Goal: Task Accomplishment & Management: Complete application form

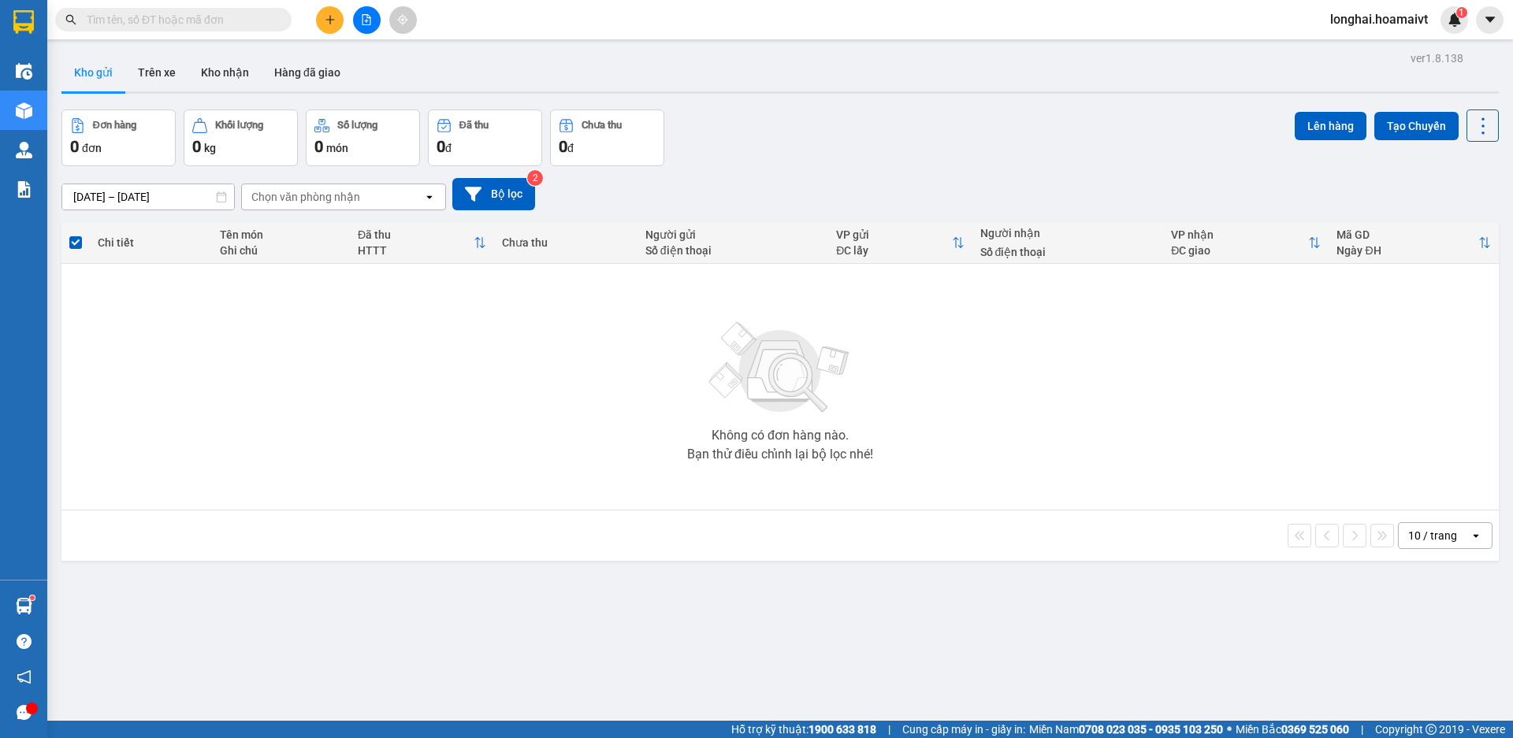
click at [225, 20] on input "text" at bounding box center [180, 19] width 186 height 17
click at [447, 130] on main "ver 1.8.138 Kho gửi Trên xe [PERSON_NAME] Hàng đã [PERSON_NAME] hàng 0 đơn [PER…" at bounding box center [756, 360] width 1513 height 721
click at [242, 19] on input "text" at bounding box center [180, 19] width 186 height 17
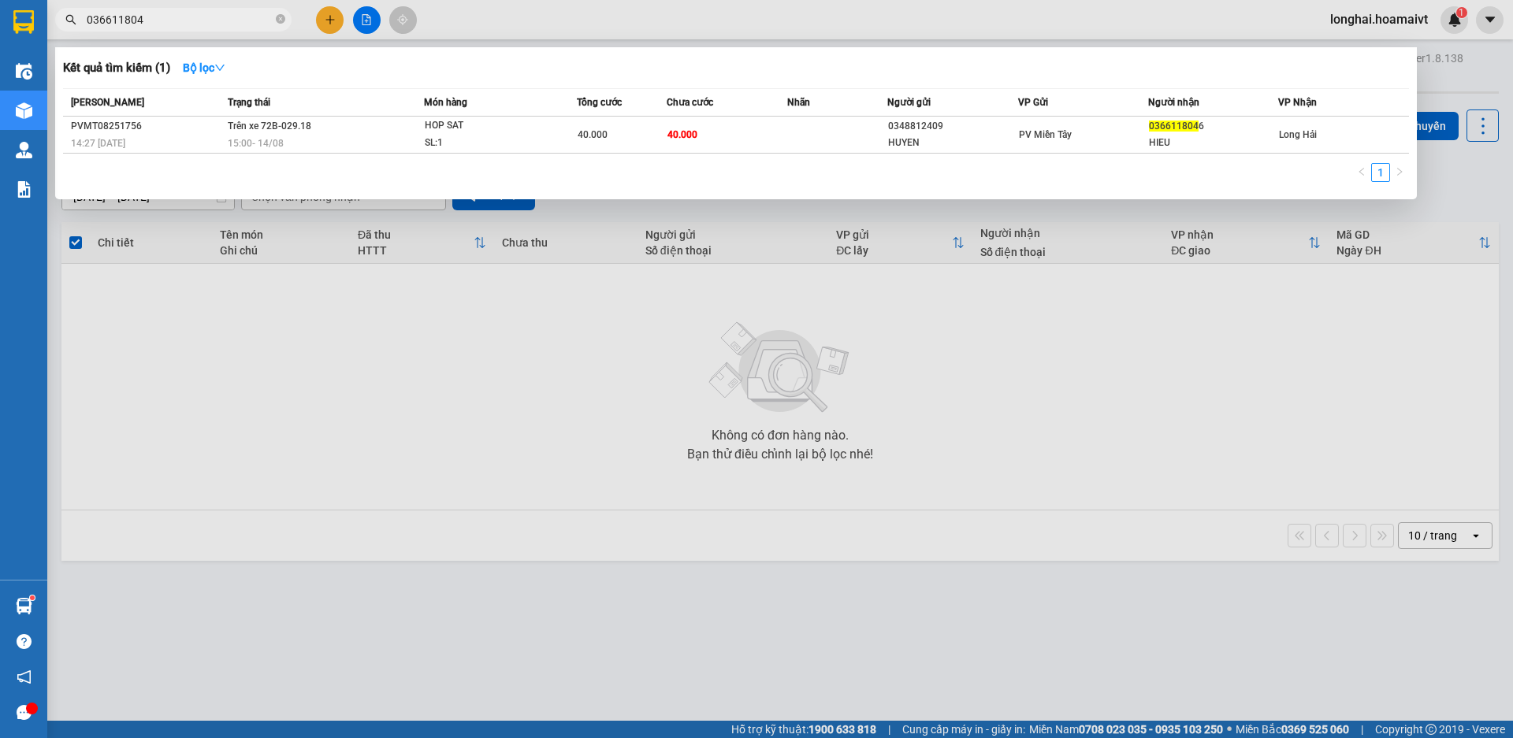
type input "0366118046"
click at [281, 22] on icon "close-circle" at bounding box center [280, 18] width 9 height 9
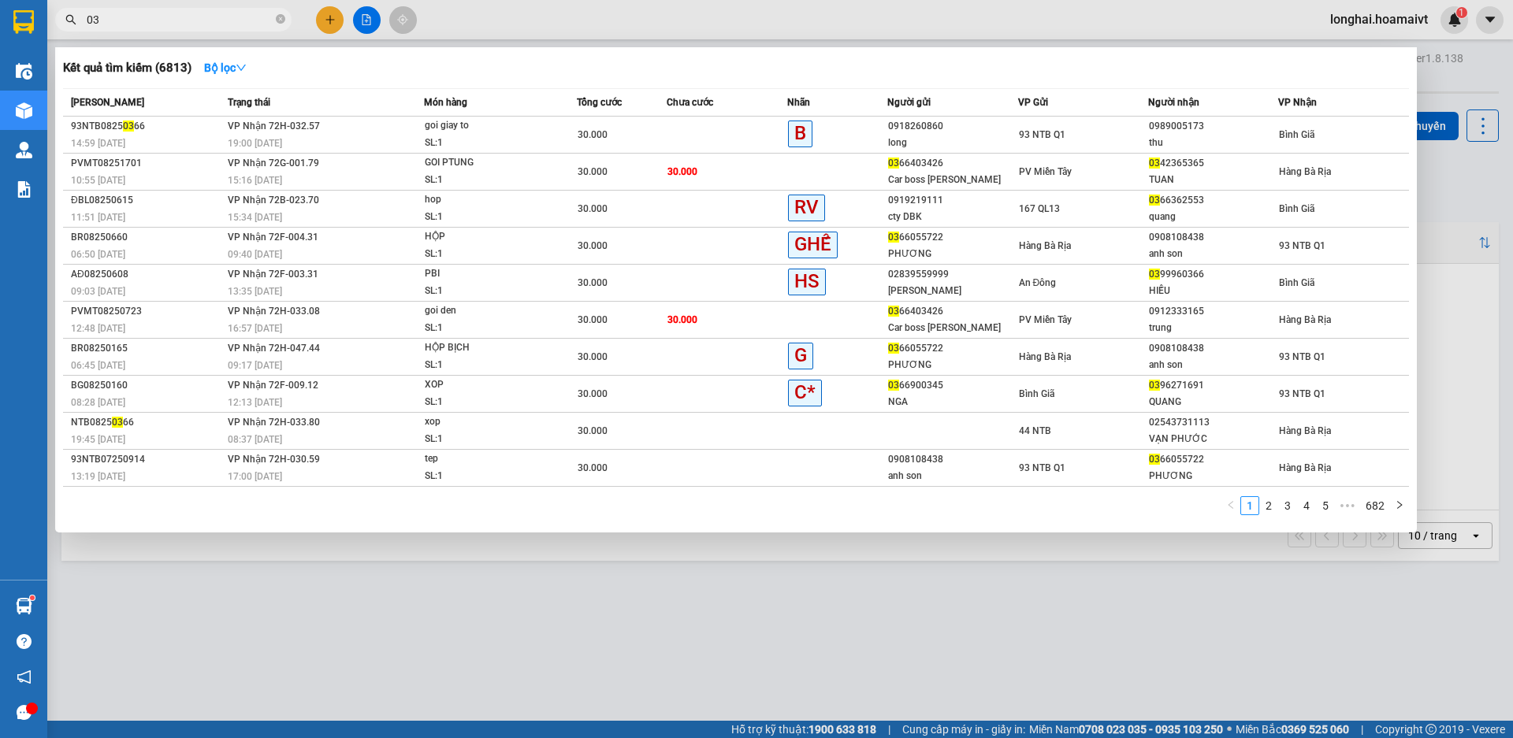
type input "0"
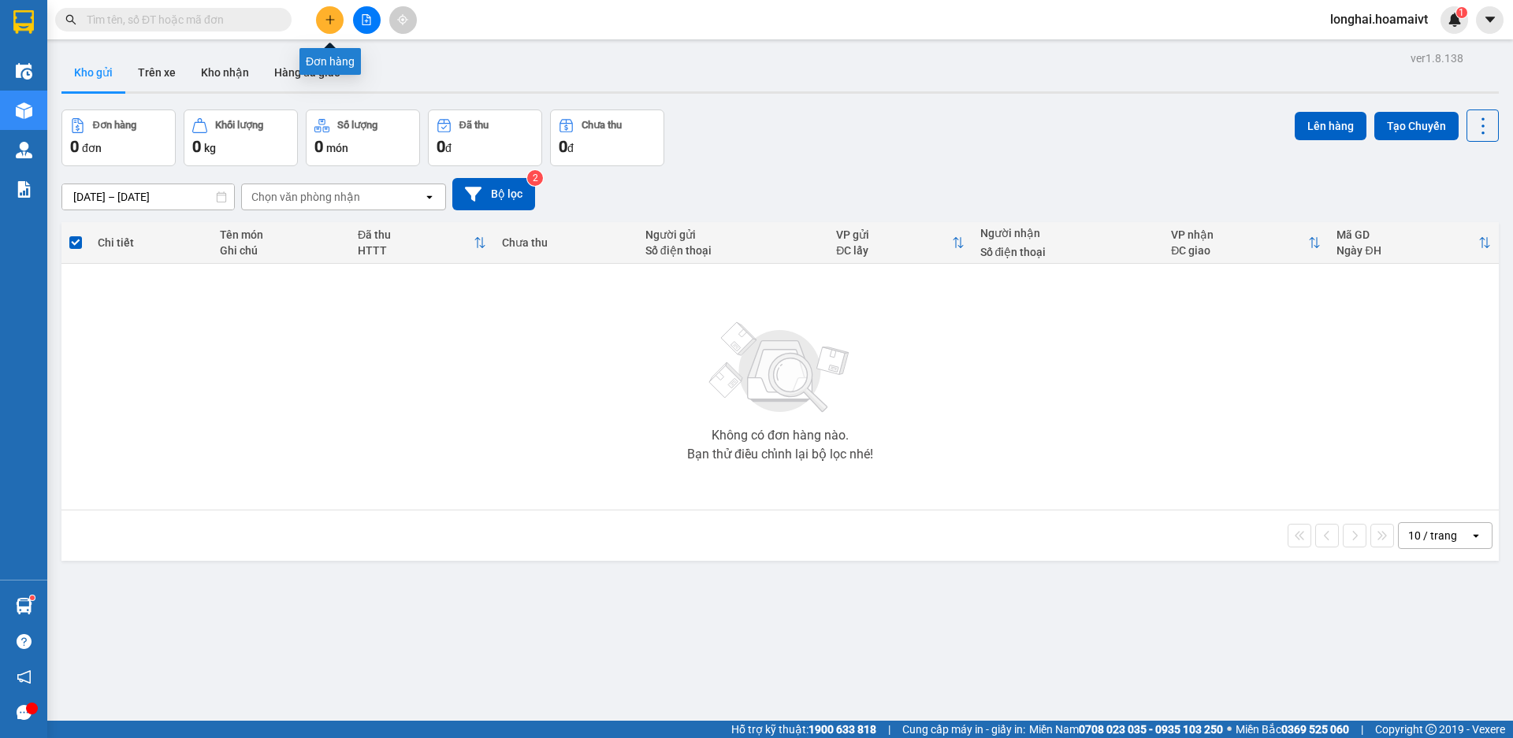
click at [327, 20] on icon "plus" at bounding box center [330, 19] width 11 height 11
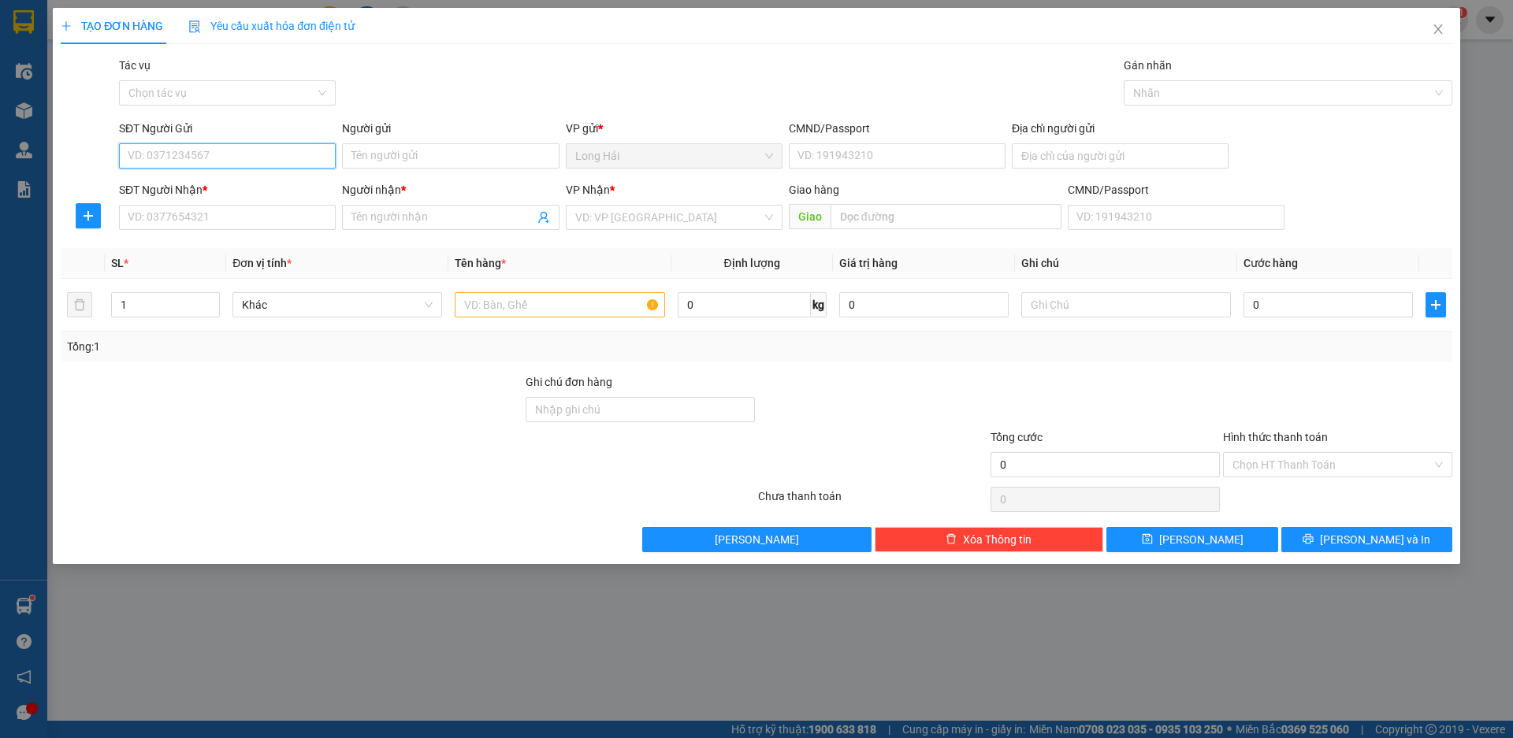
click at [202, 160] on input "SĐT Người Gửi" at bounding box center [227, 155] width 217 height 25
click at [186, 195] on div "0907920262 - Thu" at bounding box center [227, 187] width 198 height 17
type input "0907920262"
type input "Thu"
type input "077185000938"
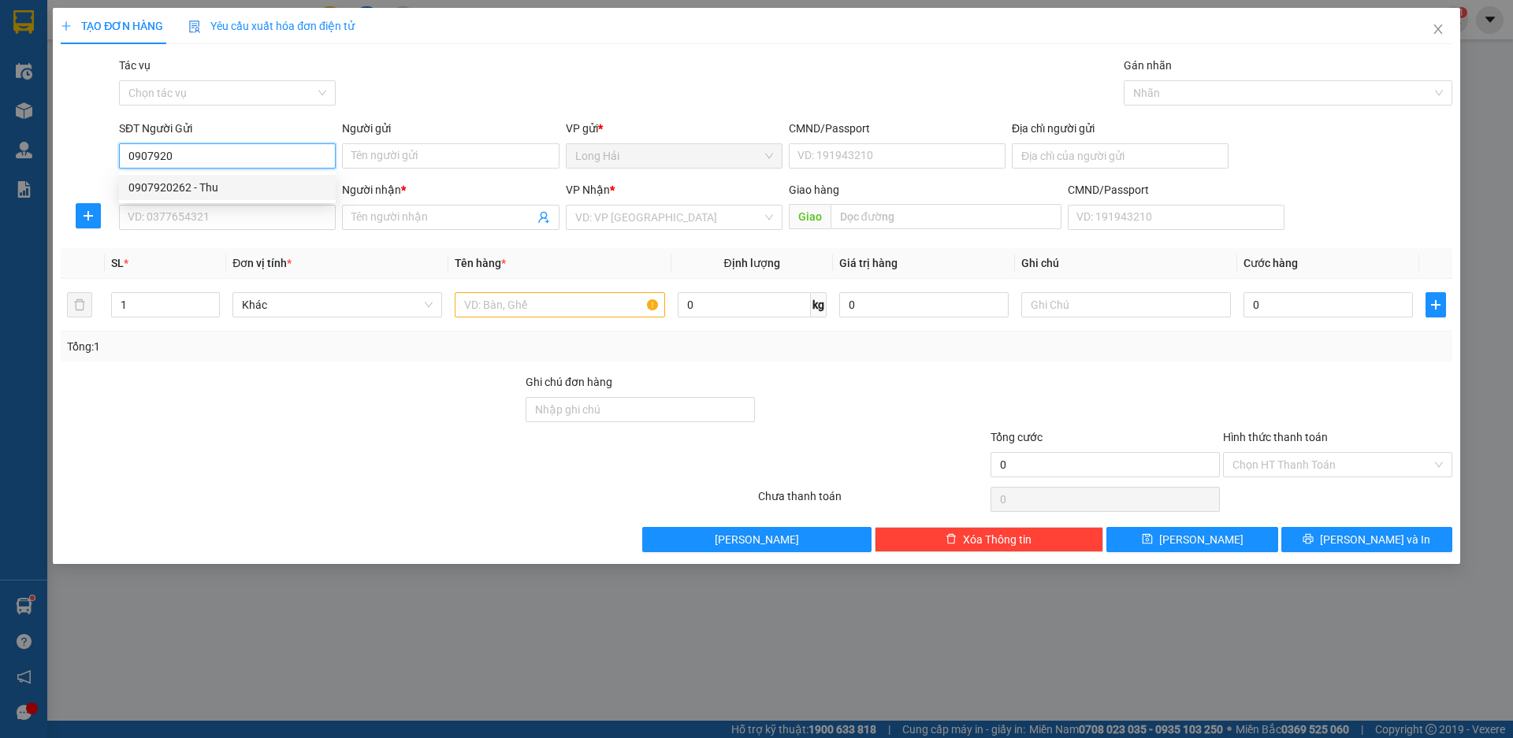
type input "0938777839"
type input "Trinh"
type input "0907920262"
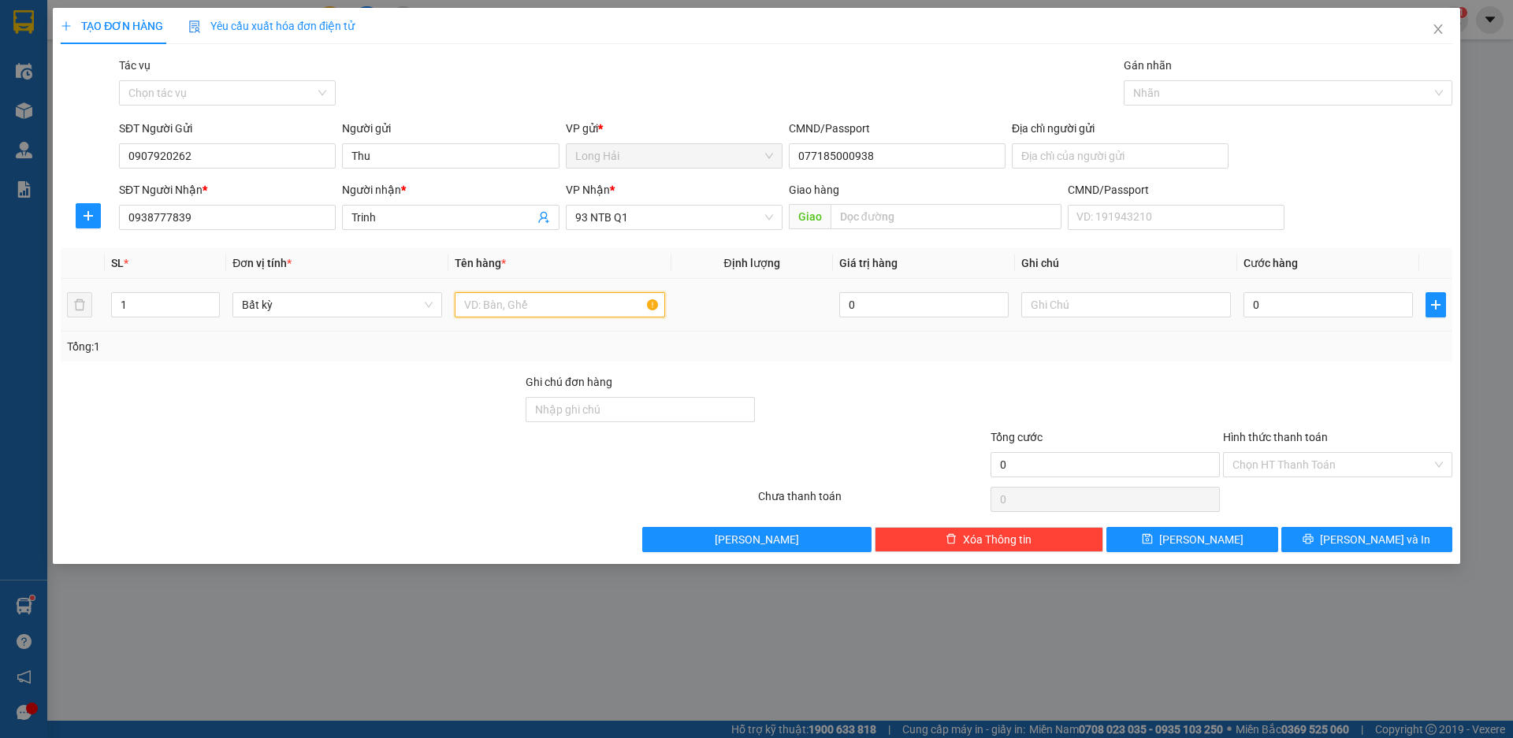
click at [537, 306] on input "text" at bounding box center [560, 304] width 210 height 25
click at [135, 312] on input "1" at bounding box center [165, 305] width 107 height 24
type input "4"
click at [515, 306] on input "text" at bounding box center [560, 304] width 210 height 25
type input "[PERSON_NAME] trai [PERSON_NAME]"
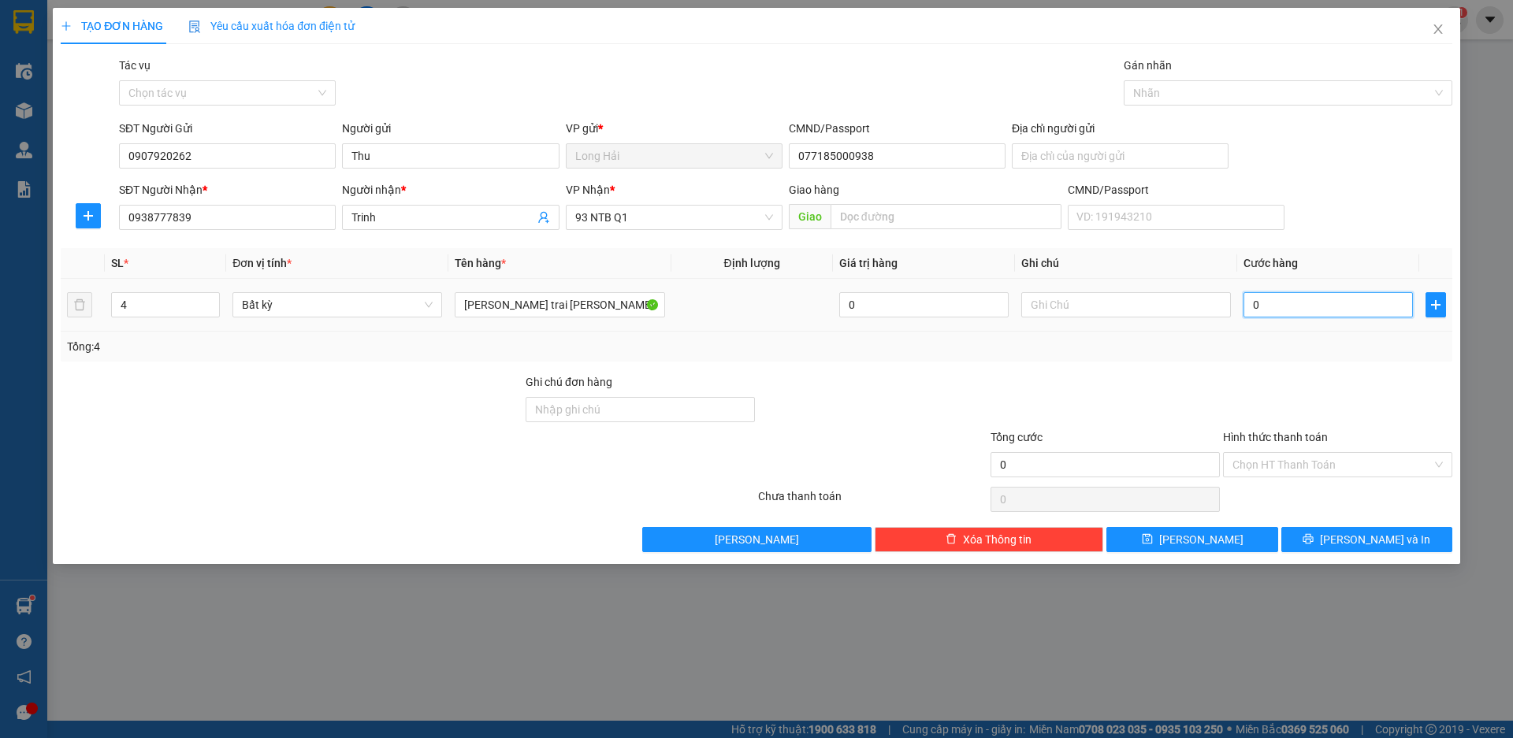
click at [1287, 303] on input "0" at bounding box center [1327, 304] width 169 height 25
type input "1"
type input "12"
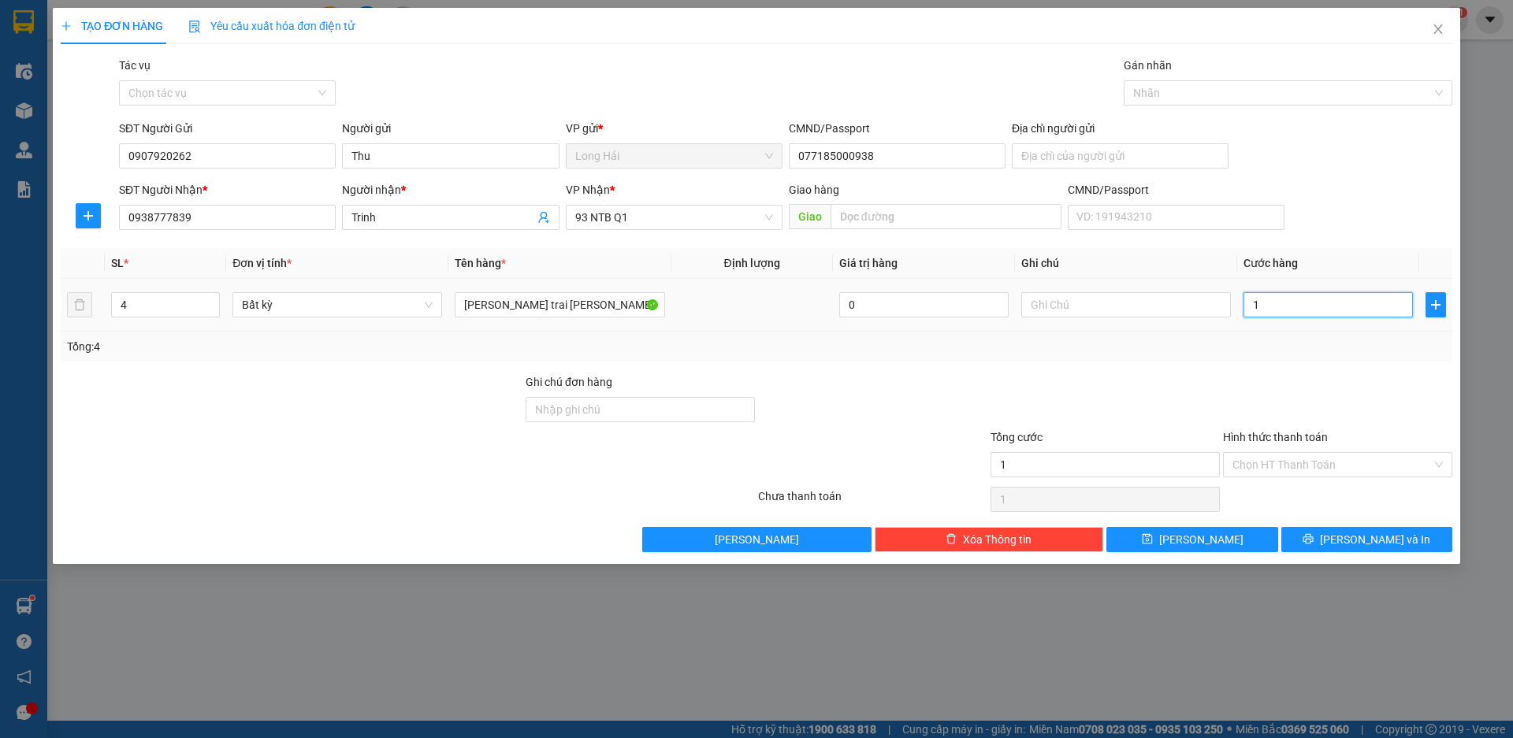
type input "12"
type input "120"
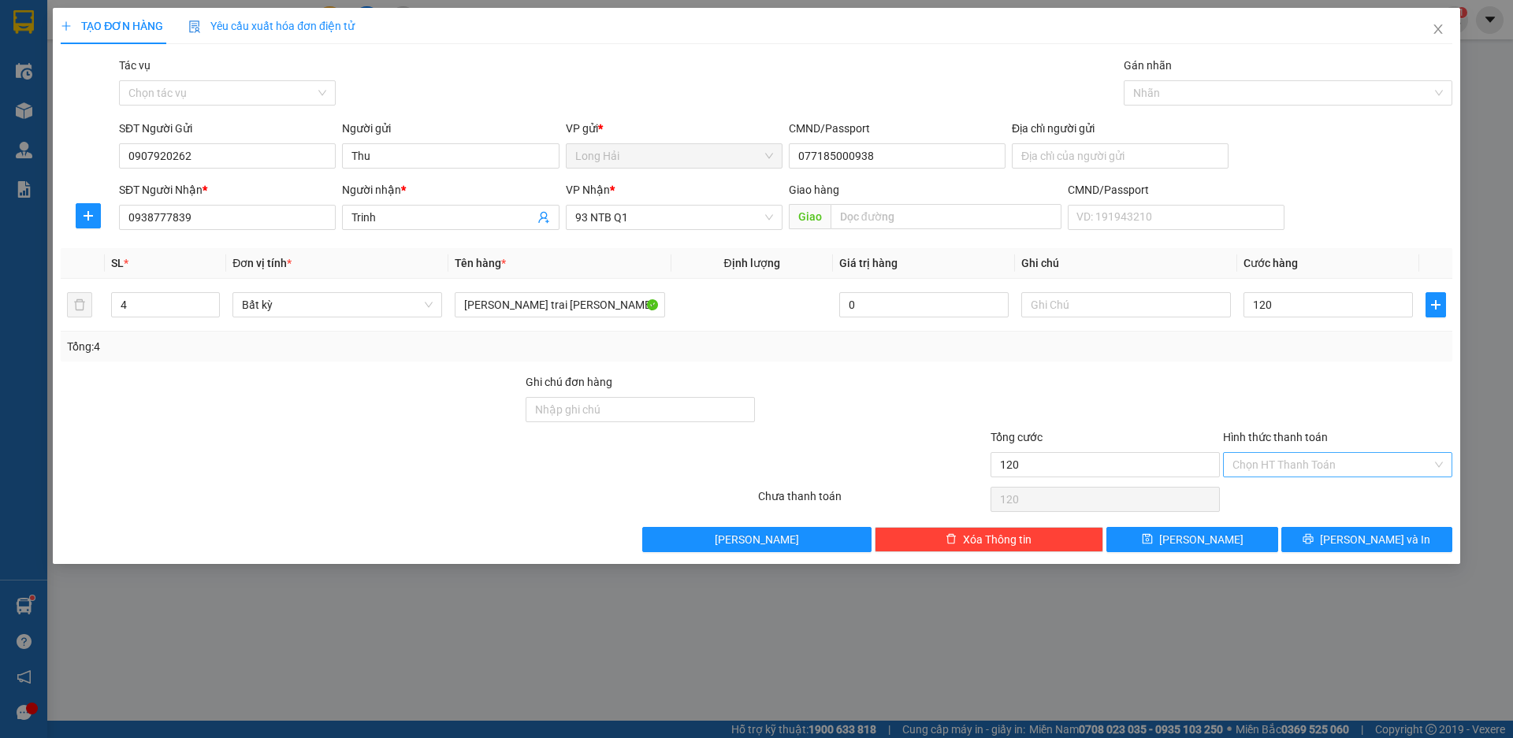
type input "120.000"
click at [1324, 467] on input "Hình thức thanh toán" at bounding box center [1331, 465] width 199 height 24
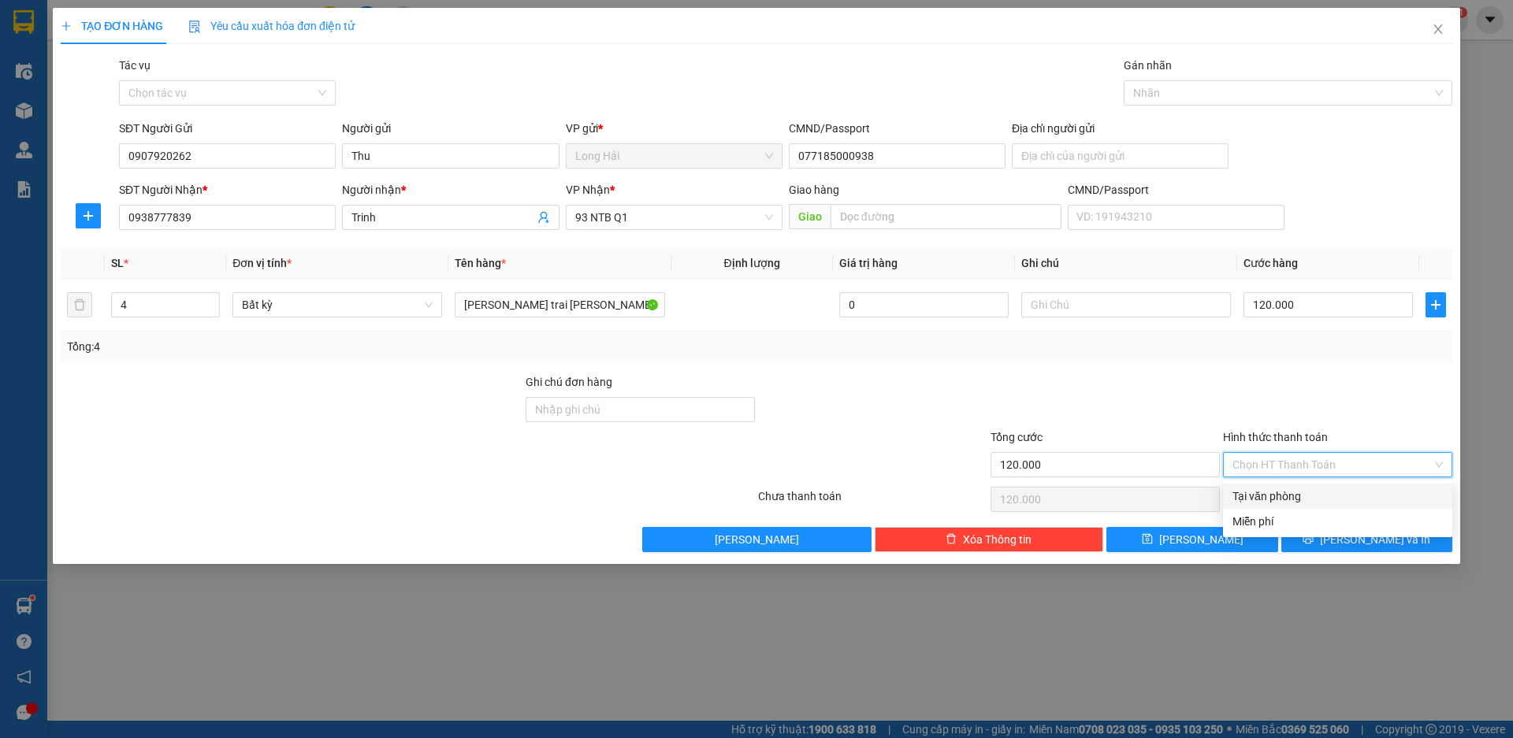
click at [1315, 499] on div "Tại văn phòng" at bounding box center [1337, 496] width 210 height 17
type input "0"
click at [1366, 549] on button "[PERSON_NAME] và In" at bounding box center [1366, 539] width 171 height 25
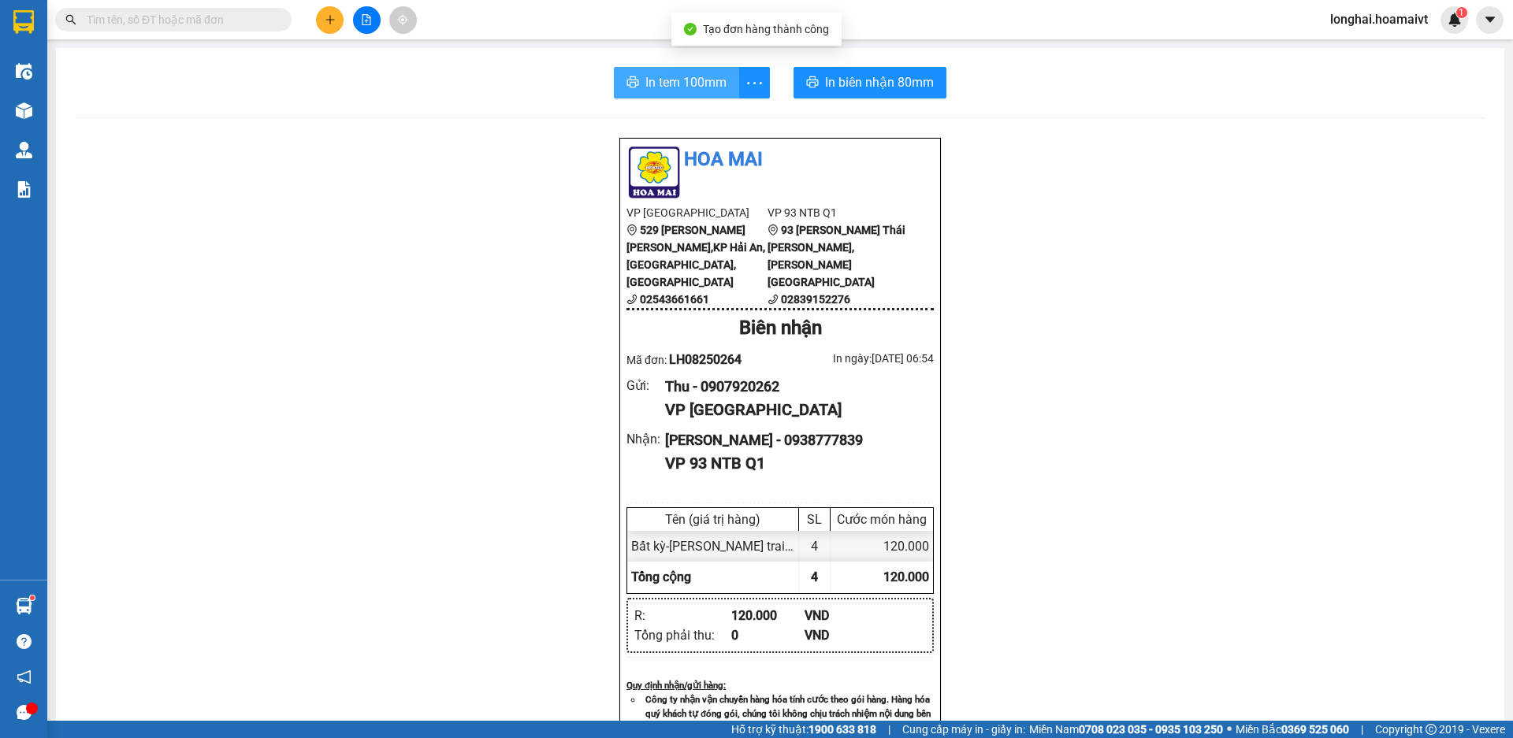
click at [671, 83] on span "In tem 100mm" at bounding box center [685, 82] width 81 height 20
click at [670, 81] on span "In tem 100mm" at bounding box center [685, 82] width 81 height 20
click at [655, 86] on span "In tem 100mm" at bounding box center [685, 82] width 81 height 20
click at [690, 82] on span "In tem 100mm" at bounding box center [685, 82] width 81 height 20
click at [225, 20] on input "text" at bounding box center [180, 19] width 186 height 17
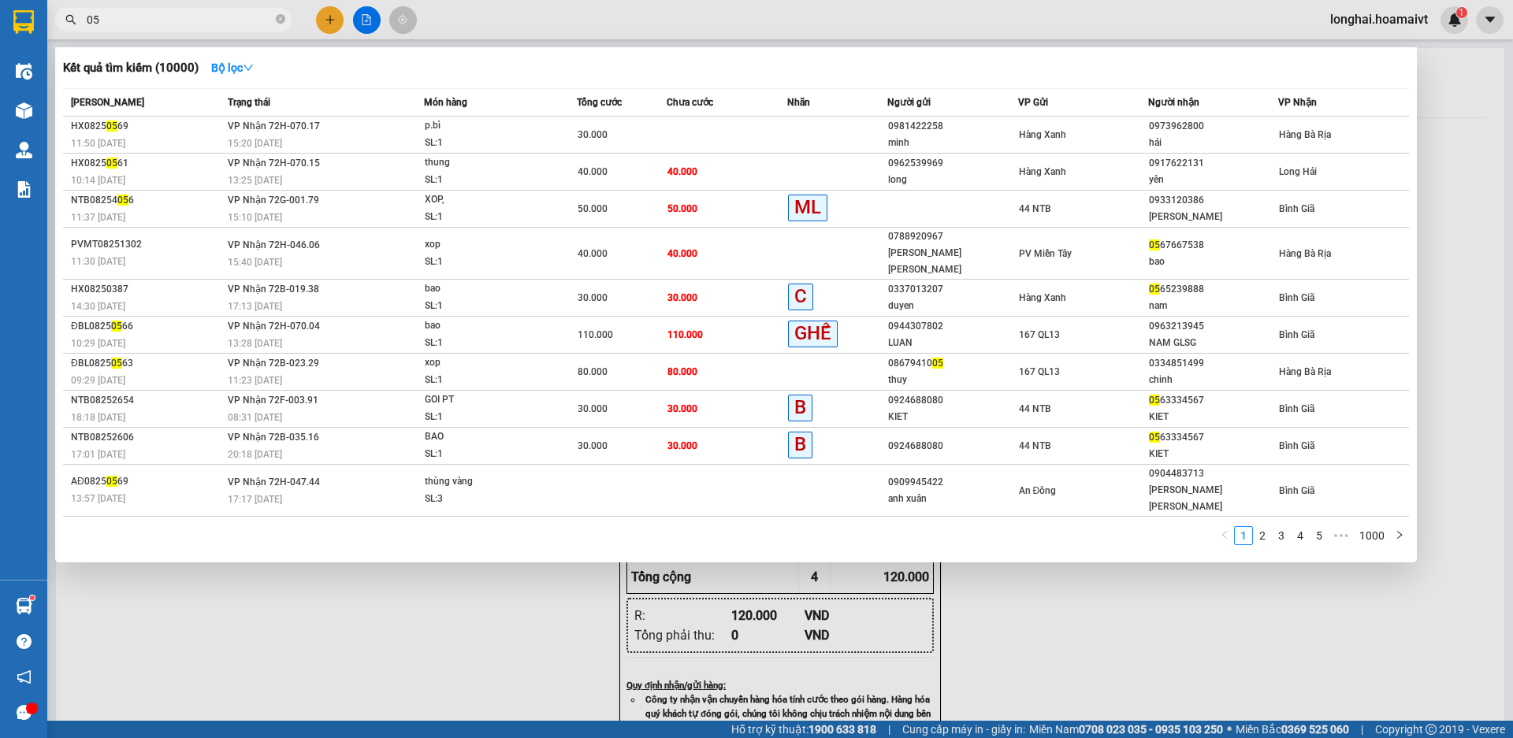
type input "0"
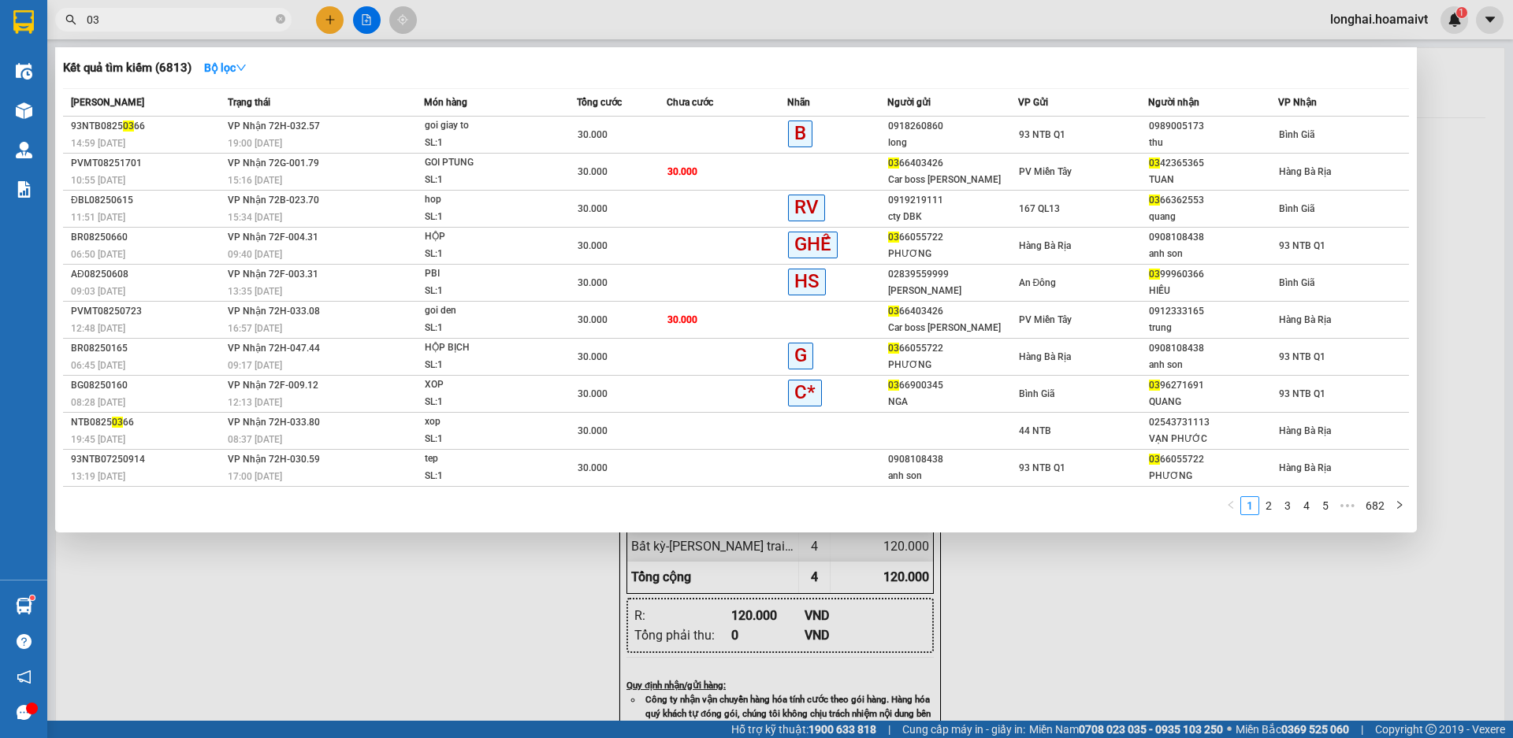
type input "0"
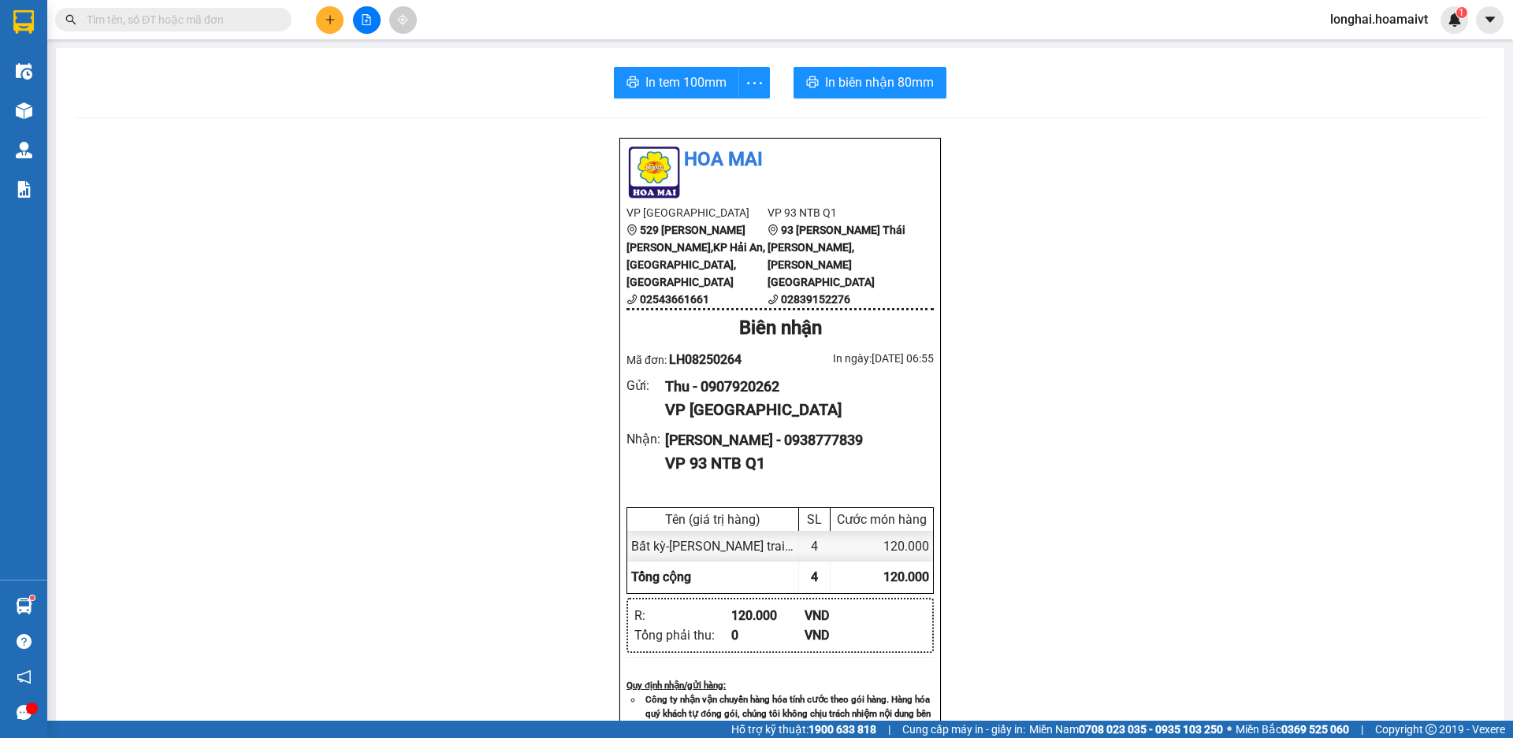
click at [227, 22] on input "text" at bounding box center [180, 19] width 186 height 17
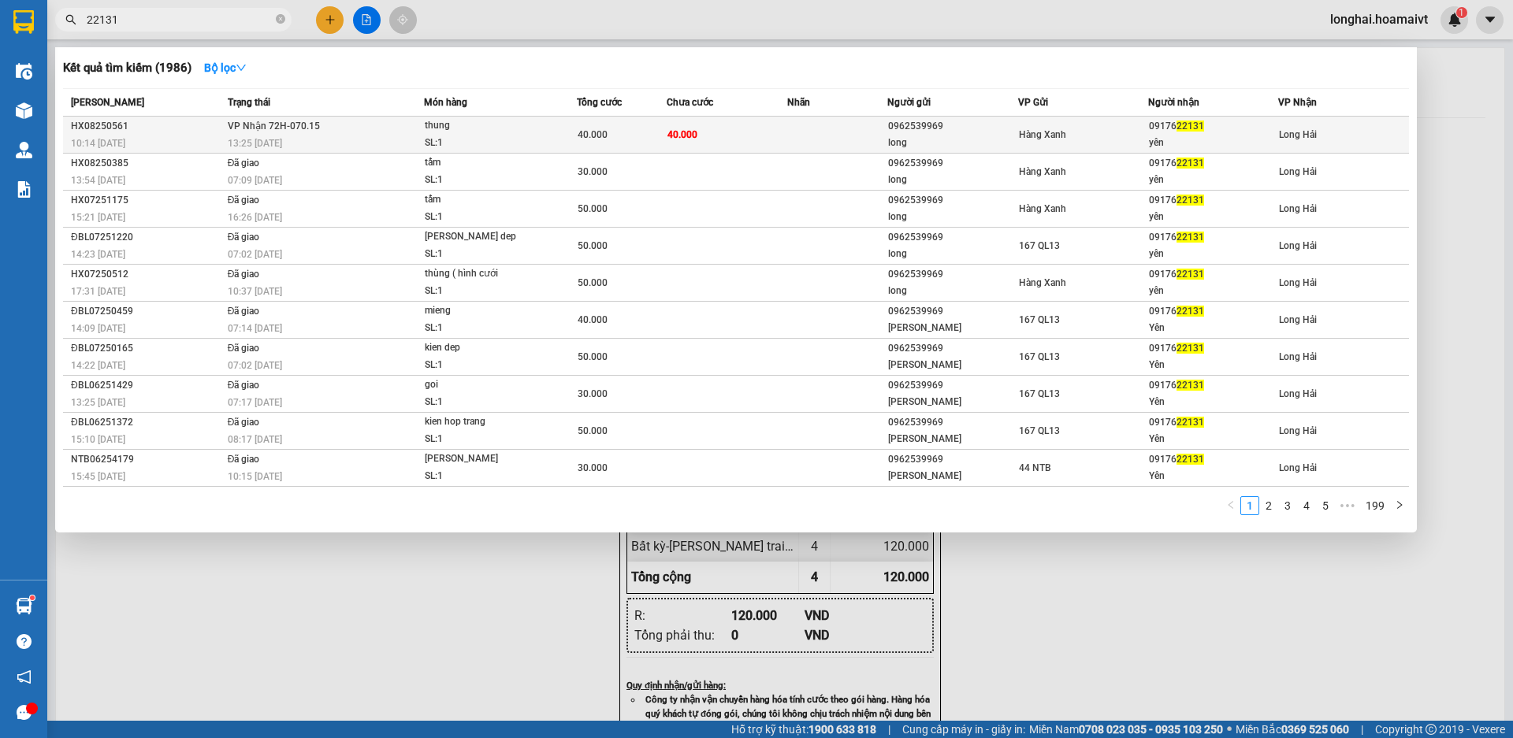
type input "22131"
click at [511, 144] on div "SL: 1" at bounding box center [484, 143] width 118 height 17
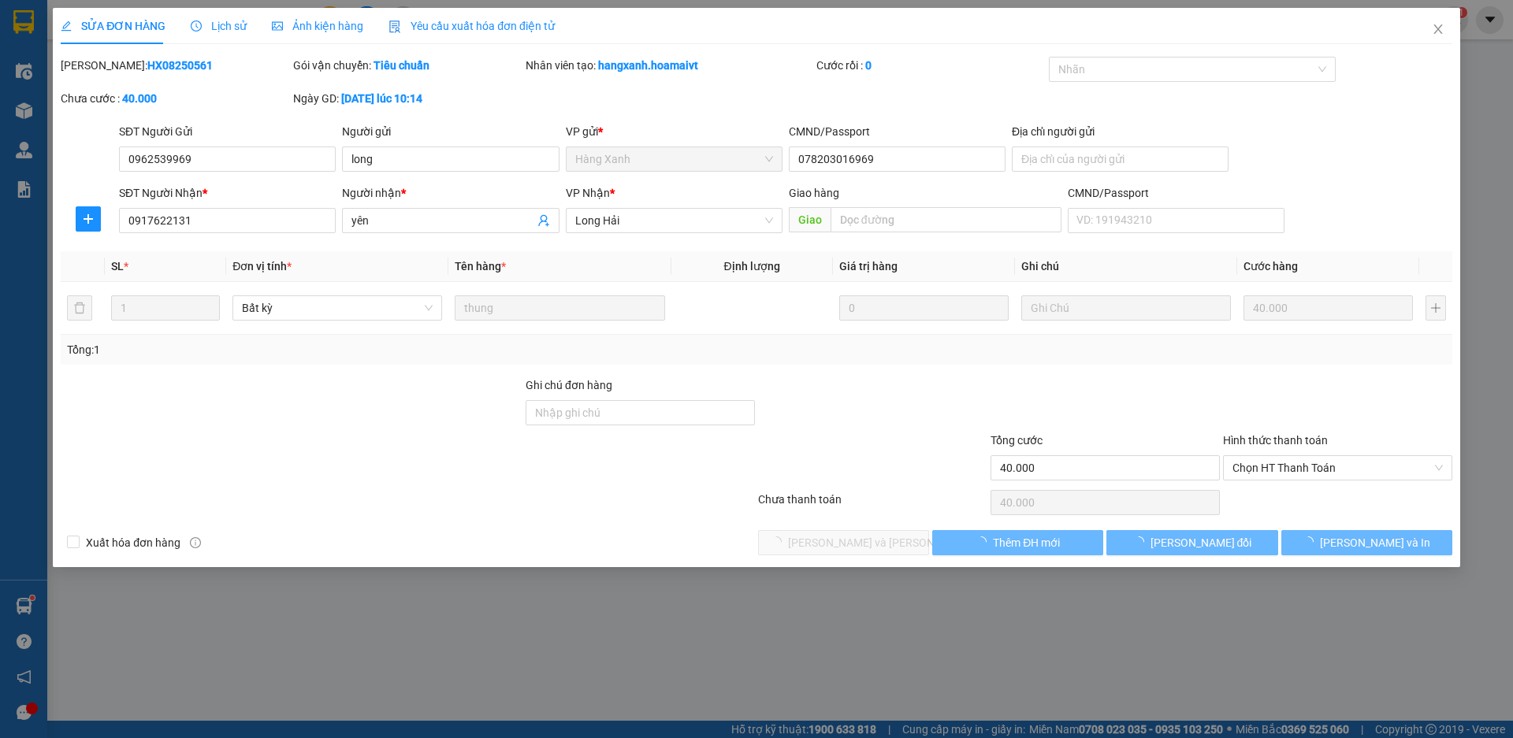
type input "0962539969"
type input "long"
type input "078203016969"
type input "0917622131"
type input "yên"
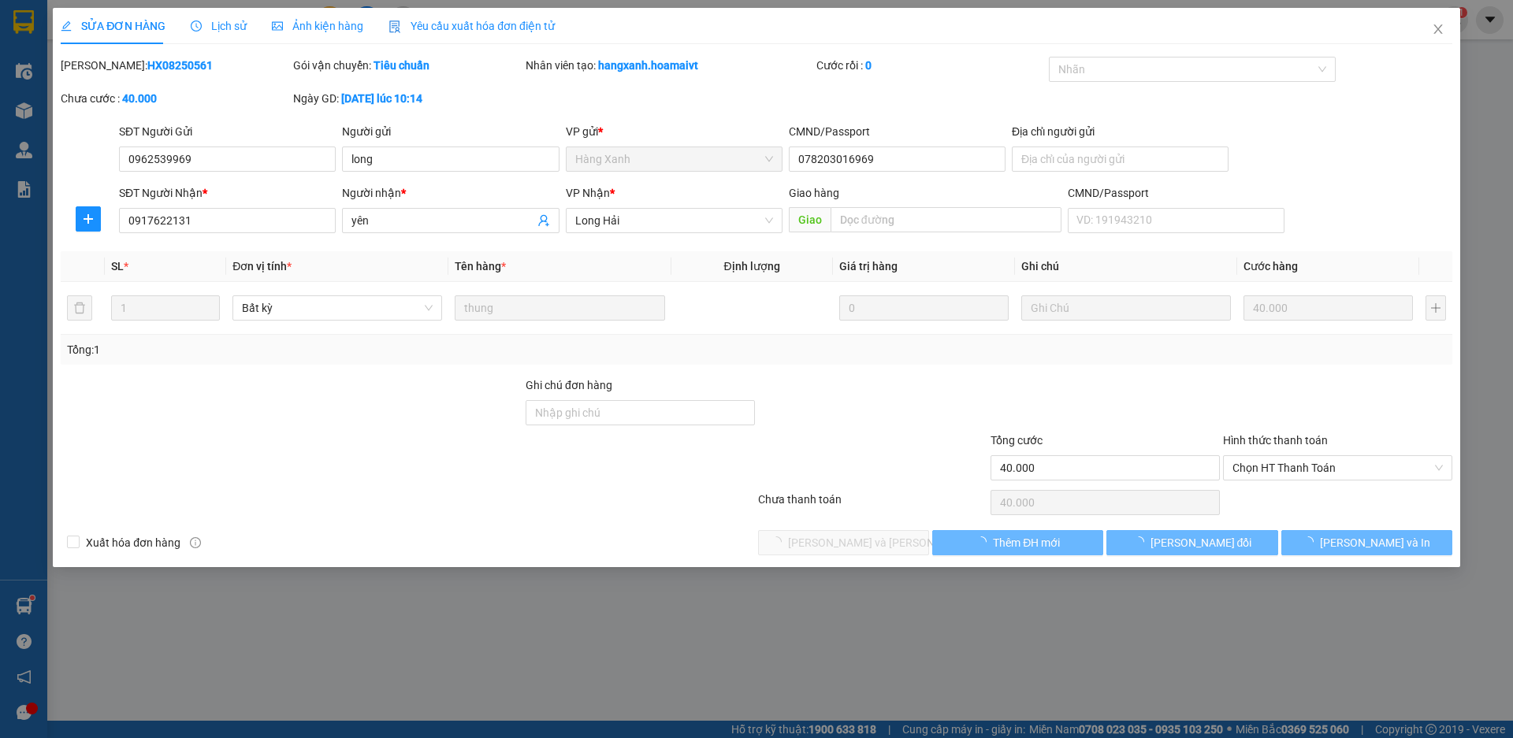
type input "40.000"
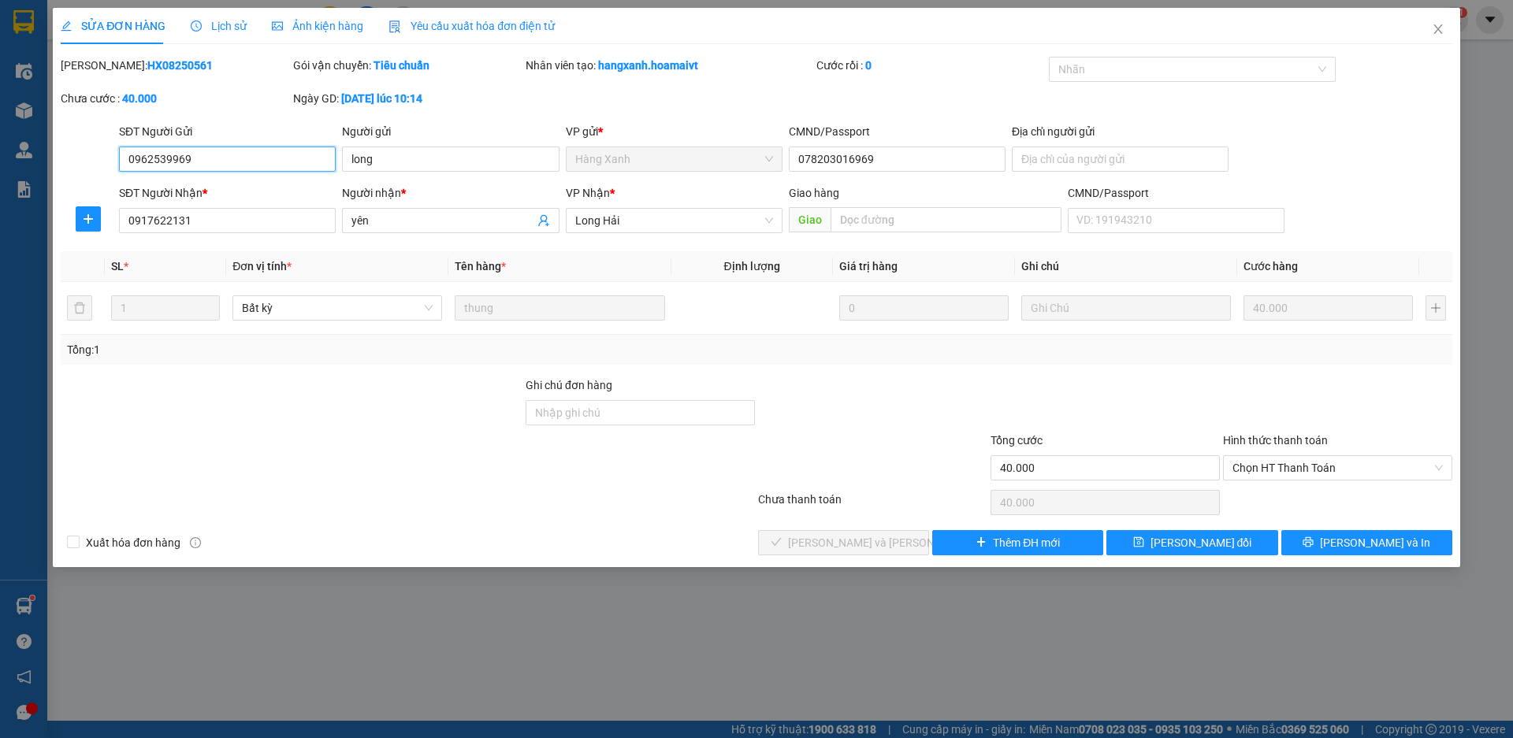
drag, startPoint x: 1260, startPoint y: 477, endPoint x: 1260, endPoint y: 486, distance: 8.7
click at [1260, 479] on span "Chọn HT Thanh Toán" at bounding box center [1337, 468] width 210 height 24
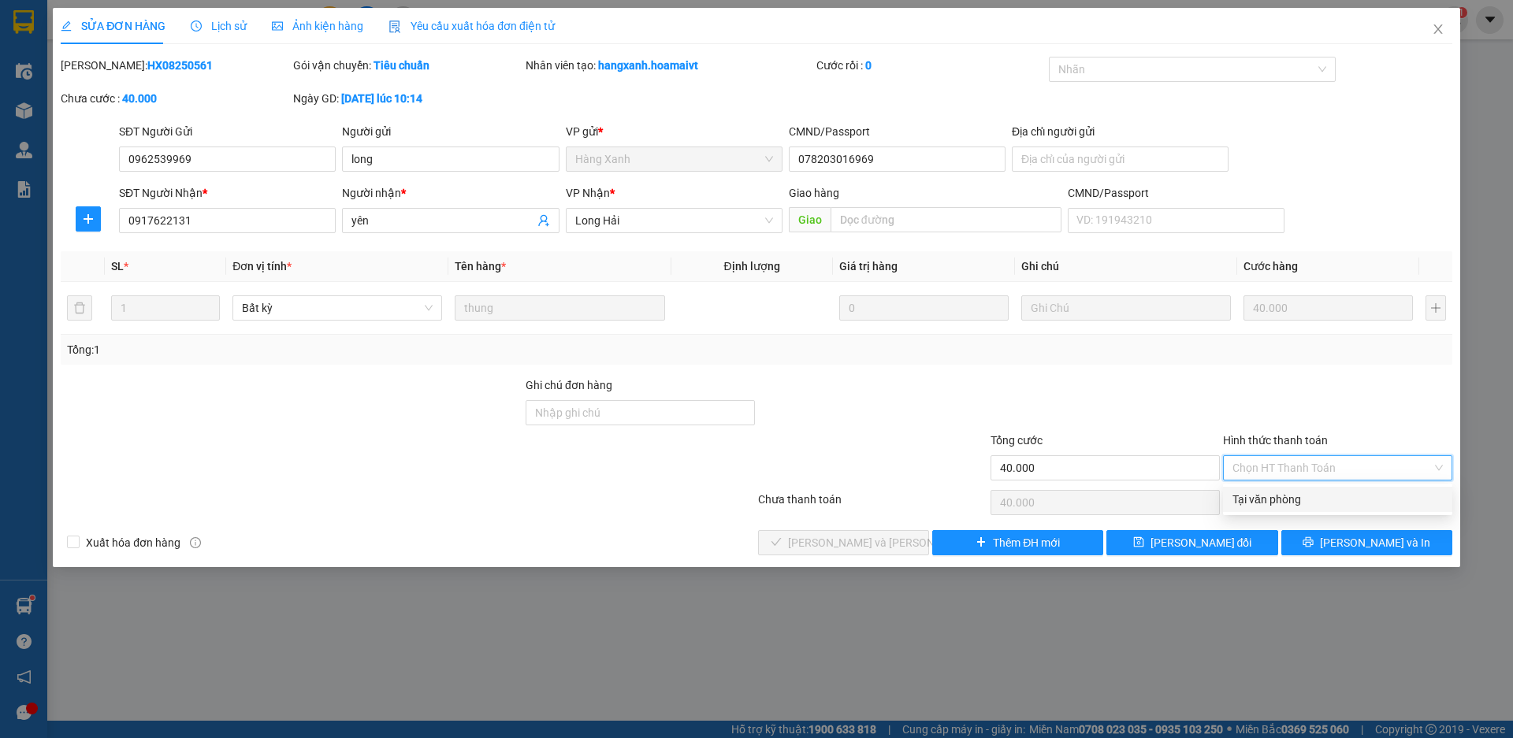
click at [1252, 502] on div "Tại văn phòng" at bounding box center [1337, 499] width 210 height 17
type input "0"
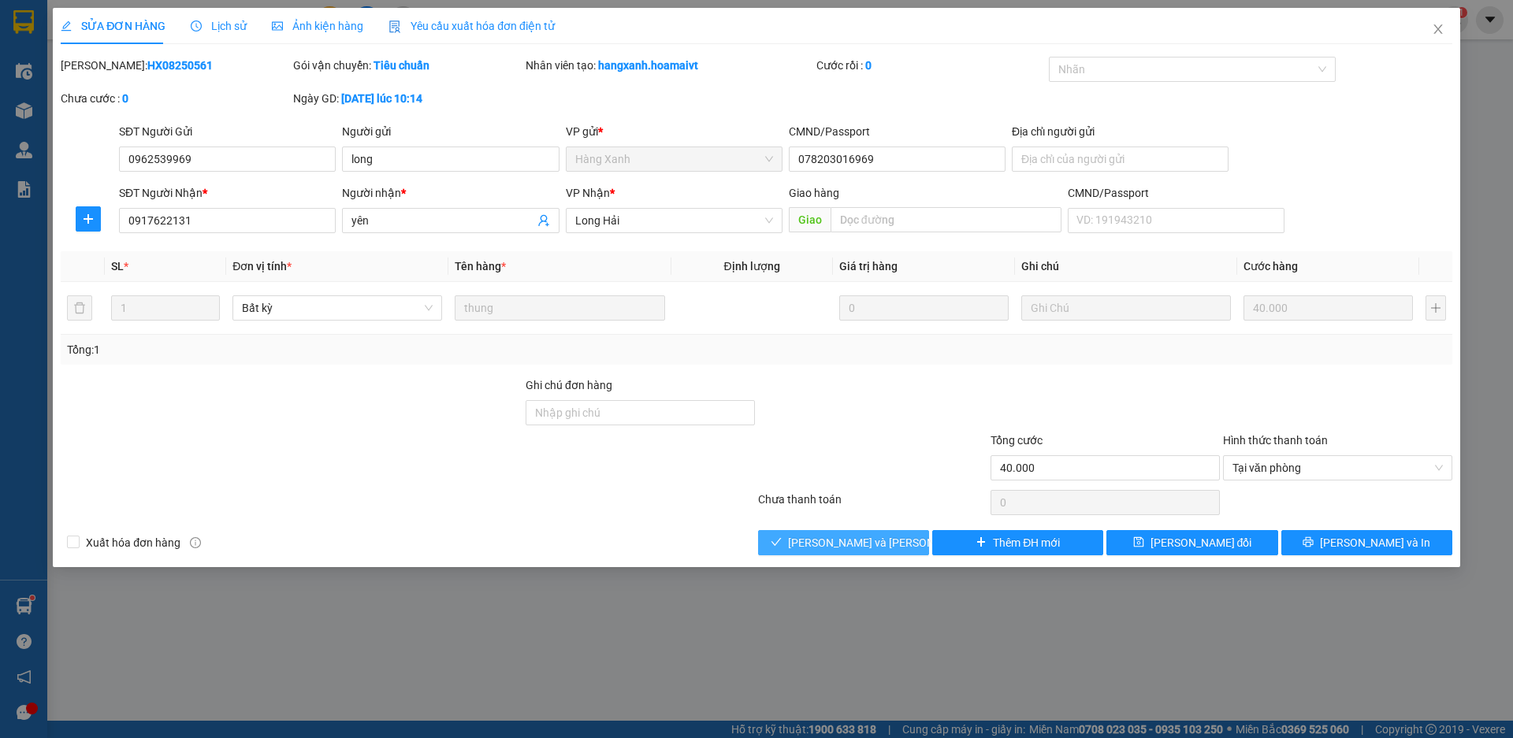
click at [858, 547] on span "[PERSON_NAME] và [PERSON_NAME] hàng" at bounding box center [894, 542] width 213 height 17
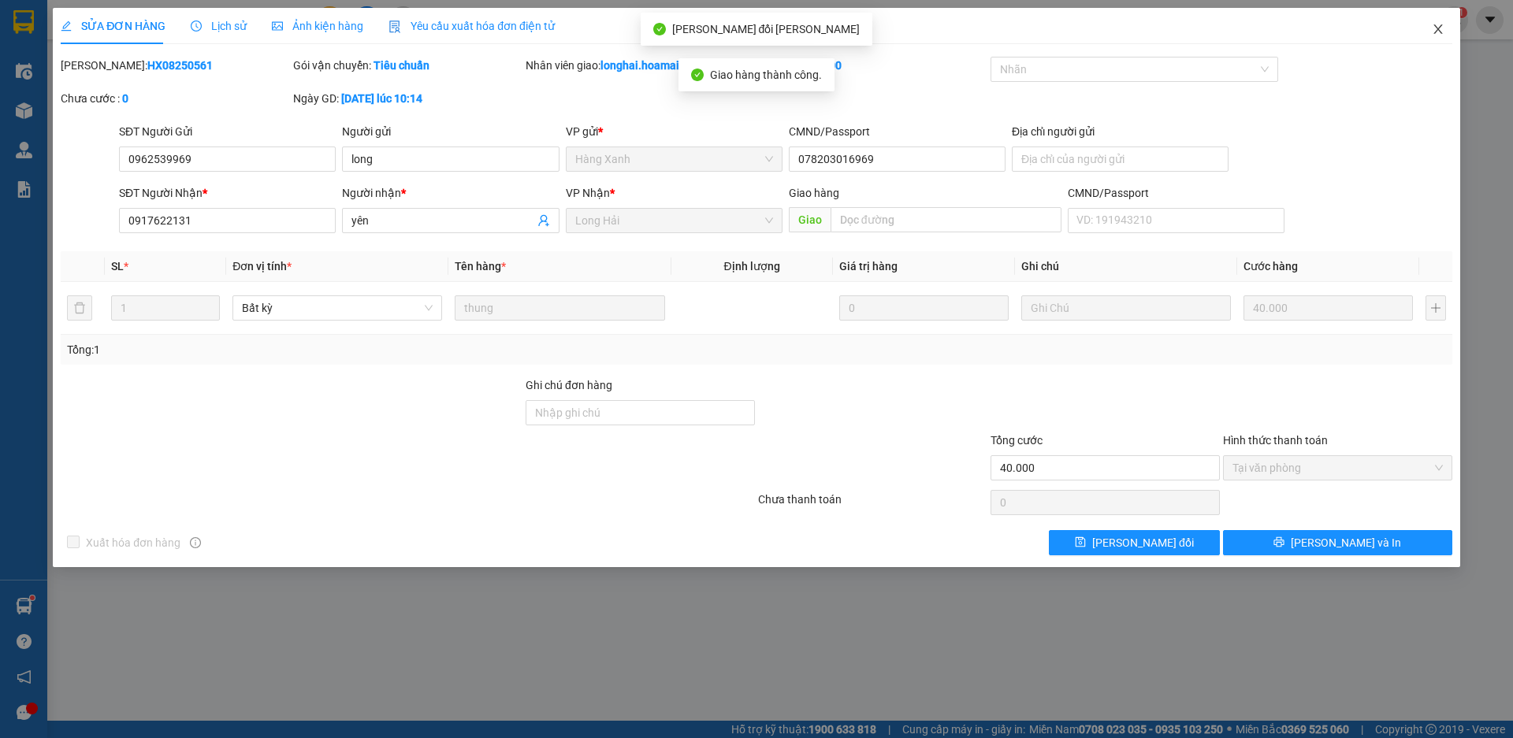
click at [1438, 30] on icon "close" at bounding box center [1437, 29] width 13 height 13
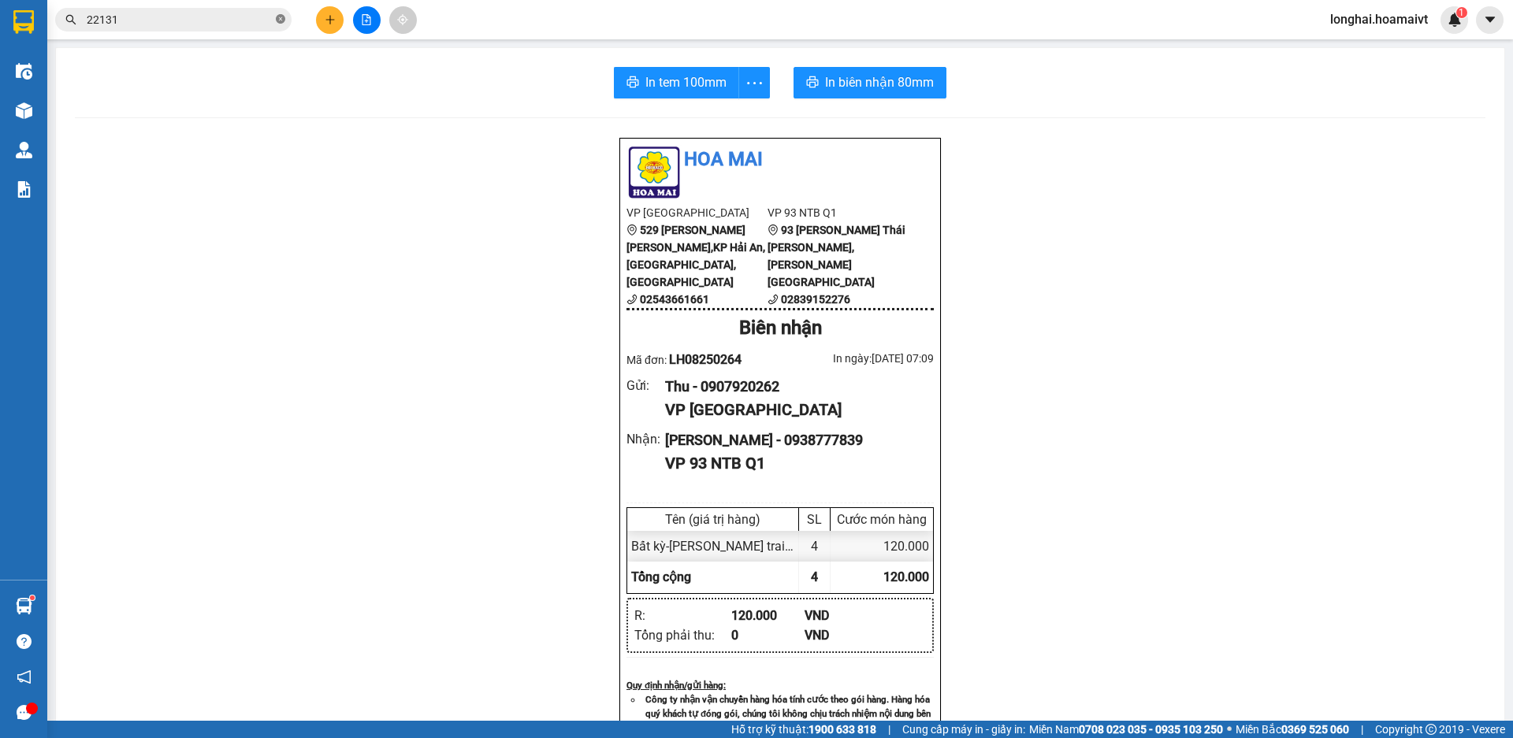
click at [280, 20] on icon "close-circle" at bounding box center [280, 18] width 9 height 9
click at [254, 21] on input "text" at bounding box center [180, 19] width 186 height 17
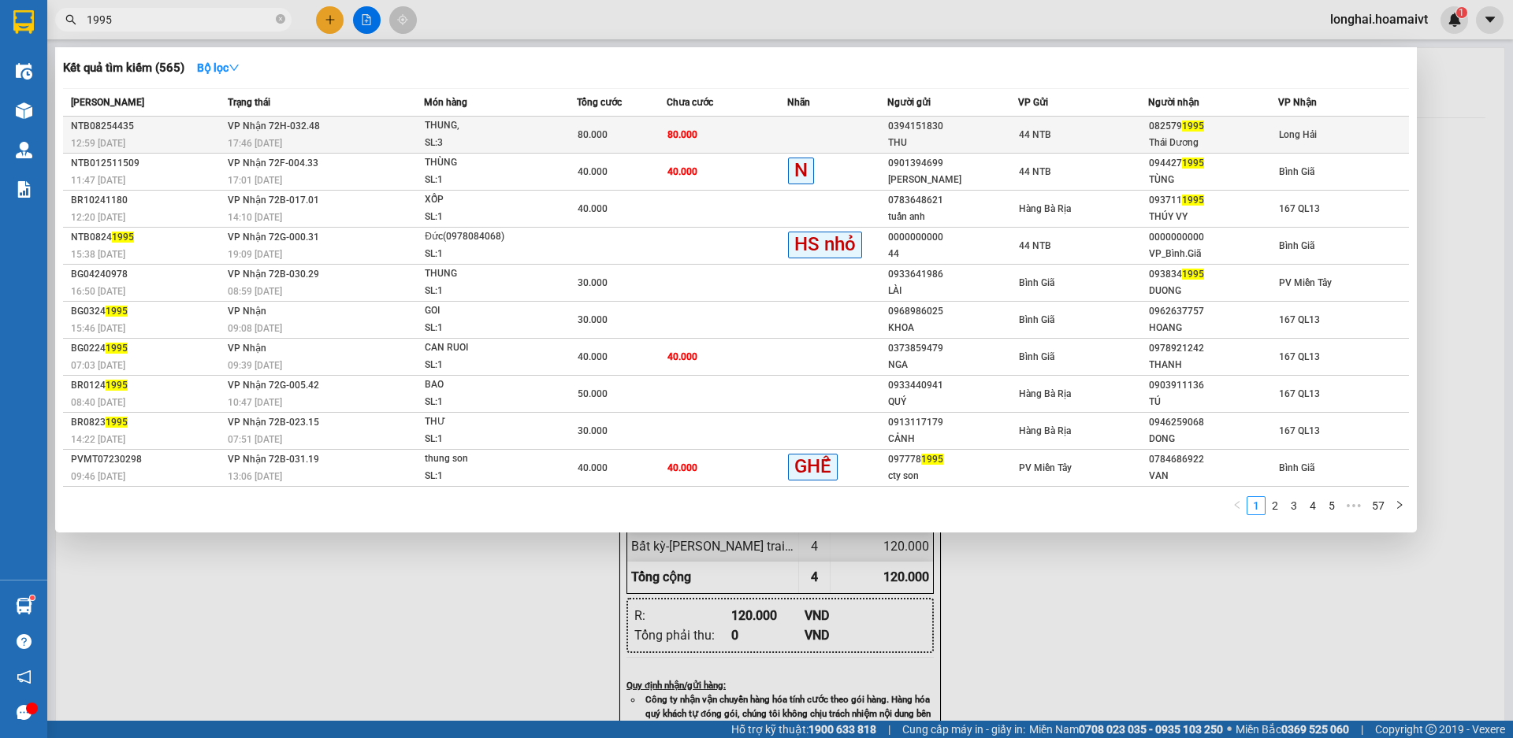
type input "1995"
click at [421, 128] on td "[PERSON_NAME] 72H-032.48 17:46 [DATE]" at bounding box center [324, 135] width 201 height 37
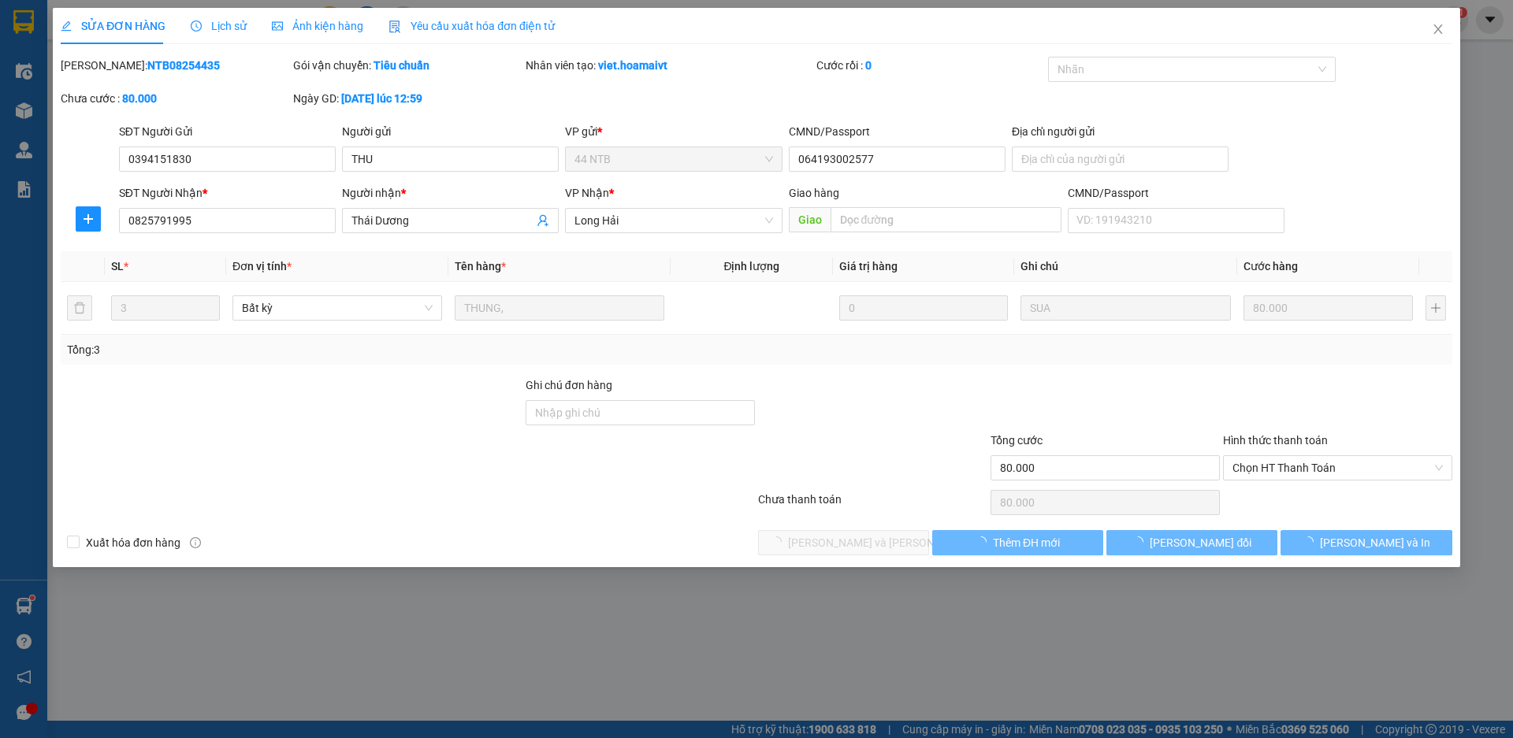
type input "0394151830"
type input "THU"
type input "064193002577"
type input "0825791995"
type input "Thái Dương"
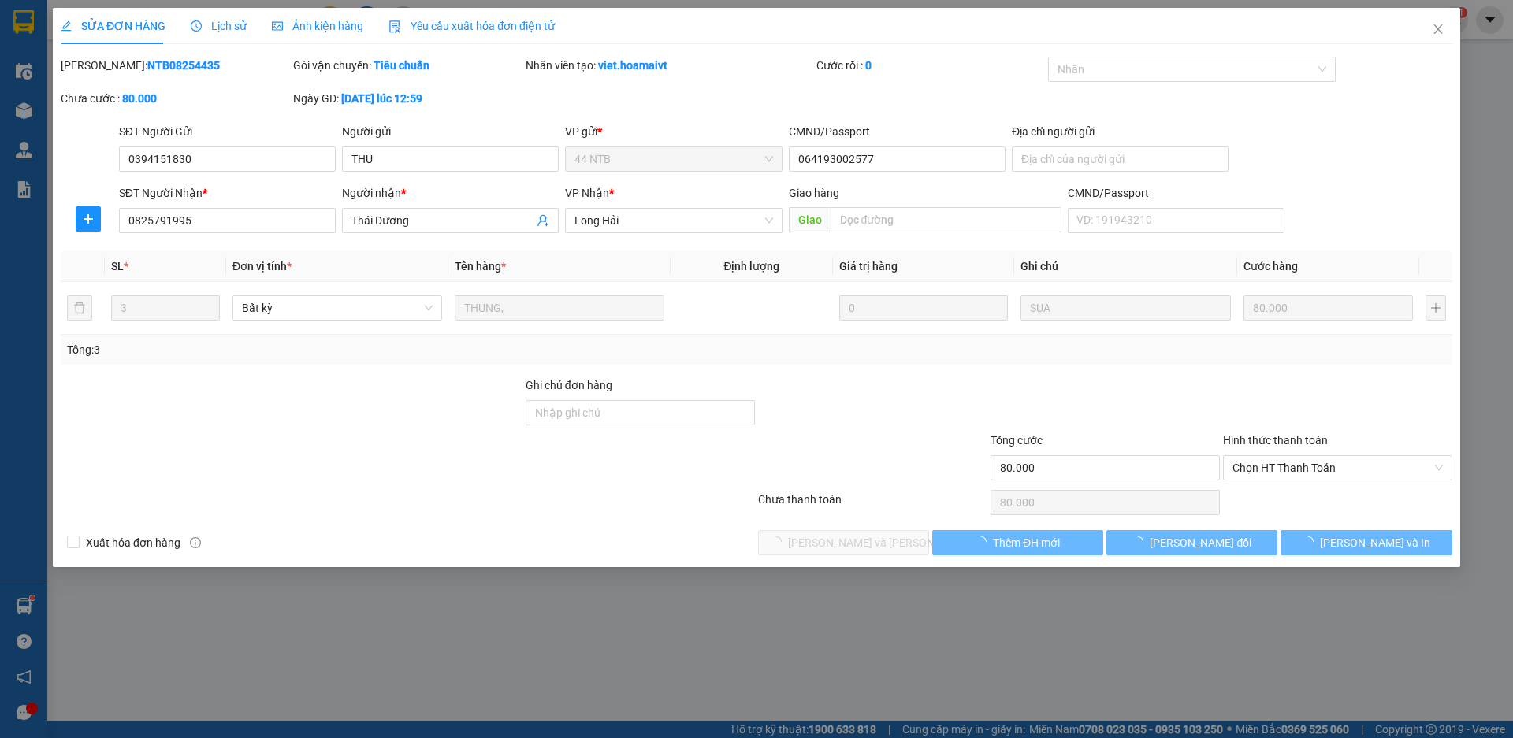
type input "80.000"
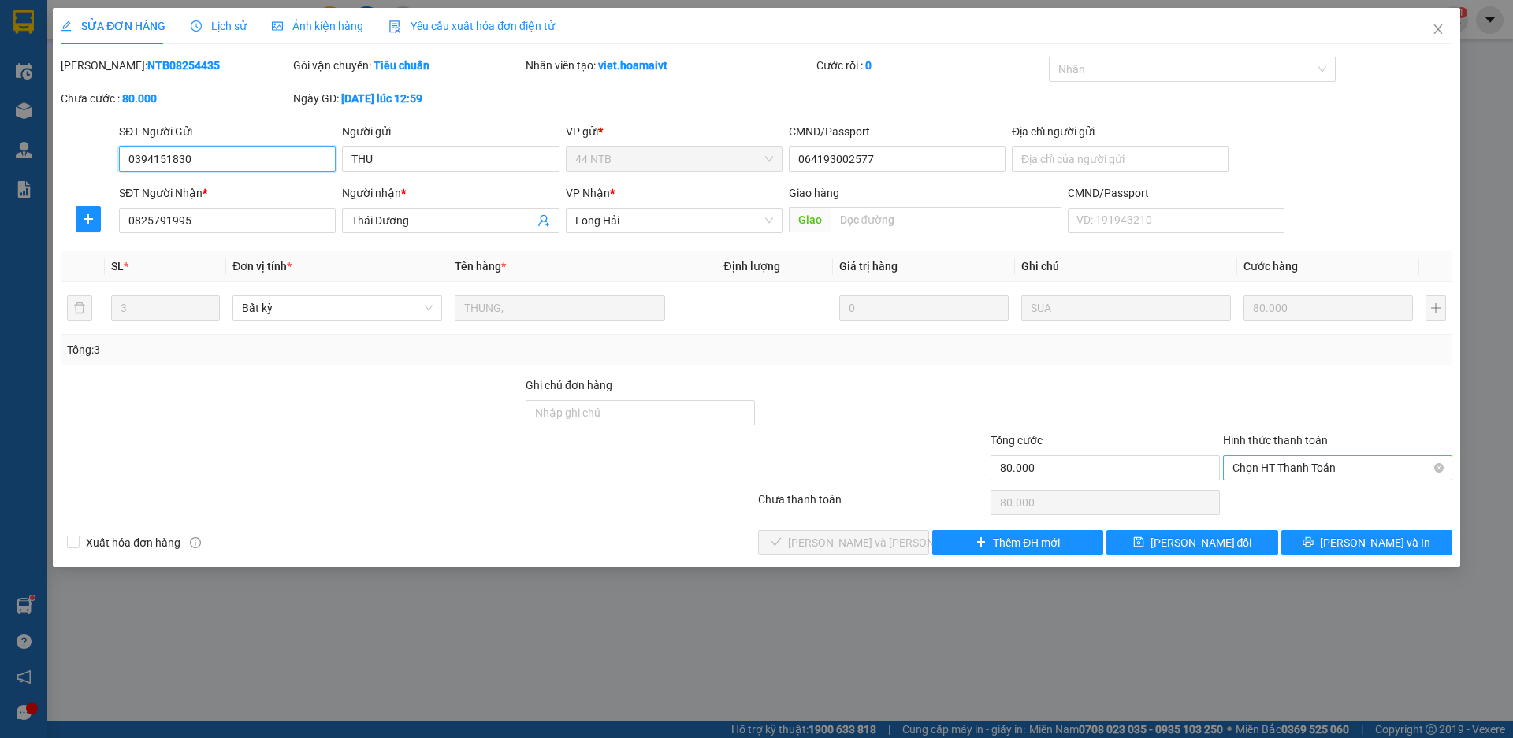
click at [1284, 467] on span "Chọn HT Thanh Toán" at bounding box center [1337, 468] width 210 height 24
click at [1253, 503] on div "Tại văn phòng" at bounding box center [1337, 499] width 210 height 17
type input "0"
drag, startPoint x: 876, startPoint y: 547, endPoint x: 1065, endPoint y: 383, distance: 250.2
click at [876, 547] on span "[PERSON_NAME] và [PERSON_NAME] hàng" at bounding box center [894, 542] width 213 height 17
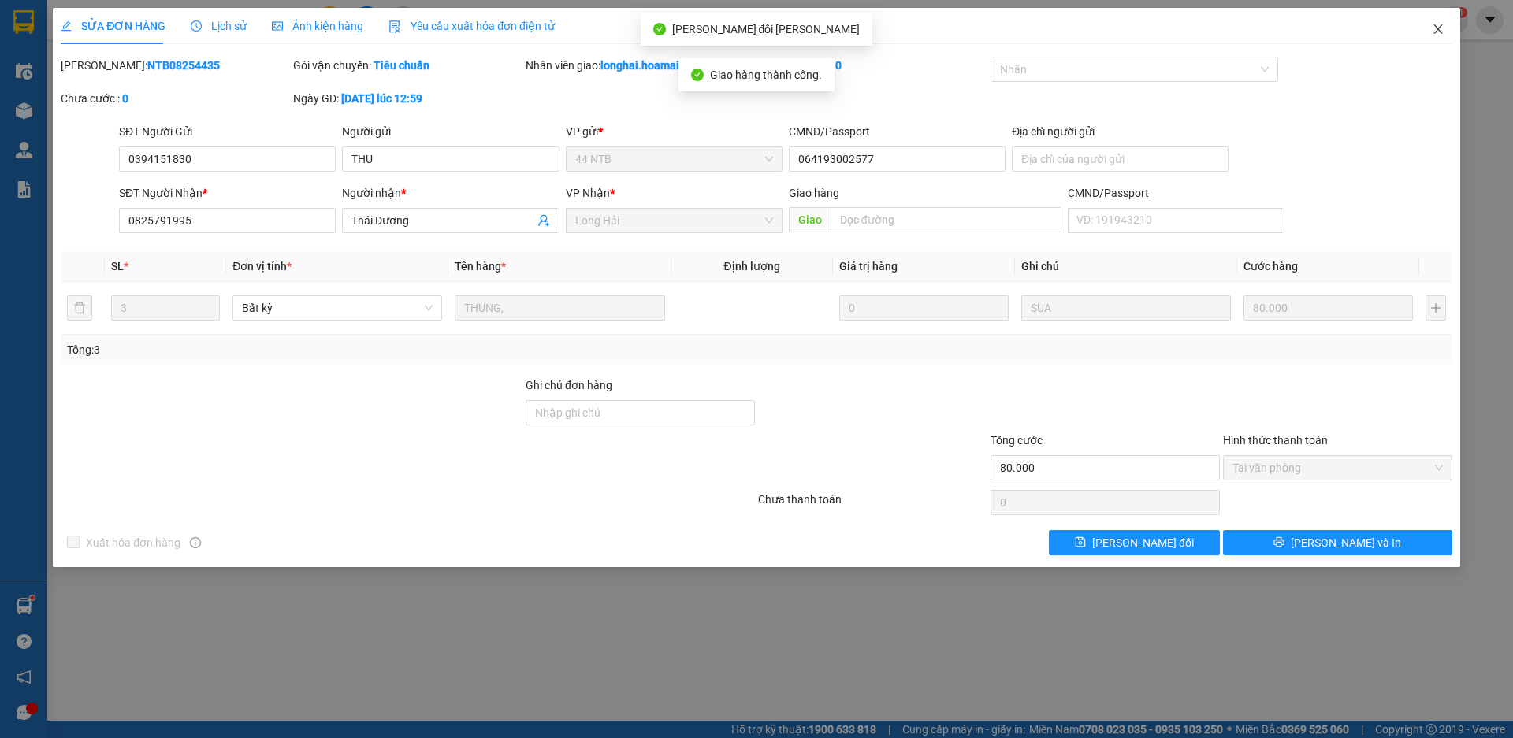
click at [1436, 31] on icon "close" at bounding box center [1437, 29] width 13 height 13
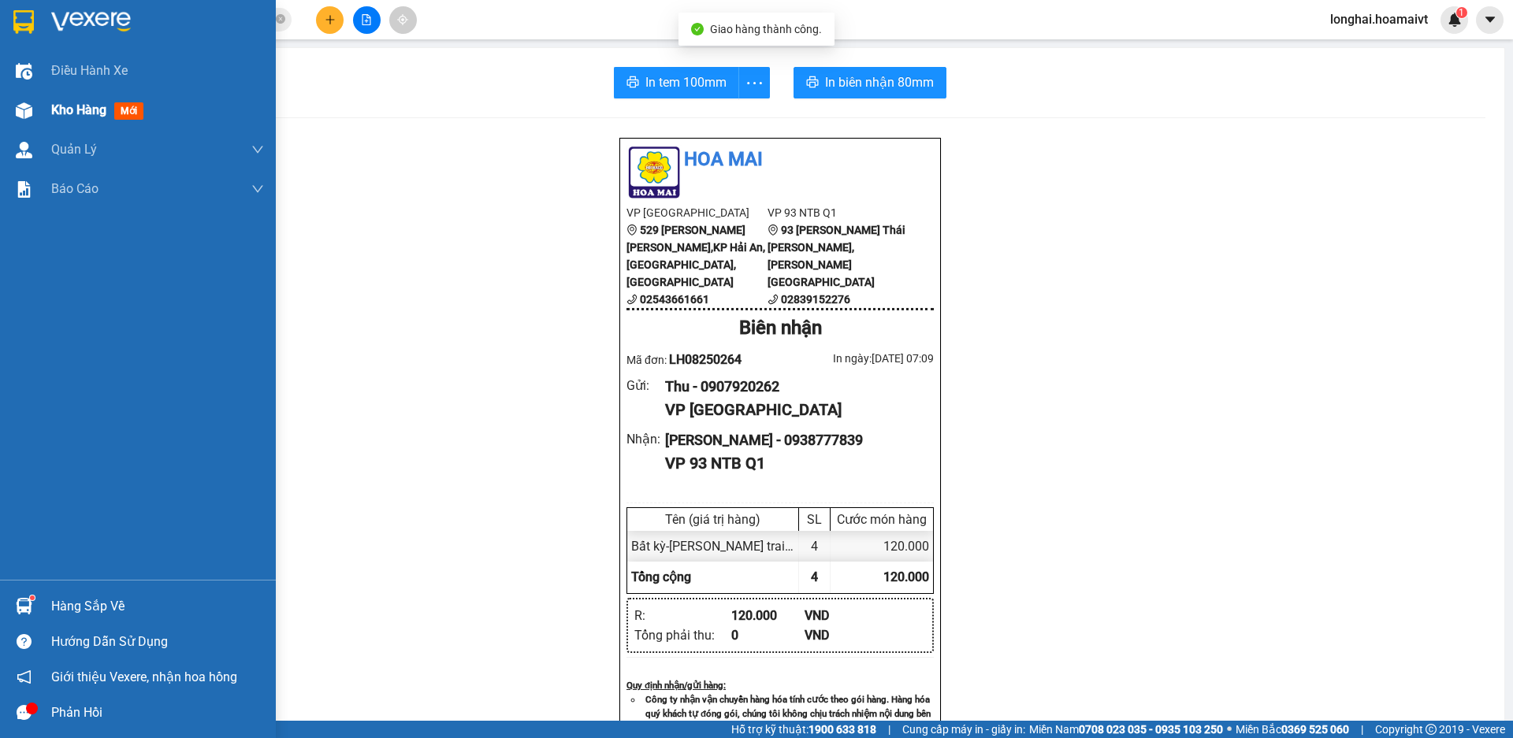
click at [72, 113] on span "Kho hàng" at bounding box center [78, 109] width 55 height 15
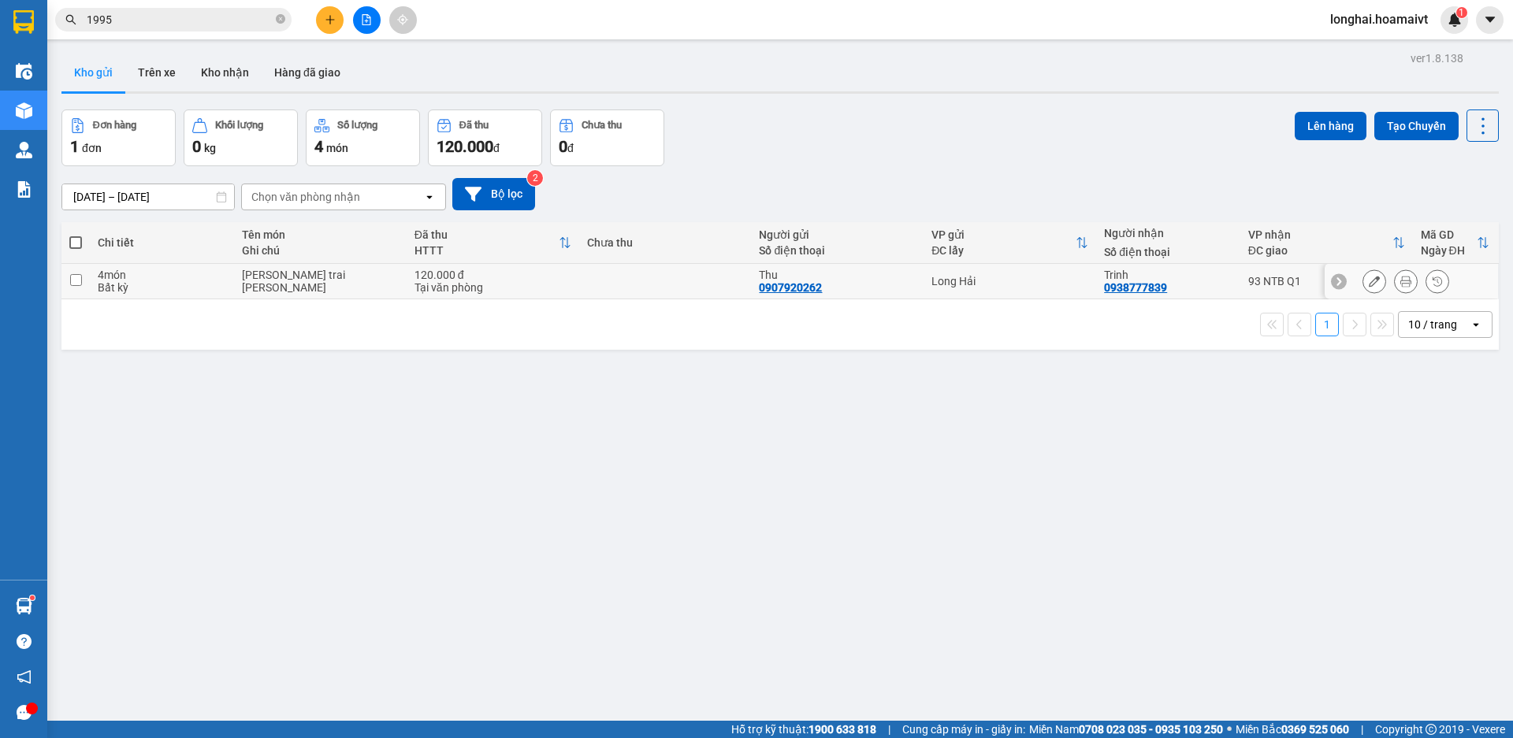
click at [77, 281] on input "checkbox" at bounding box center [76, 280] width 12 height 12
checkbox input "true"
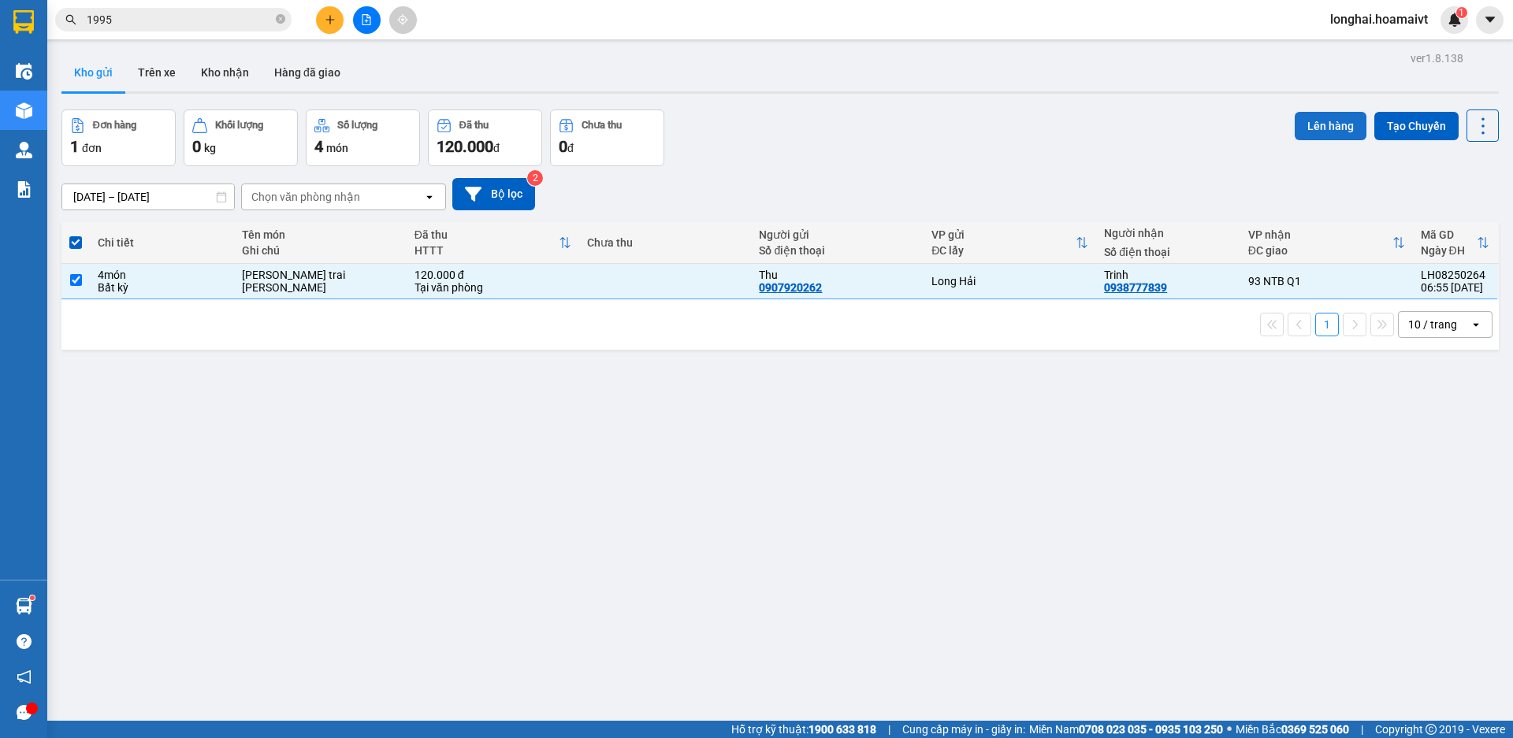
click at [1307, 119] on button "Lên hàng" at bounding box center [1330, 126] width 72 height 28
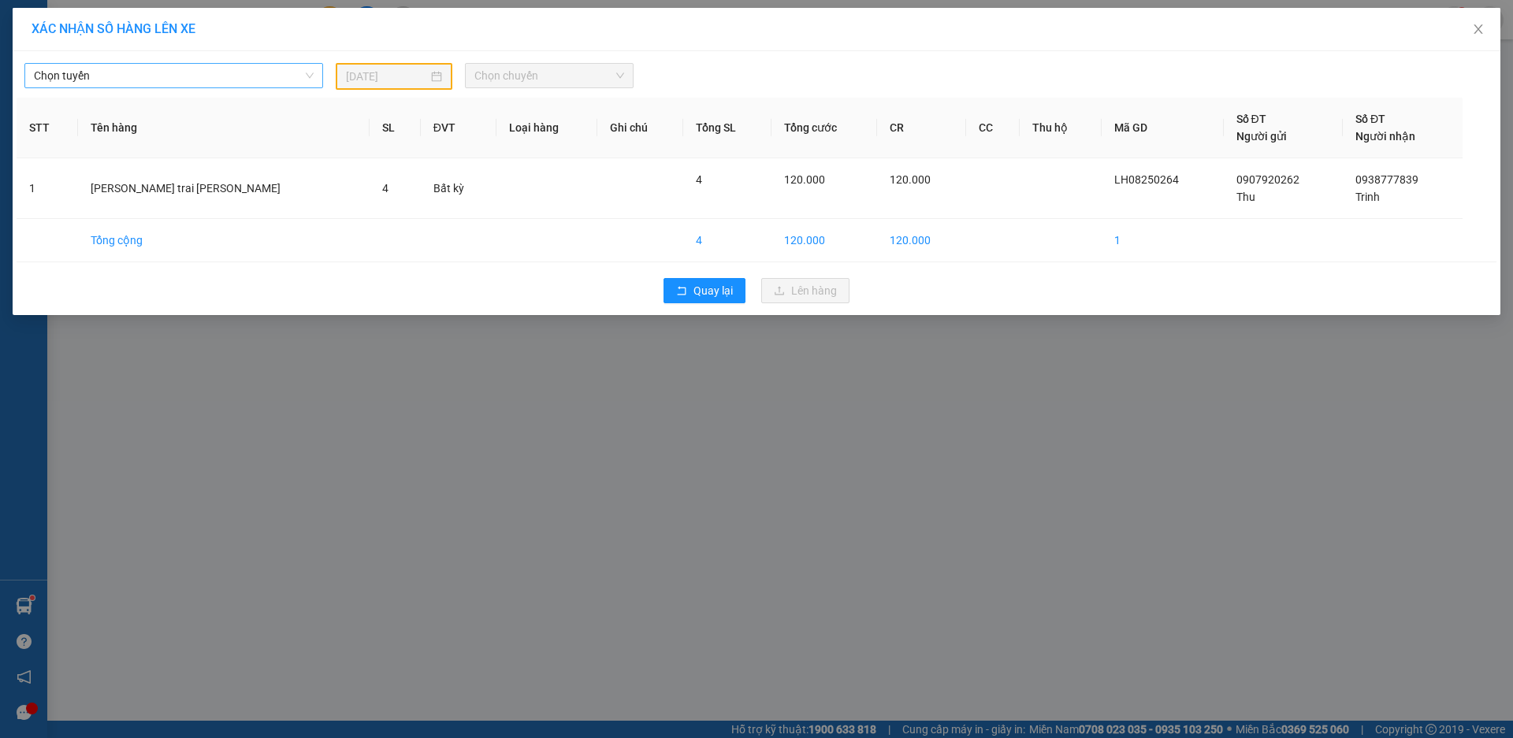
click at [219, 71] on span "Chọn tuyến" at bounding box center [174, 76] width 280 height 24
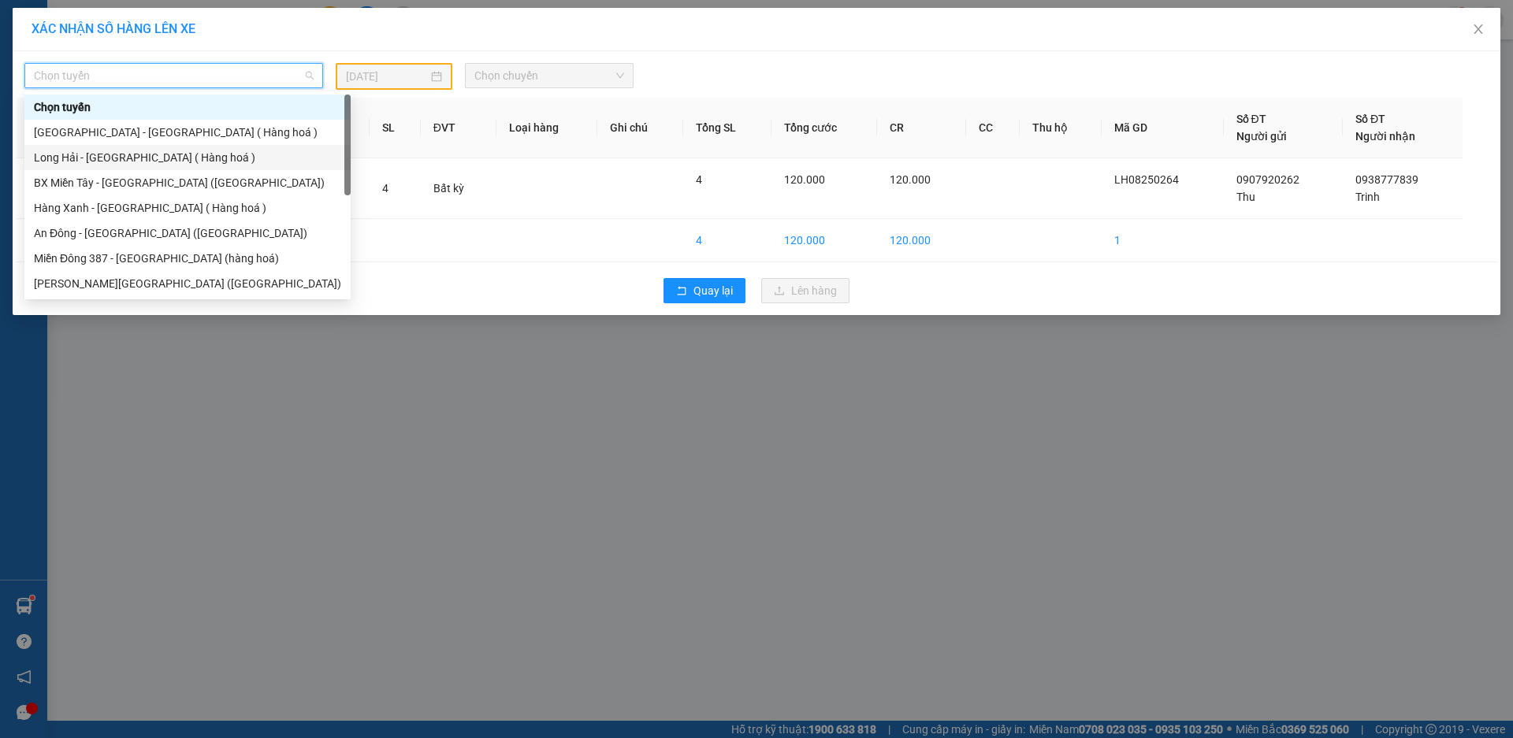
click at [145, 158] on div "Long Hải - [GEOGRAPHIC_DATA] ( Hàng hoá )" at bounding box center [187, 157] width 307 height 17
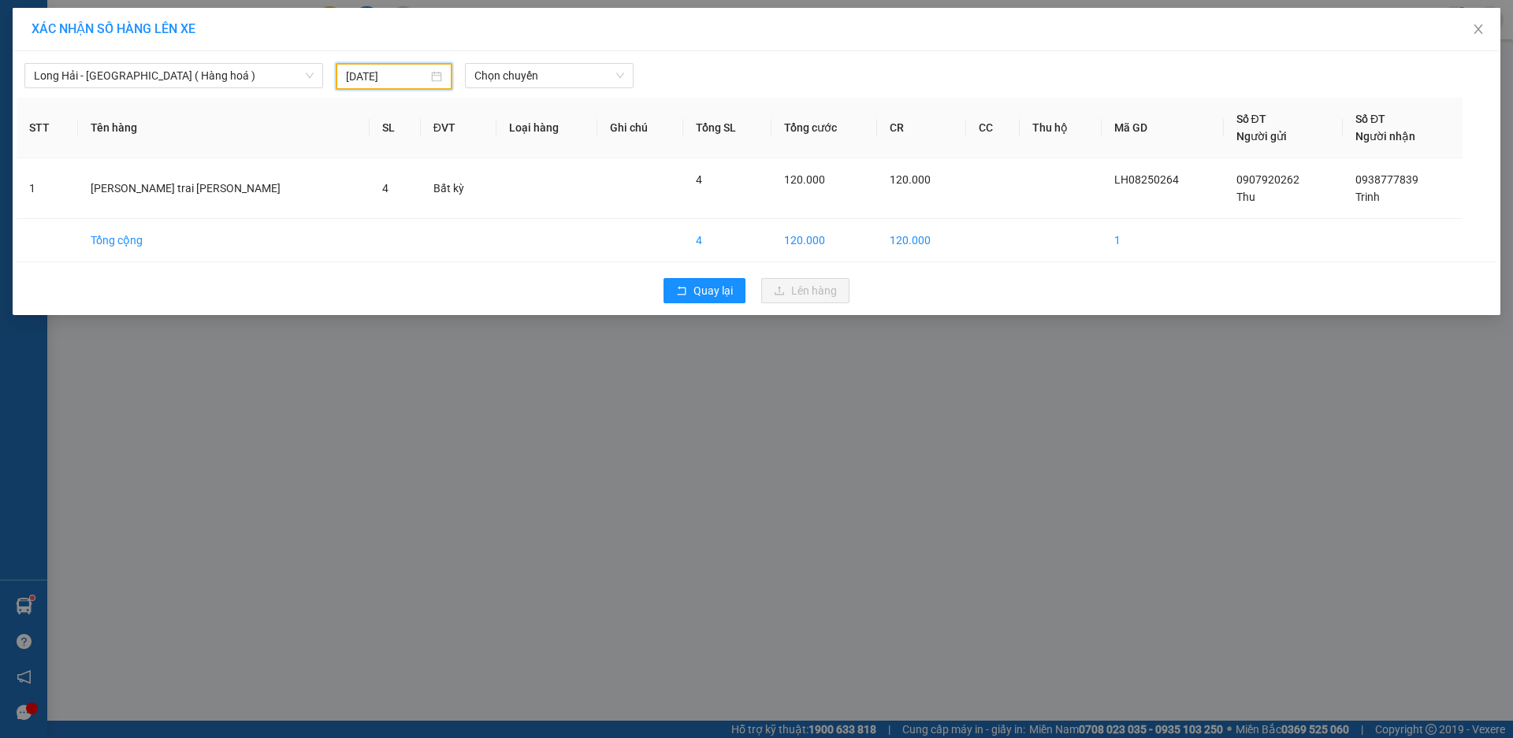
click at [398, 74] on input "[DATE]" at bounding box center [387, 76] width 82 height 17
click at [496, 213] on div "15" at bounding box center [501, 215] width 19 height 19
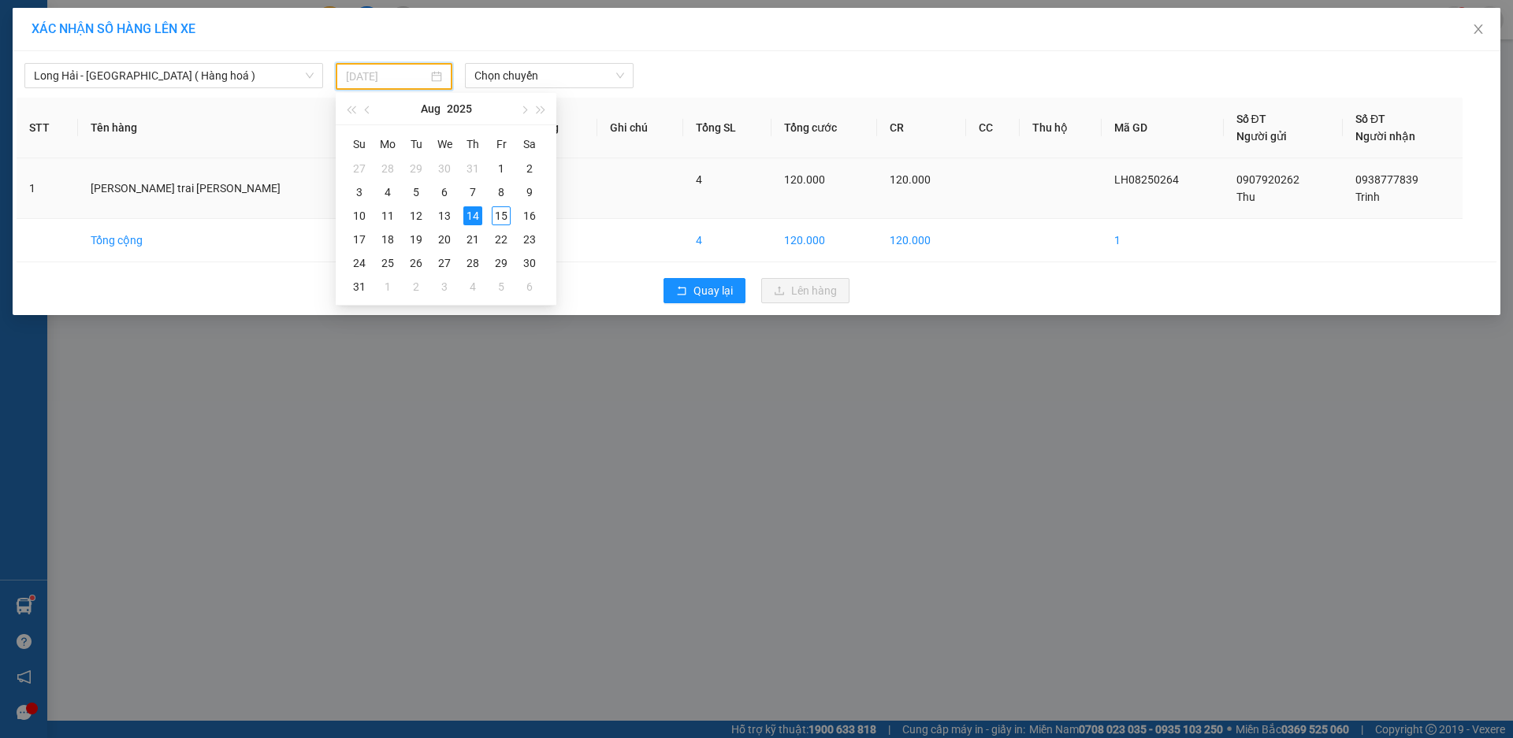
type input "[DATE]"
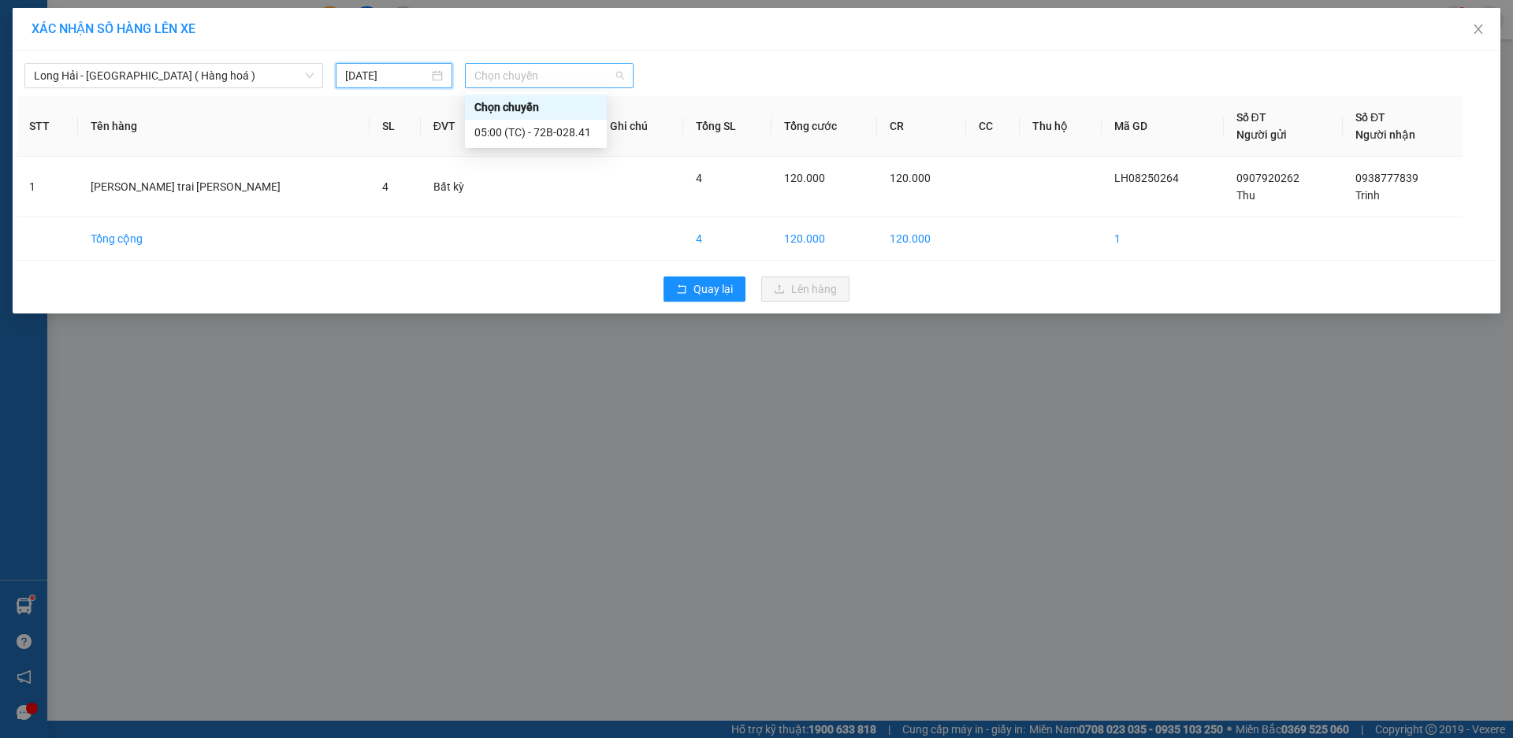
click at [536, 80] on span "Chọn chuyến" at bounding box center [549, 76] width 150 height 24
type input "07"
click at [544, 138] on div "Thêm chuyến " 07:00 "" at bounding box center [549, 133] width 168 height 27
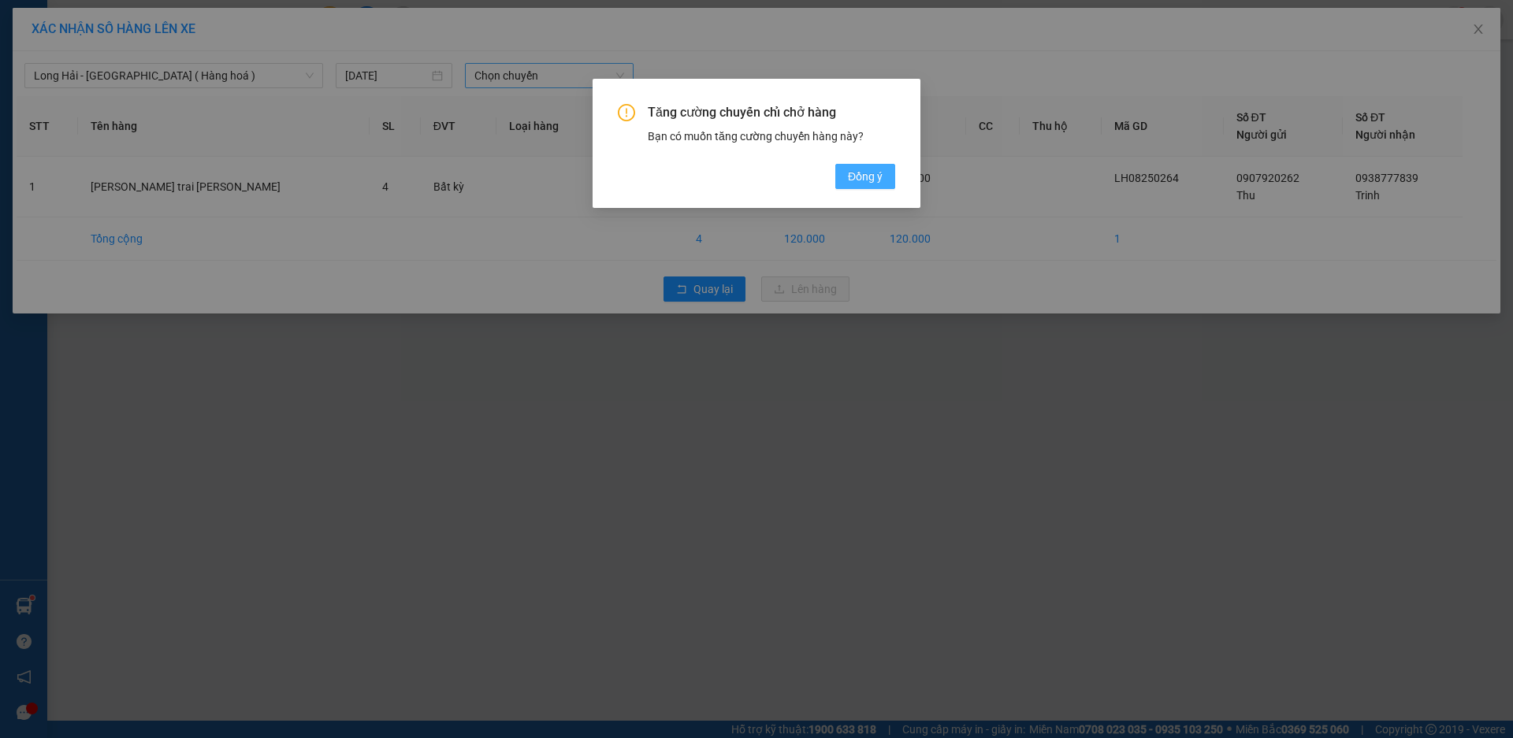
click at [883, 181] on button "Đồng ý" at bounding box center [865, 176] width 60 height 25
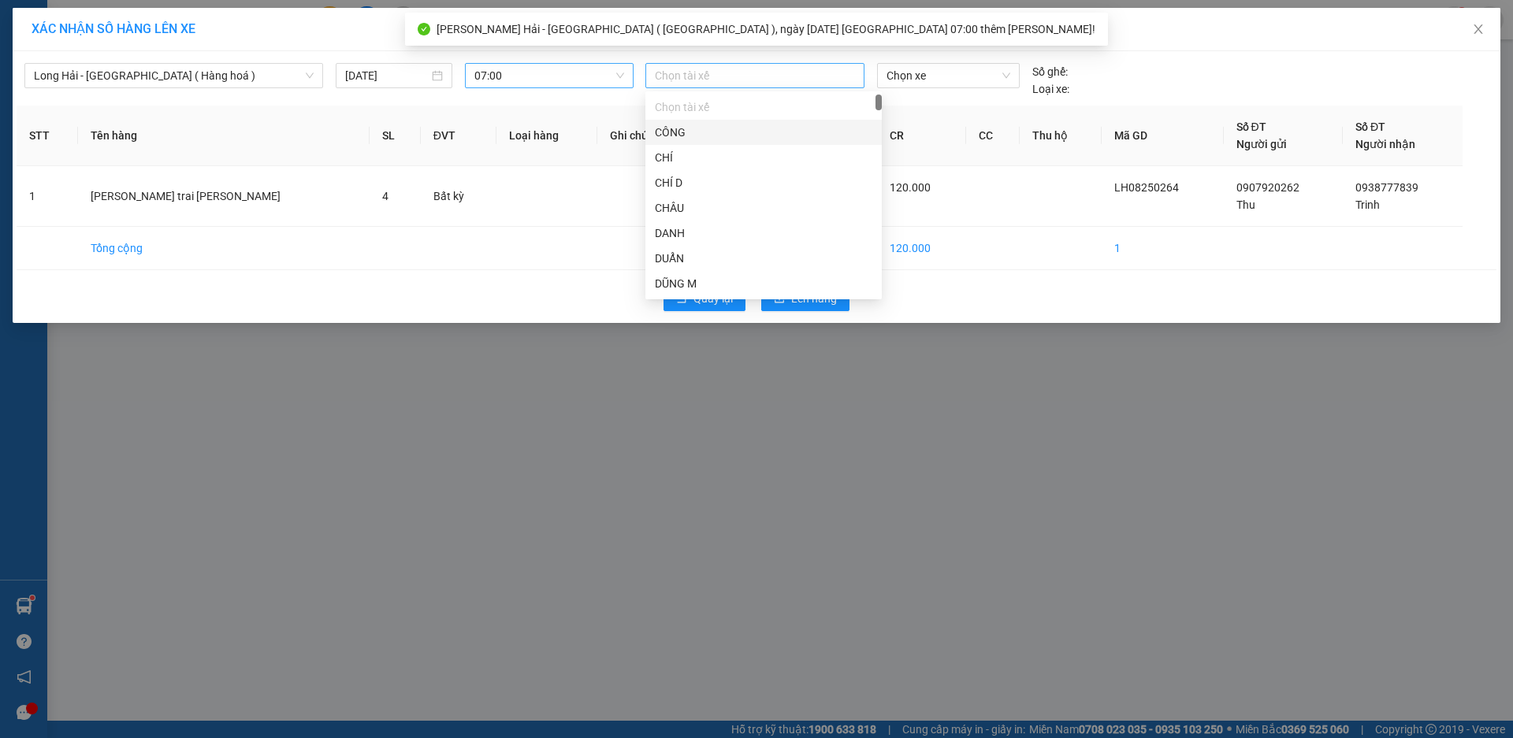
click at [686, 68] on div at bounding box center [754, 75] width 211 height 19
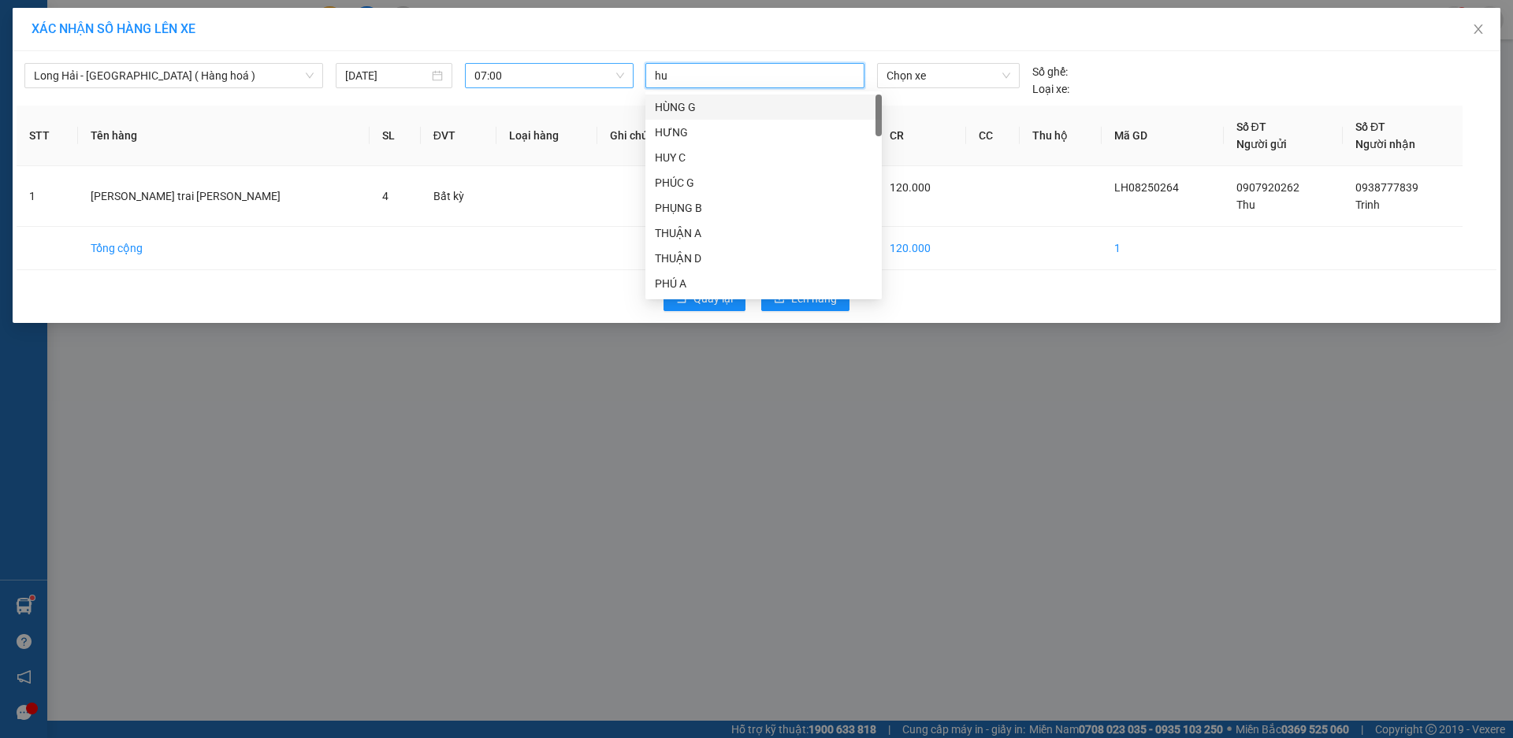
type input "h"
type input "HUY"
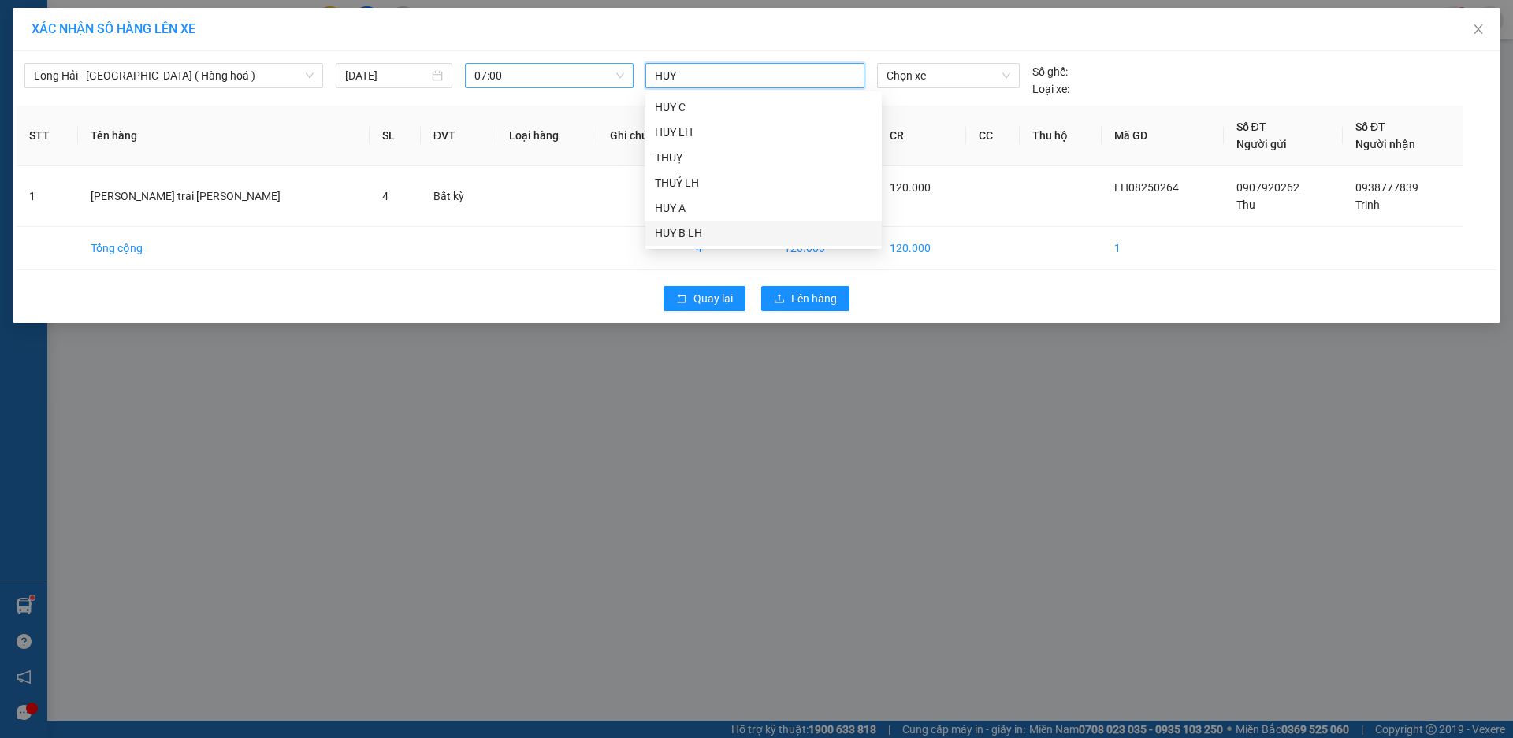
click at [685, 232] on div "HUY B LH" at bounding box center [763, 233] width 217 height 17
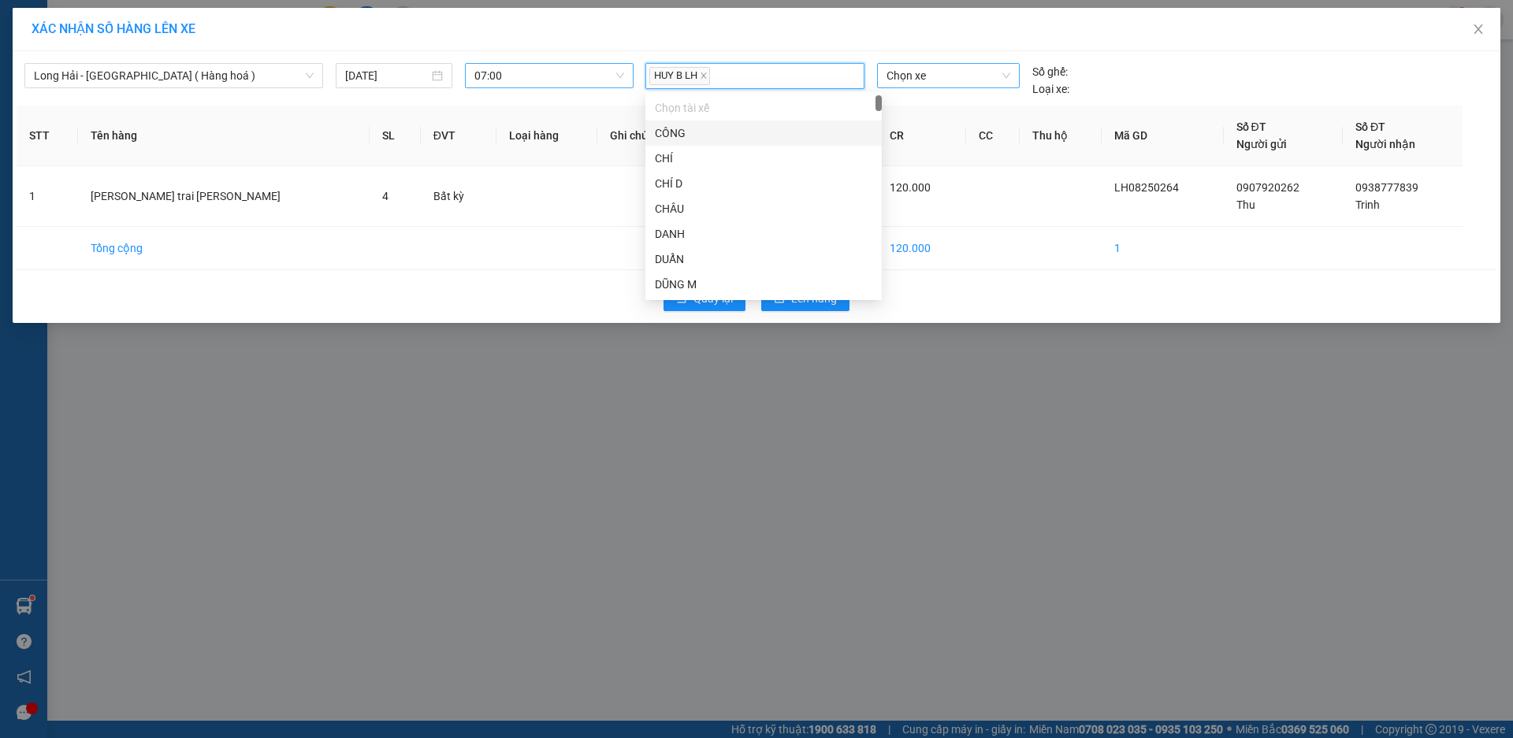
click at [966, 76] on span "Chọn xe" at bounding box center [947, 76] width 123 height 24
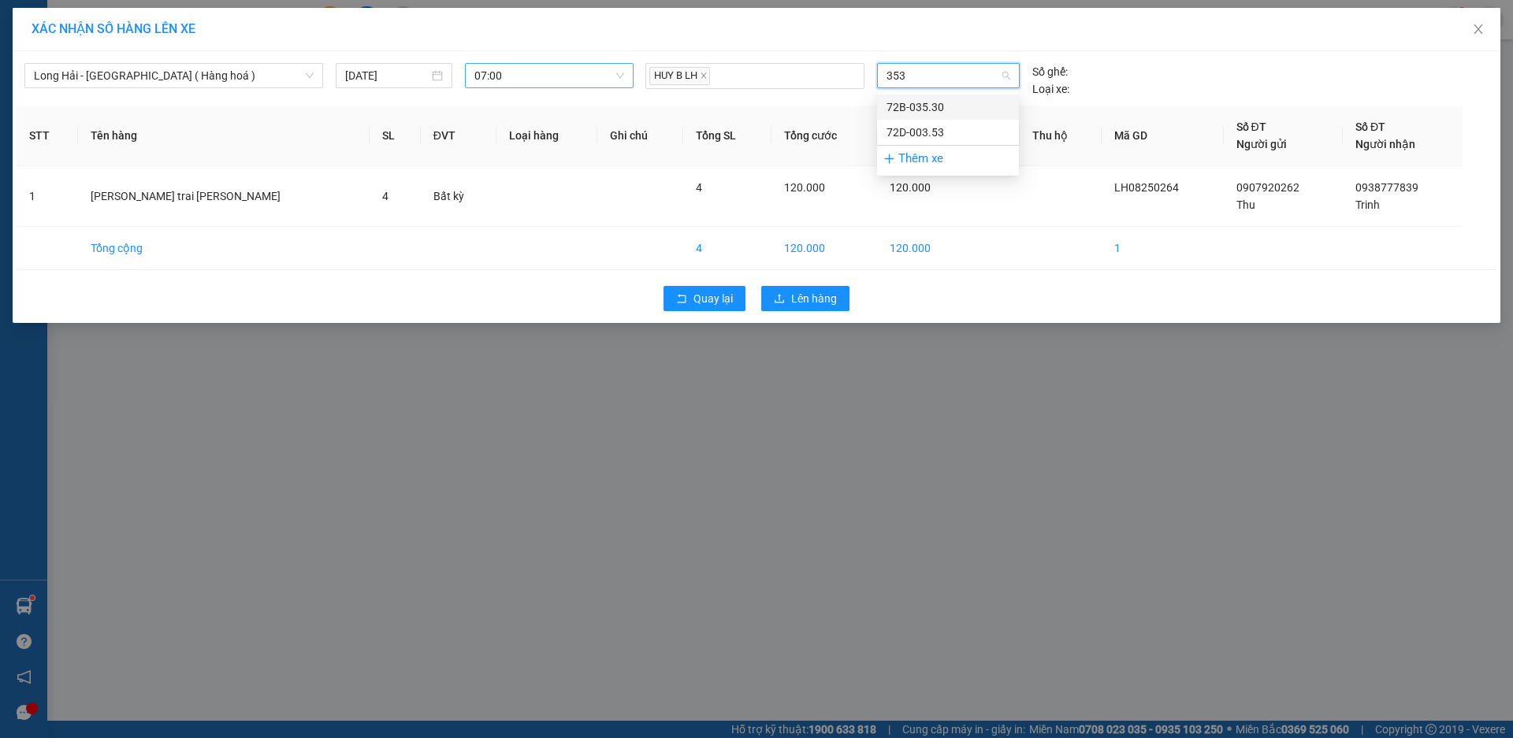
type input "3530"
click at [922, 106] on div "72B-035.30" at bounding box center [947, 106] width 123 height 17
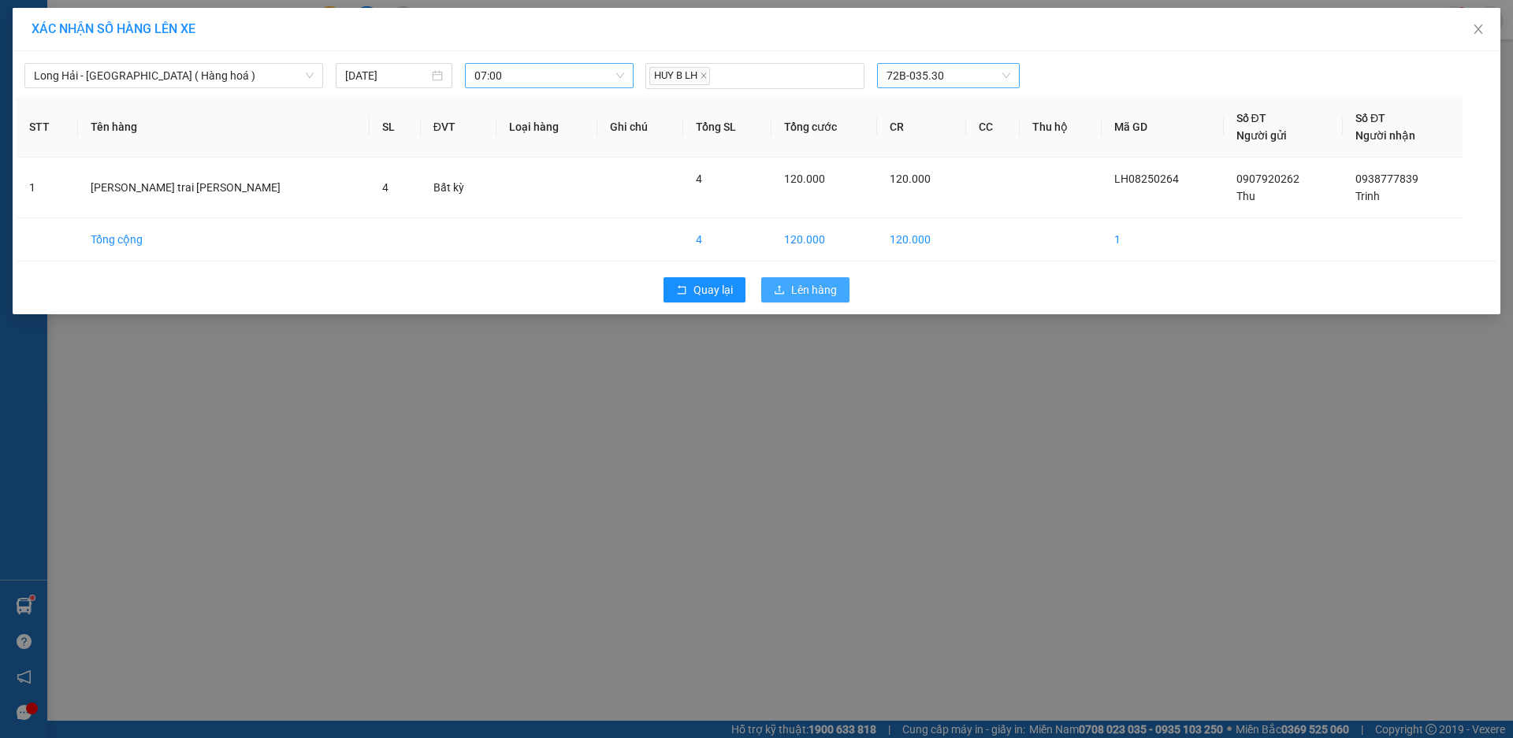
click at [822, 292] on span "Lên hàng" at bounding box center [814, 289] width 46 height 17
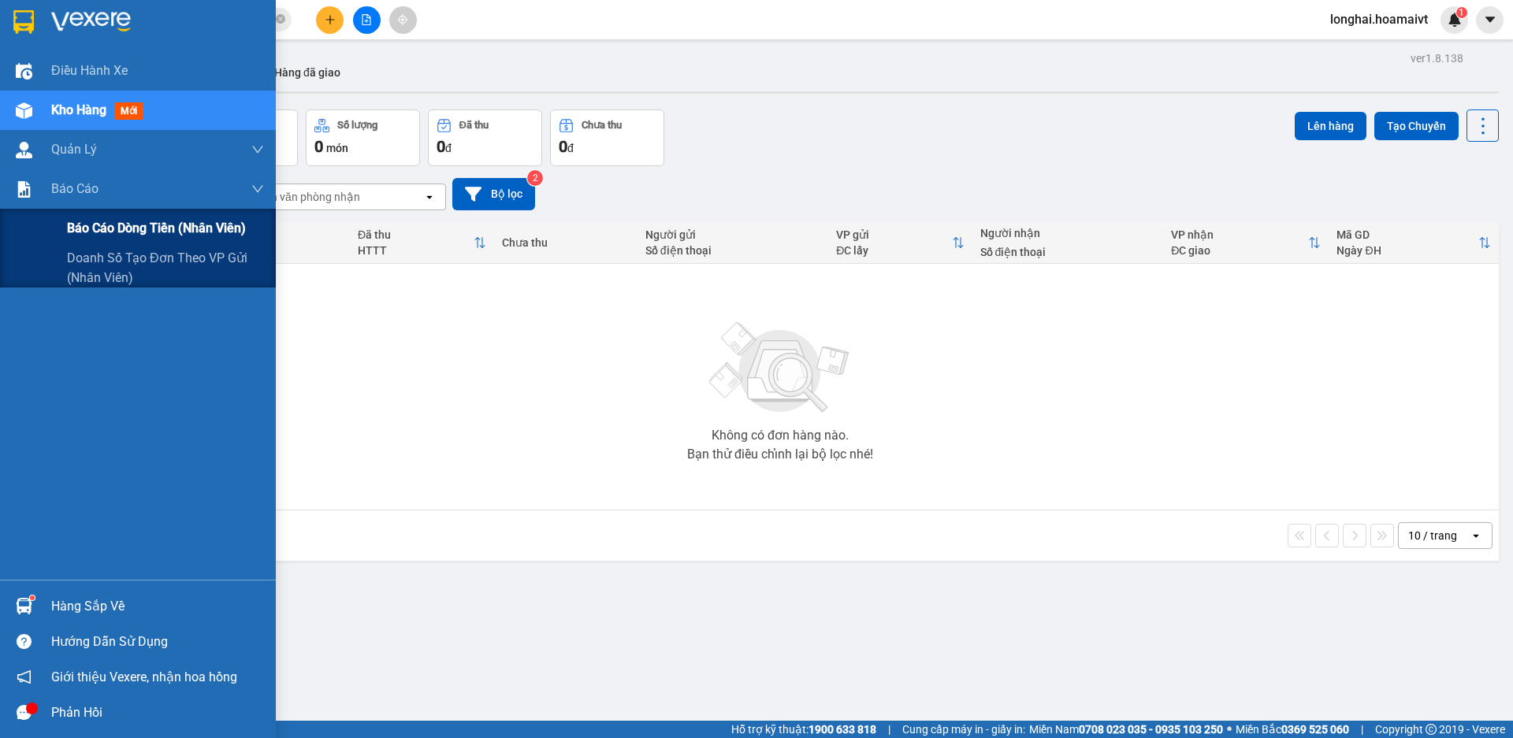
click at [96, 231] on span "Báo cáo dòng tiền (nhân viên)" at bounding box center [156, 228] width 179 height 20
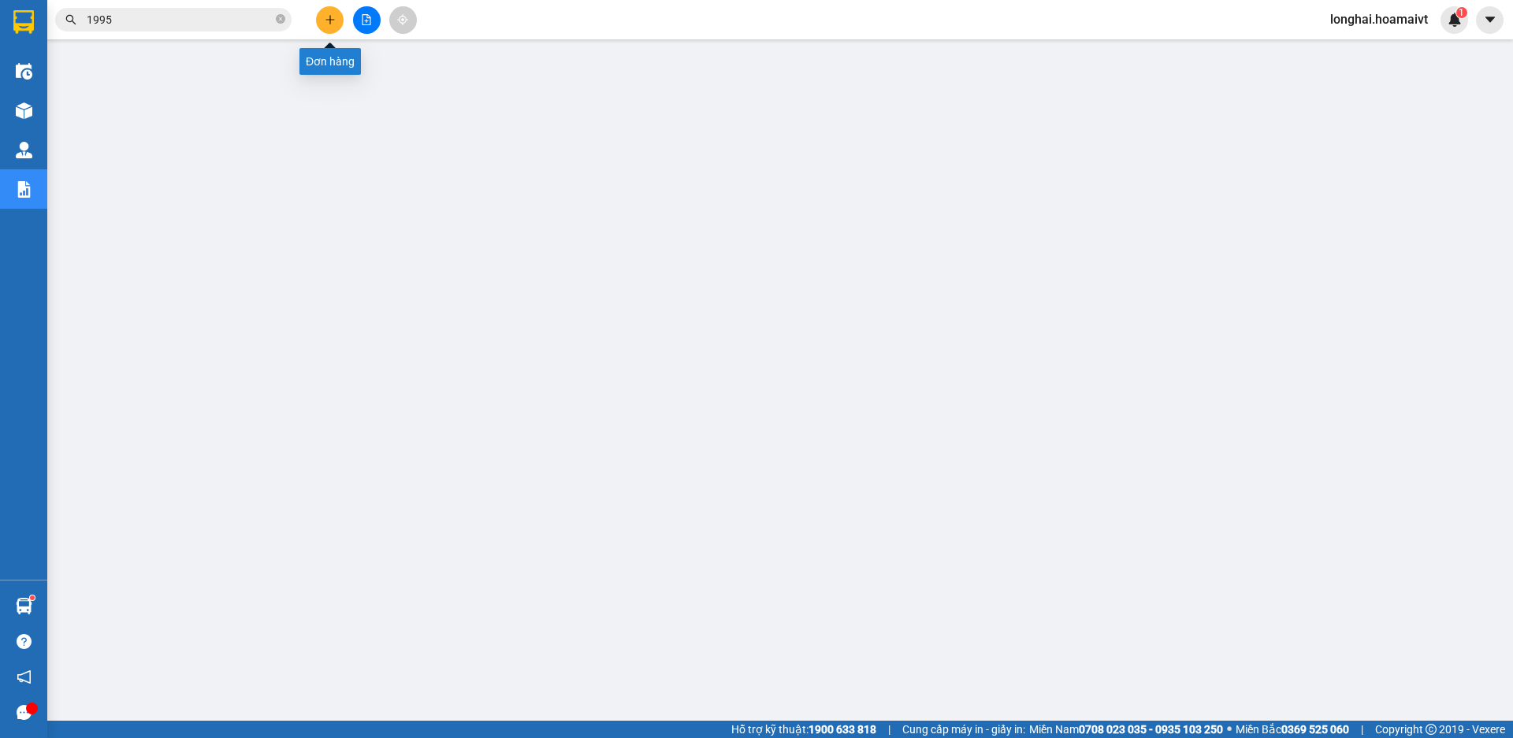
click at [340, 19] on button at bounding box center [330, 20] width 28 height 28
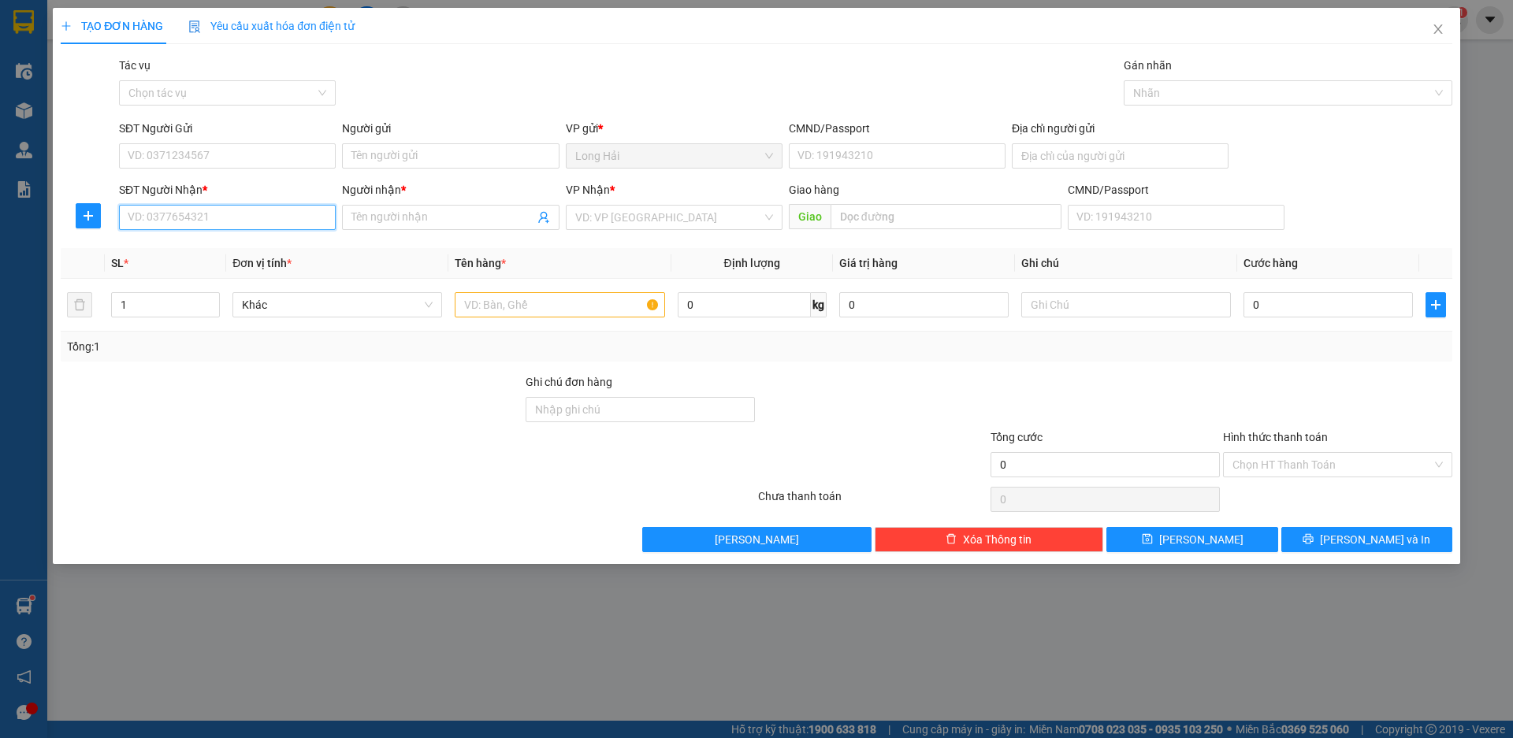
click at [217, 220] on input "SĐT Người Nhận *" at bounding box center [227, 217] width 217 height 25
click at [362, 220] on input "Người nhận *" at bounding box center [442, 217] width 182 height 17
click at [140, 216] on input "0903375579" at bounding box center [227, 217] width 217 height 25
type input "0933375579"
click at [228, 254] on div "0933375579 - [PERSON_NAME]" at bounding box center [227, 248] width 198 height 17
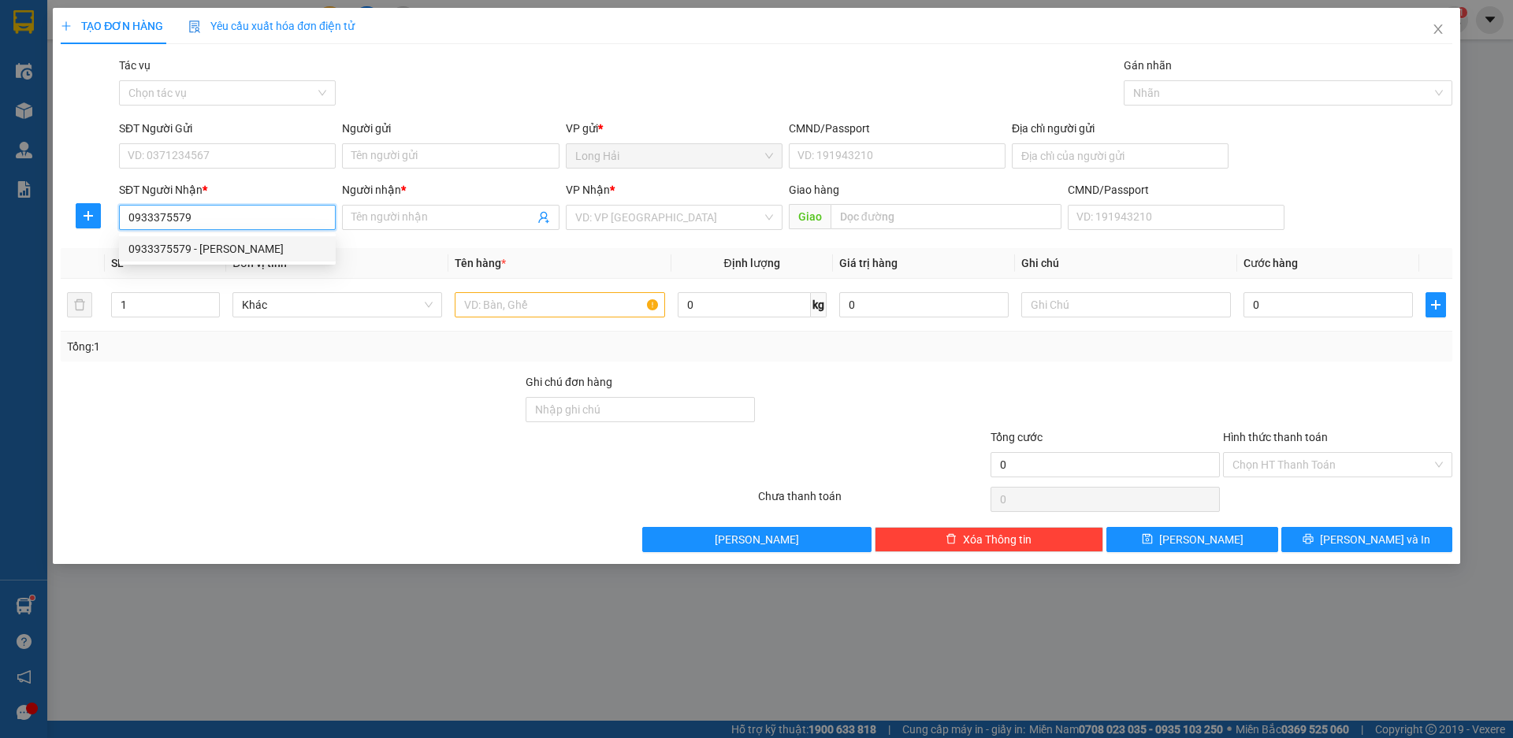
type input "KHÁNH"
type input "0933375579"
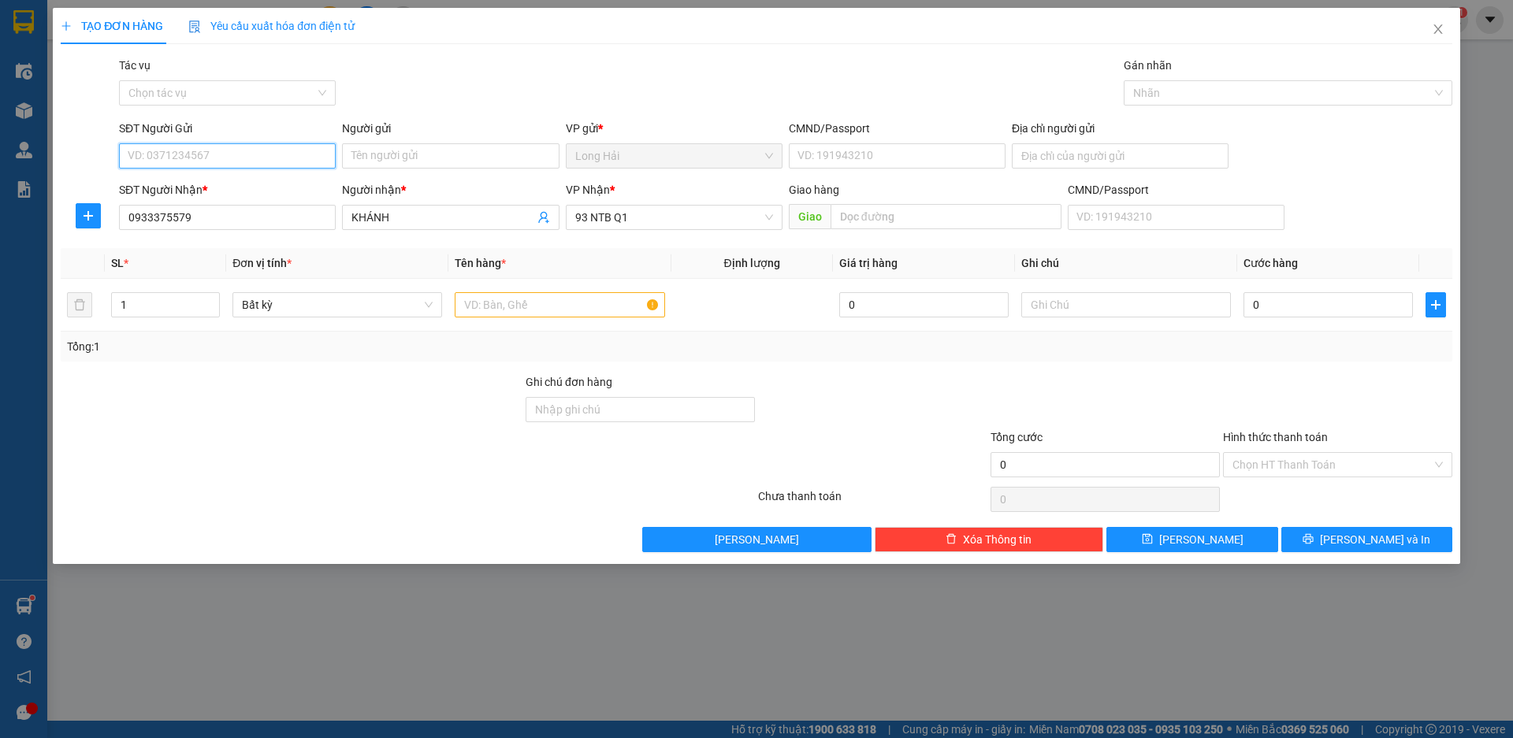
click at [232, 148] on input "SĐT Người Gửi" at bounding box center [227, 155] width 217 height 25
click at [196, 210] on div "0342110268 - ly" at bounding box center [227, 212] width 198 height 17
type input "0342110268"
type input "ly"
click at [553, 312] on input "text" at bounding box center [560, 304] width 210 height 25
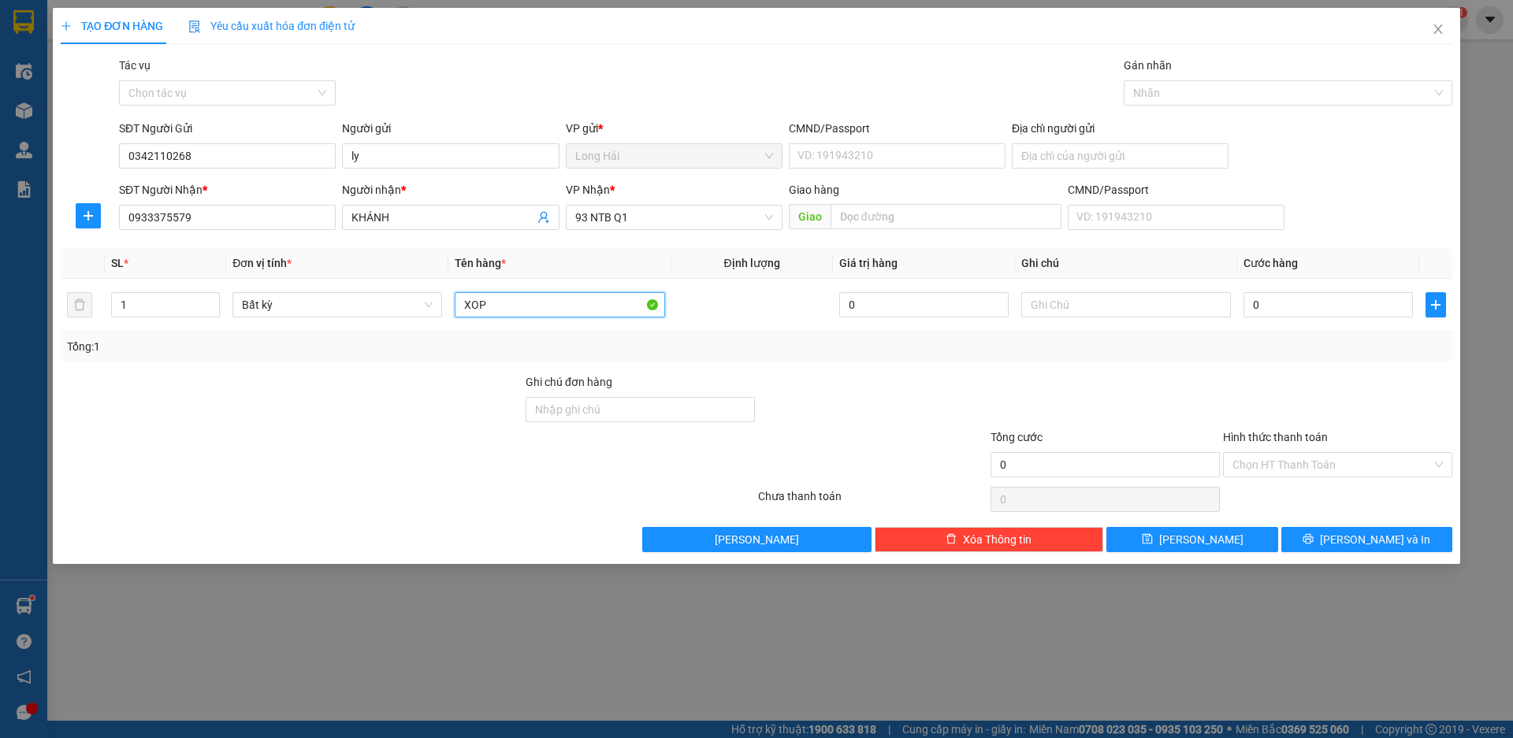
type input "XOP"
click at [1438, 29] on icon "close" at bounding box center [1437, 28] width 9 height 9
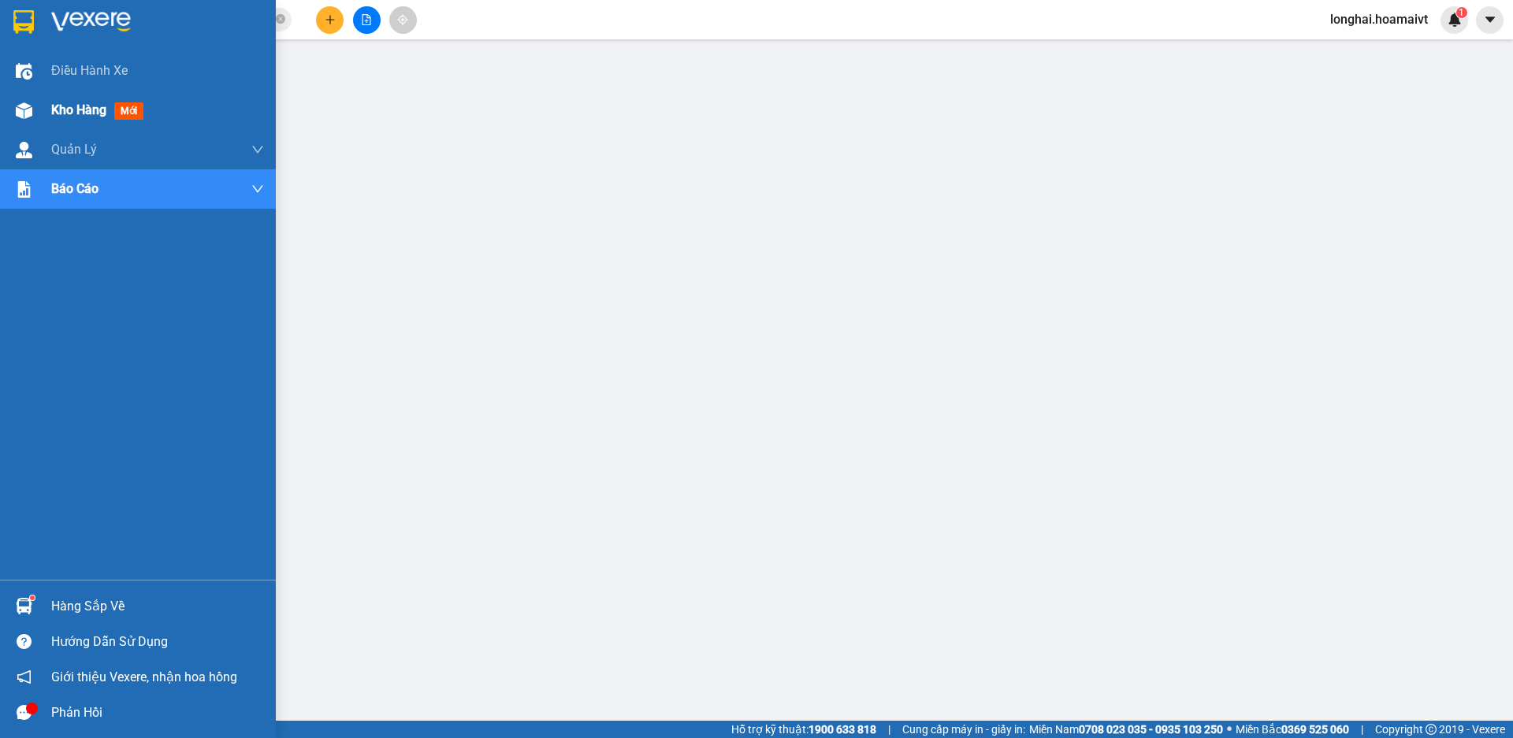
click at [49, 113] on div "Kho hàng mới" at bounding box center [138, 110] width 276 height 39
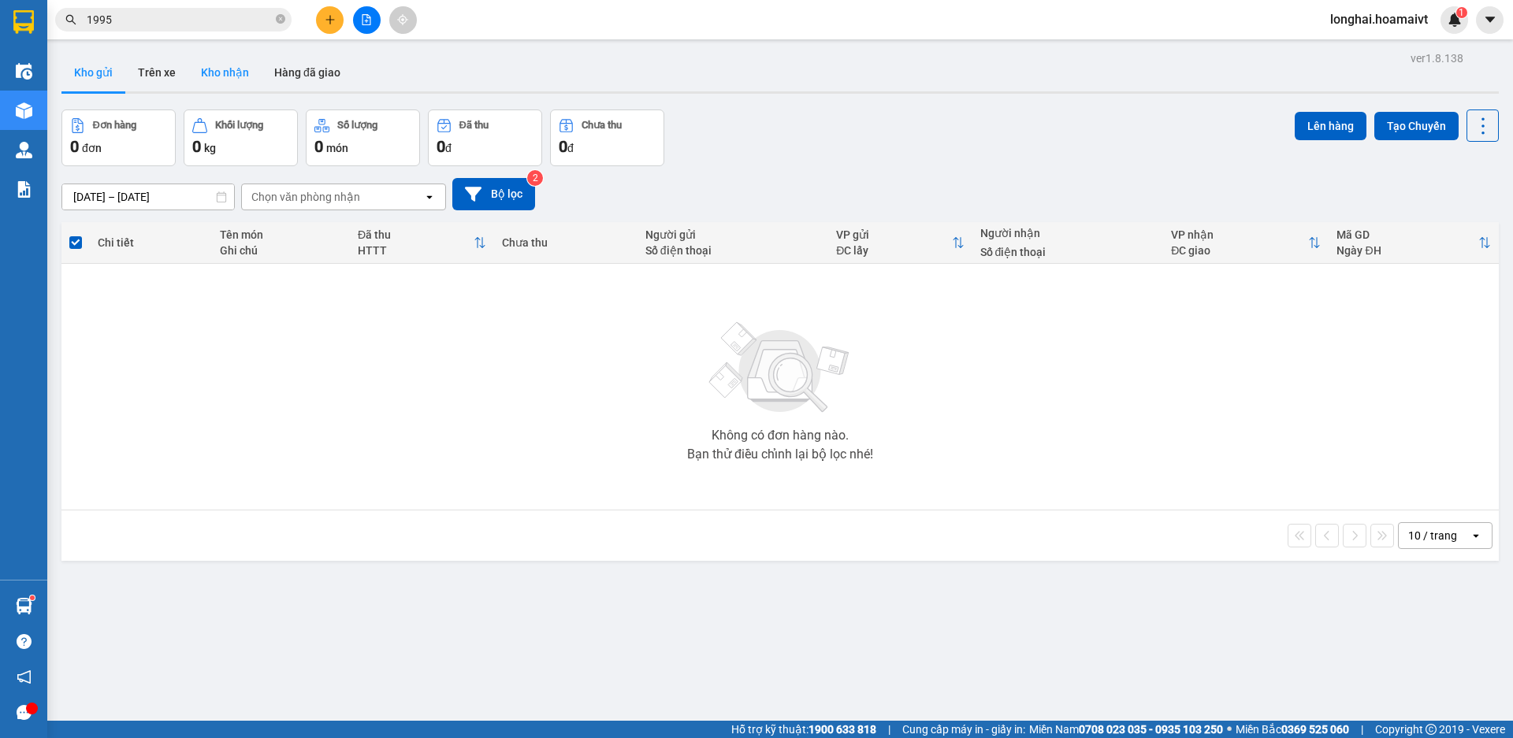
click at [228, 73] on button "Kho nhận" at bounding box center [224, 73] width 73 height 38
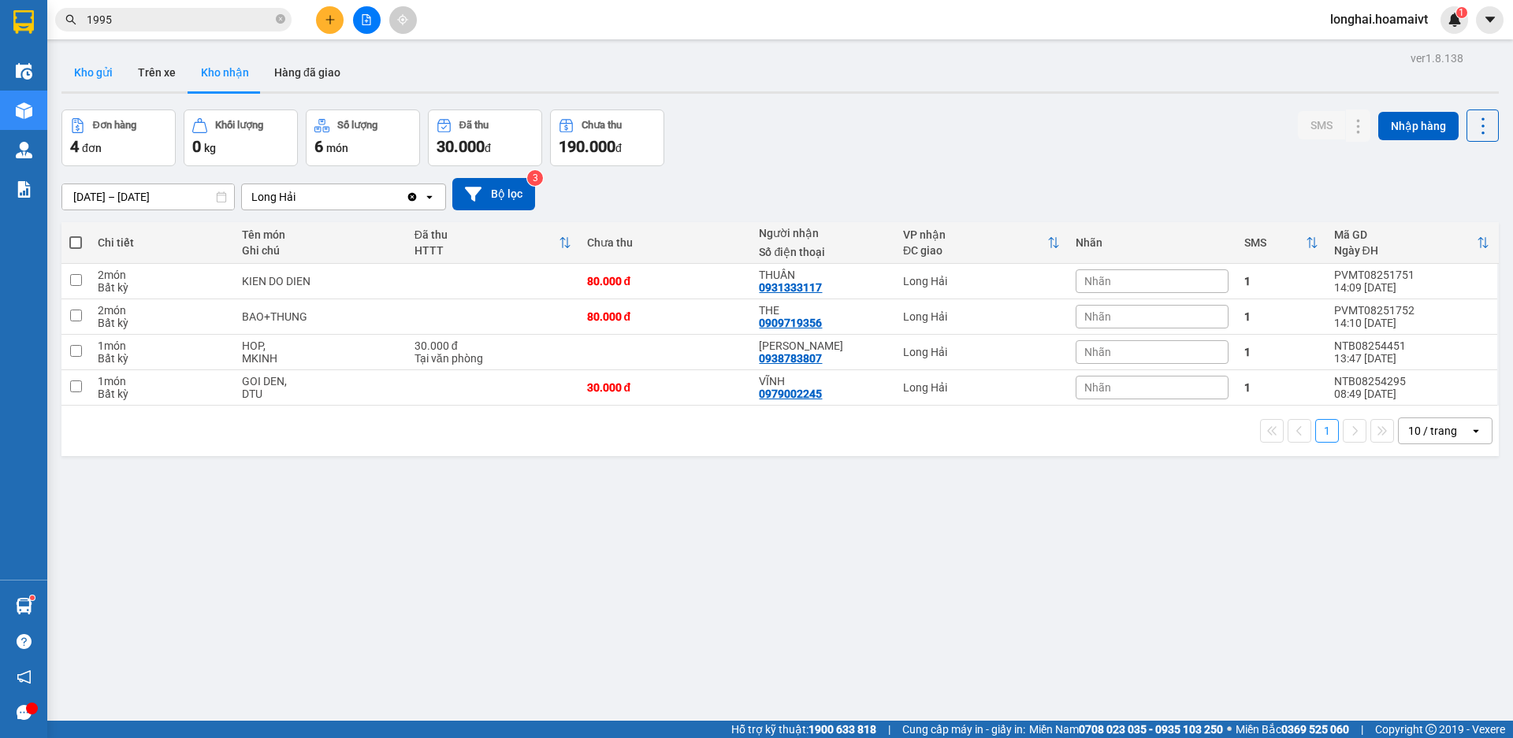
click at [90, 76] on button "Kho gửi" at bounding box center [93, 73] width 64 height 38
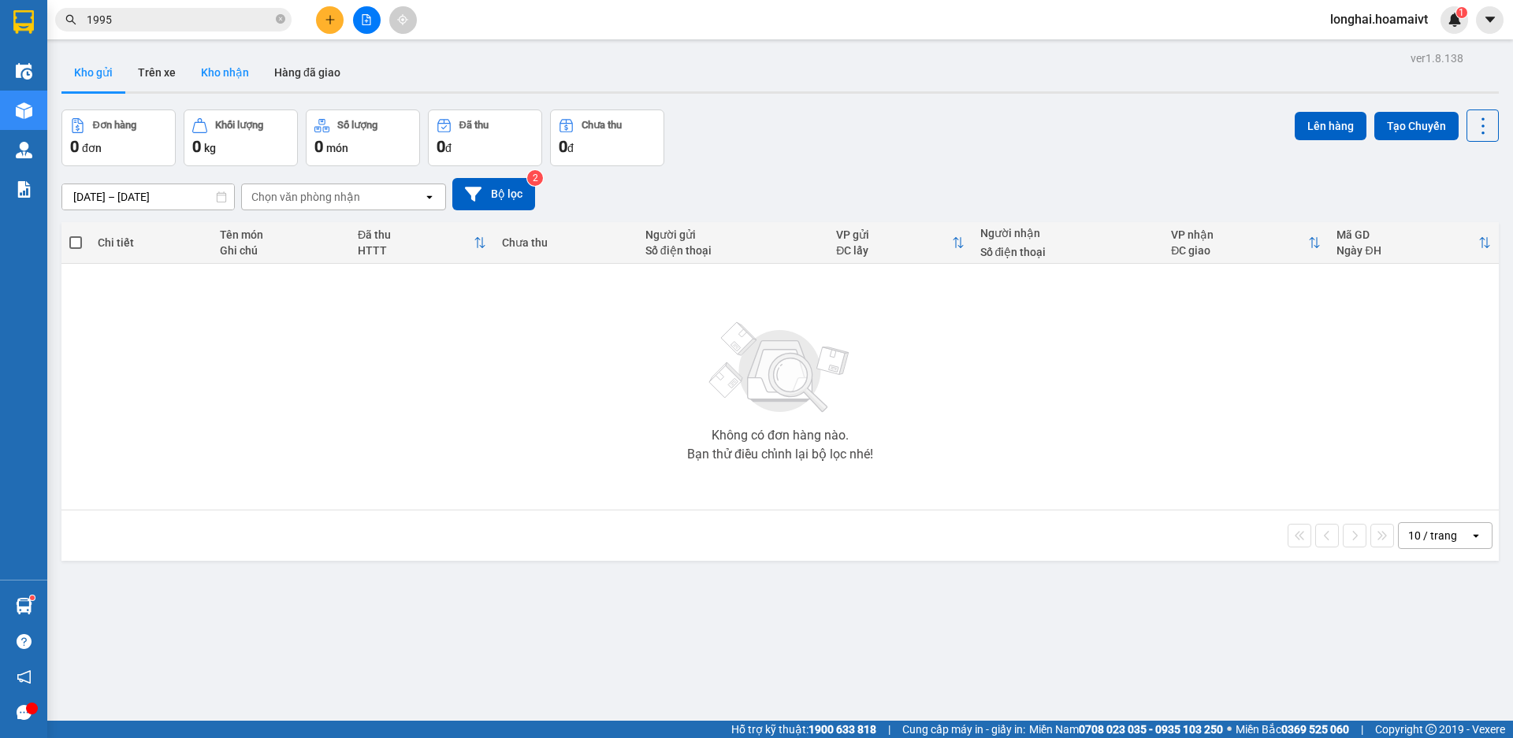
click at [242, 76] on button "Kho nhận" at bounding box center [224, 73] width 73 height 38
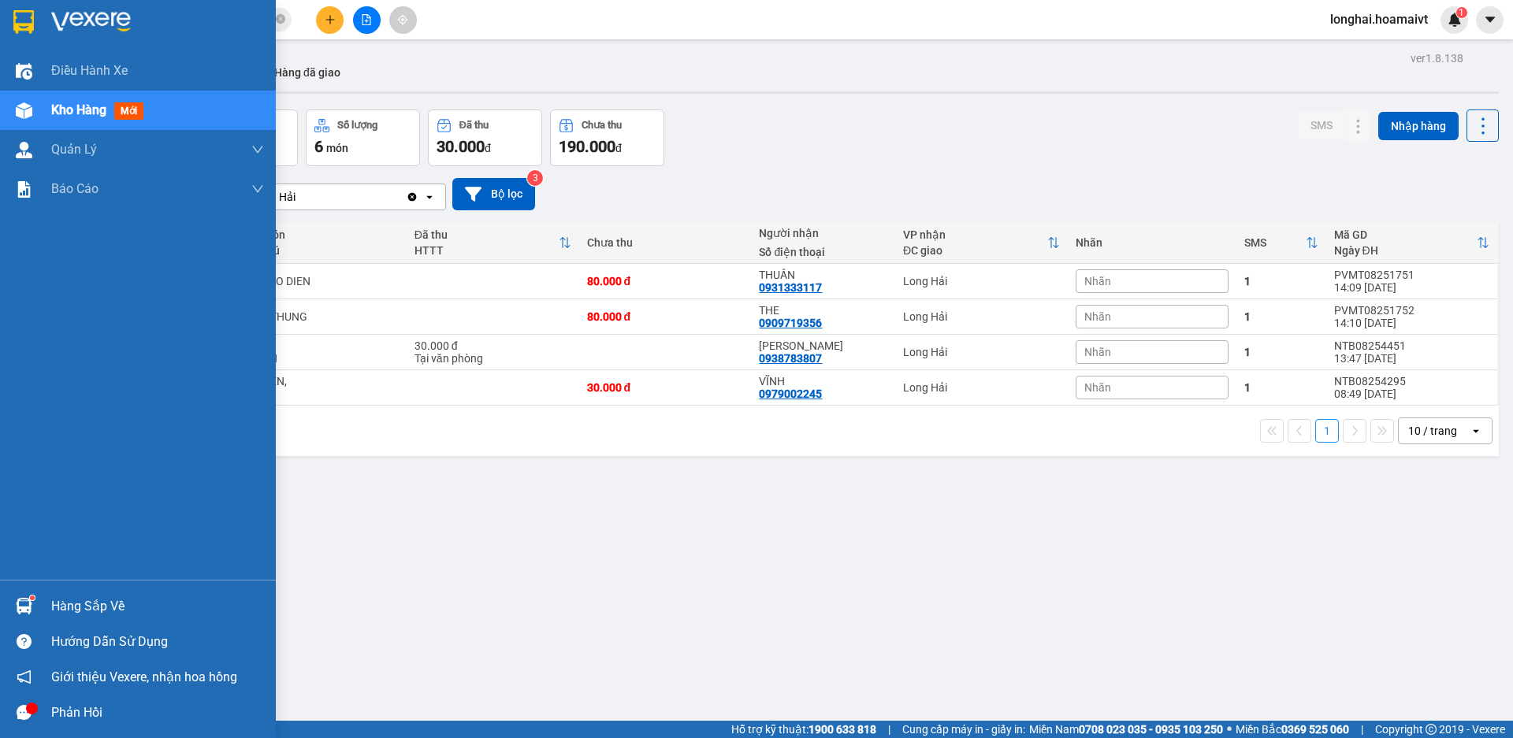
drag, startPoint x: 92, startPoint y: 604, endPoint x: 100, endPoint y: 605, distance: 7.9
click at [94, 604] on div "Hàng sắp về" at bounding box center [157, 607] width 213 height 24
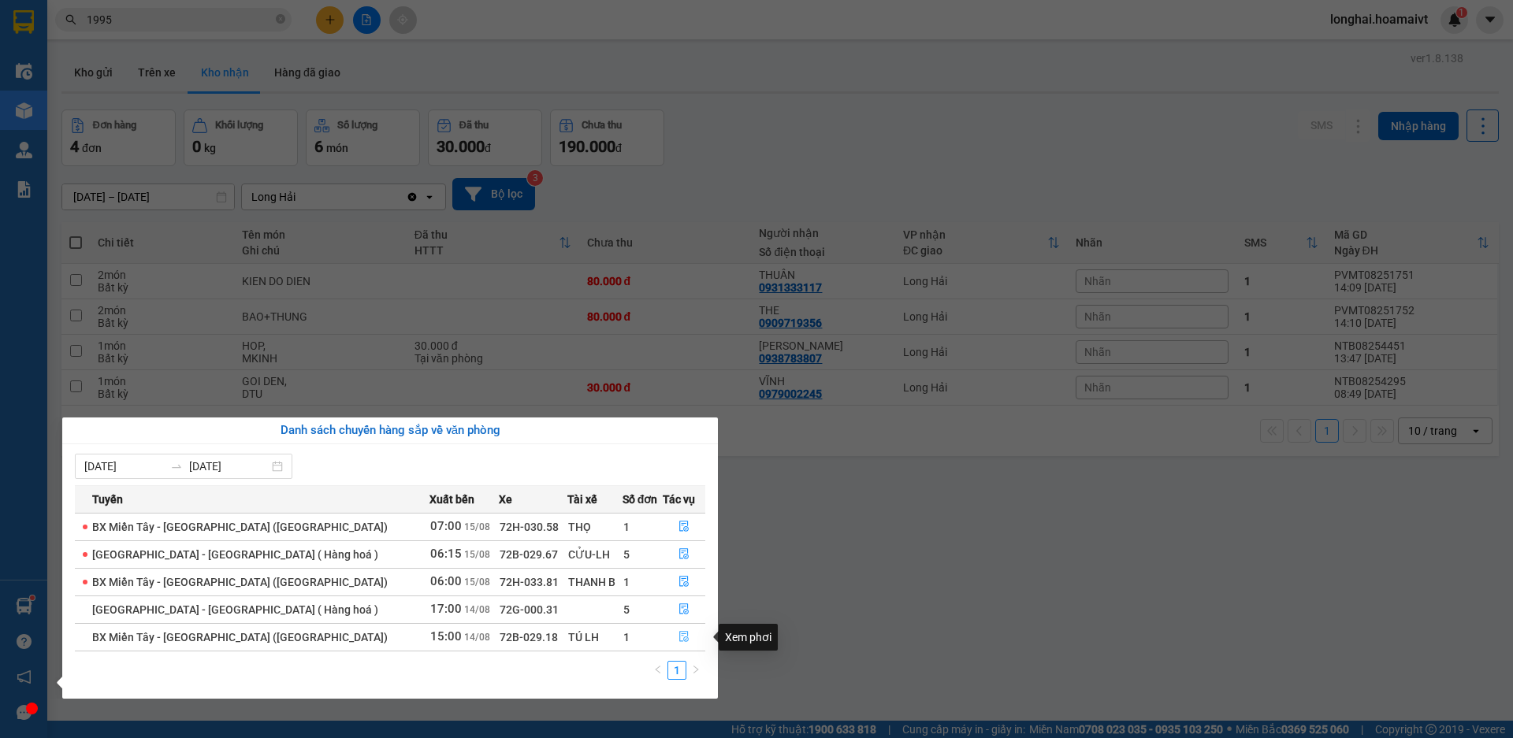
click at [678, 637] on icon "file-done" at bounding box center [683, 636] width 11 height 11
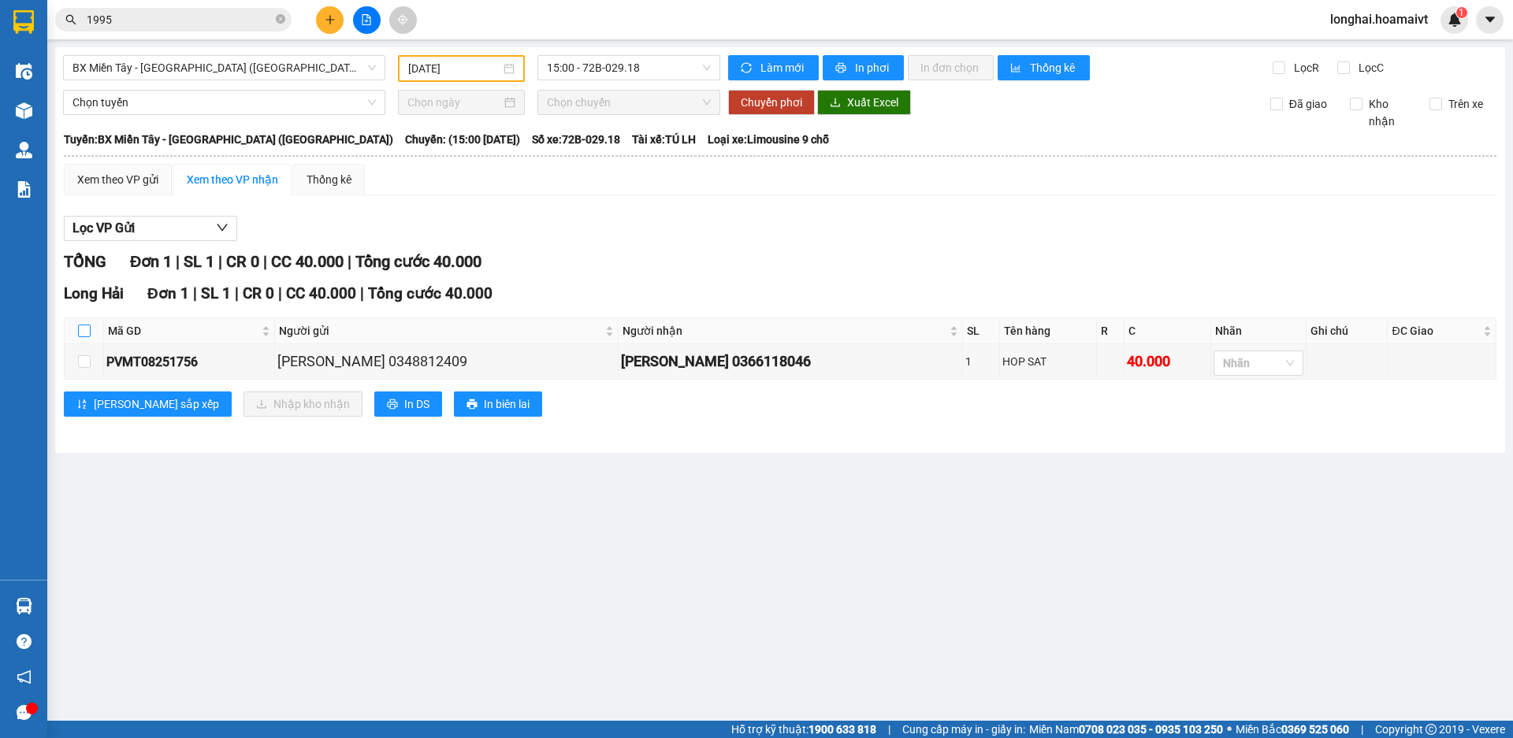
click at [85, 331] on input "checkbox" at bounding box center [84, 331] width 13 height 13
checkbox input "true"
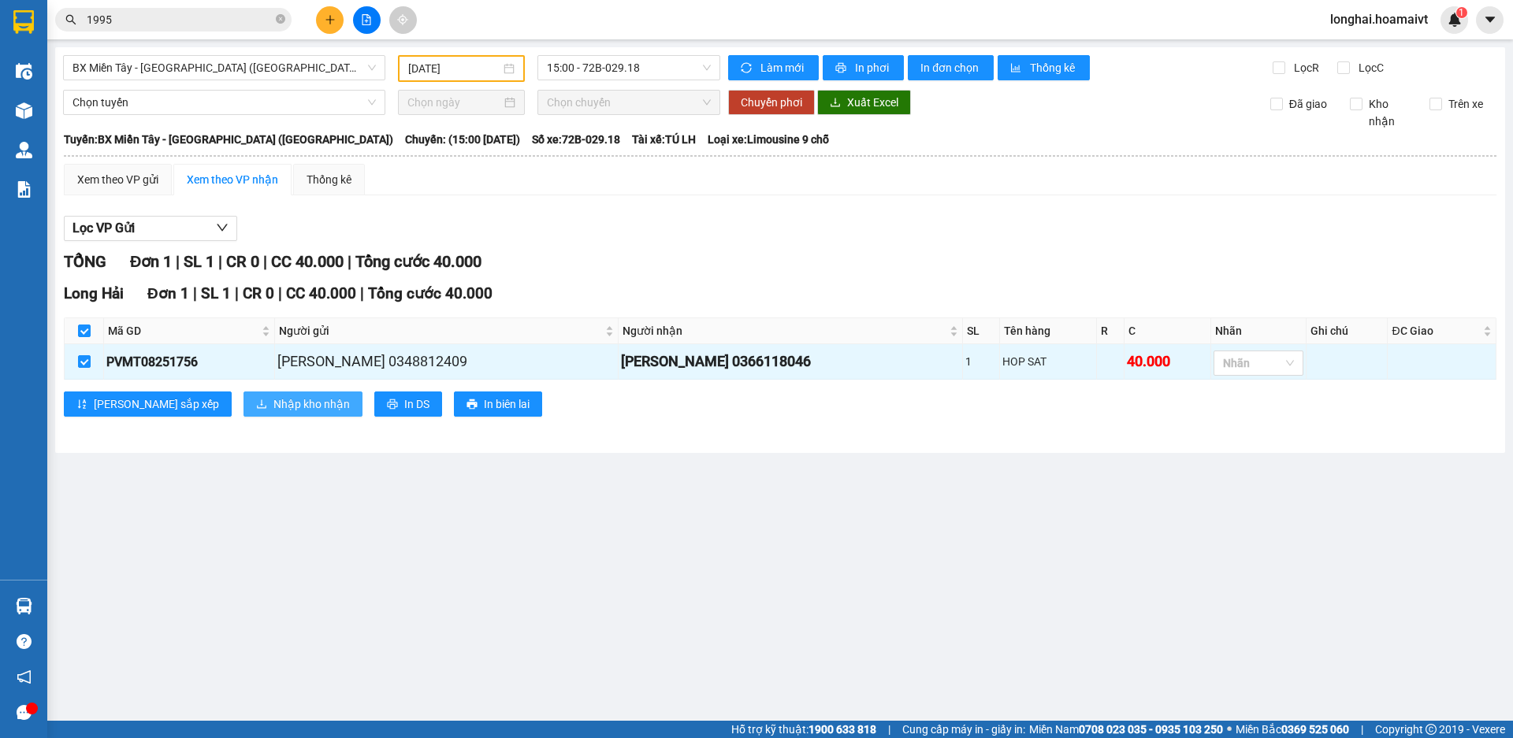
click at [273, 403] on span "Nhập kho nhận" at bounding box center [311, 403] width 76 height 17
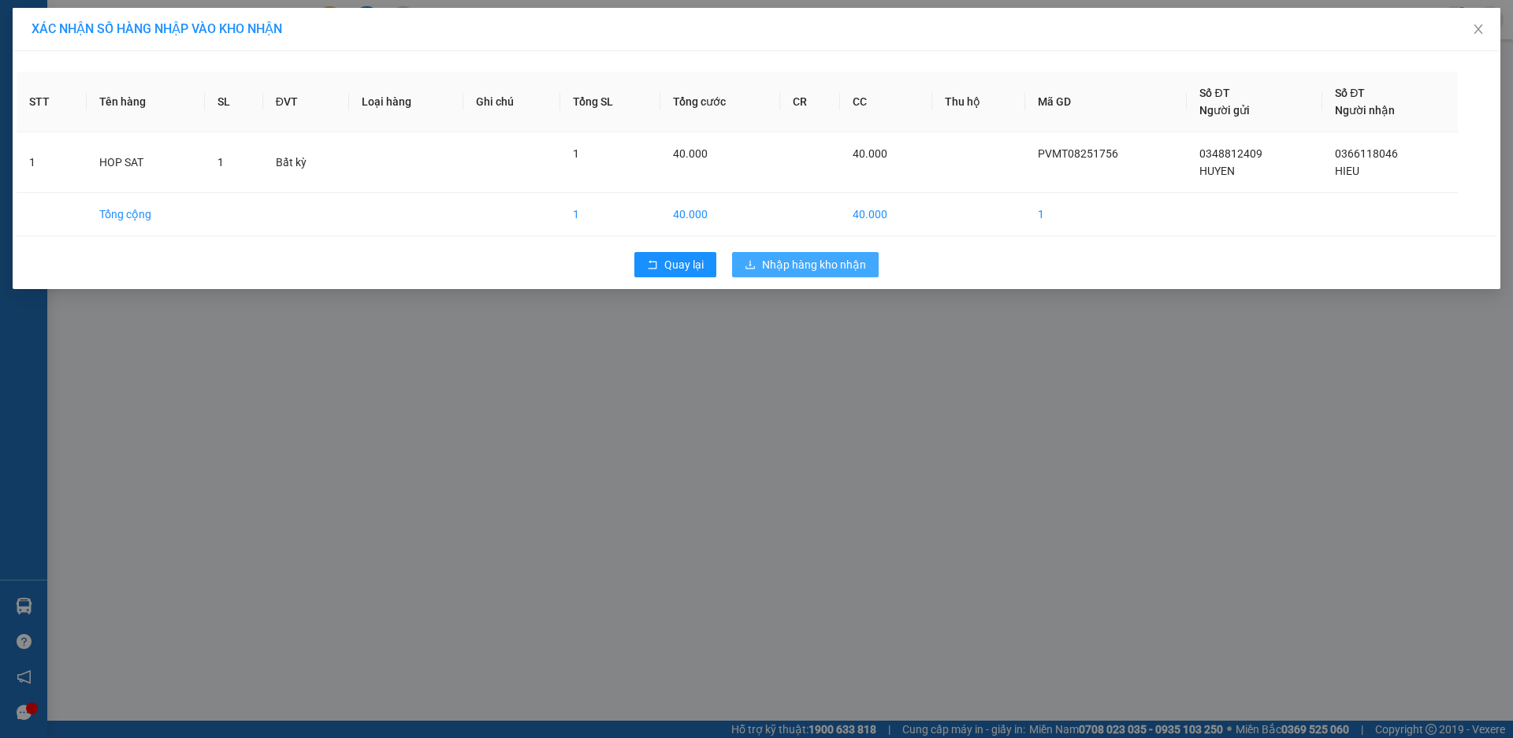
click at [792, 263] on span "Nhập hàng kho nhận" at bounding box center [814, 264] width 104 height 17
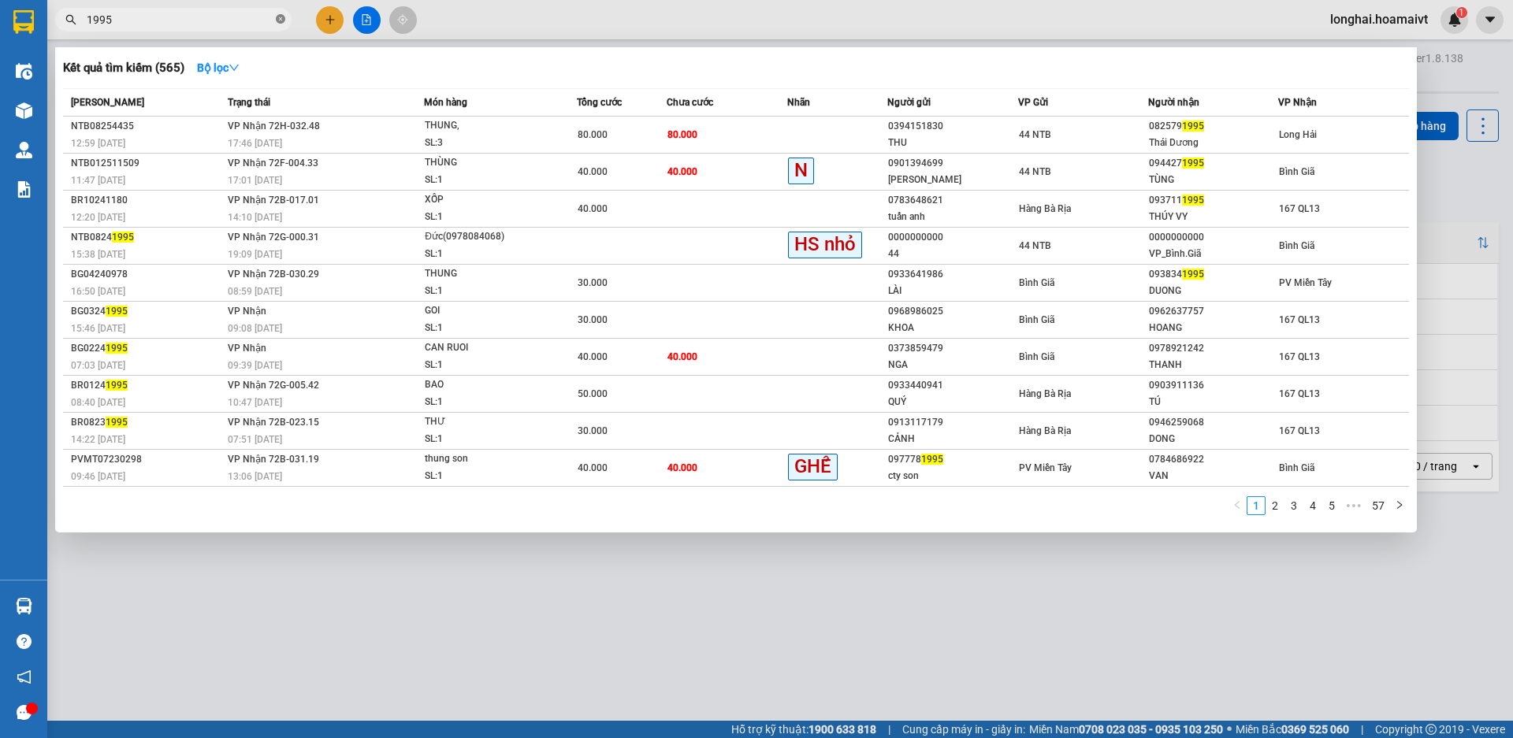
click at [282, 20] on icon "close-circle" at bounding box center [280, 18] width 9 height 9
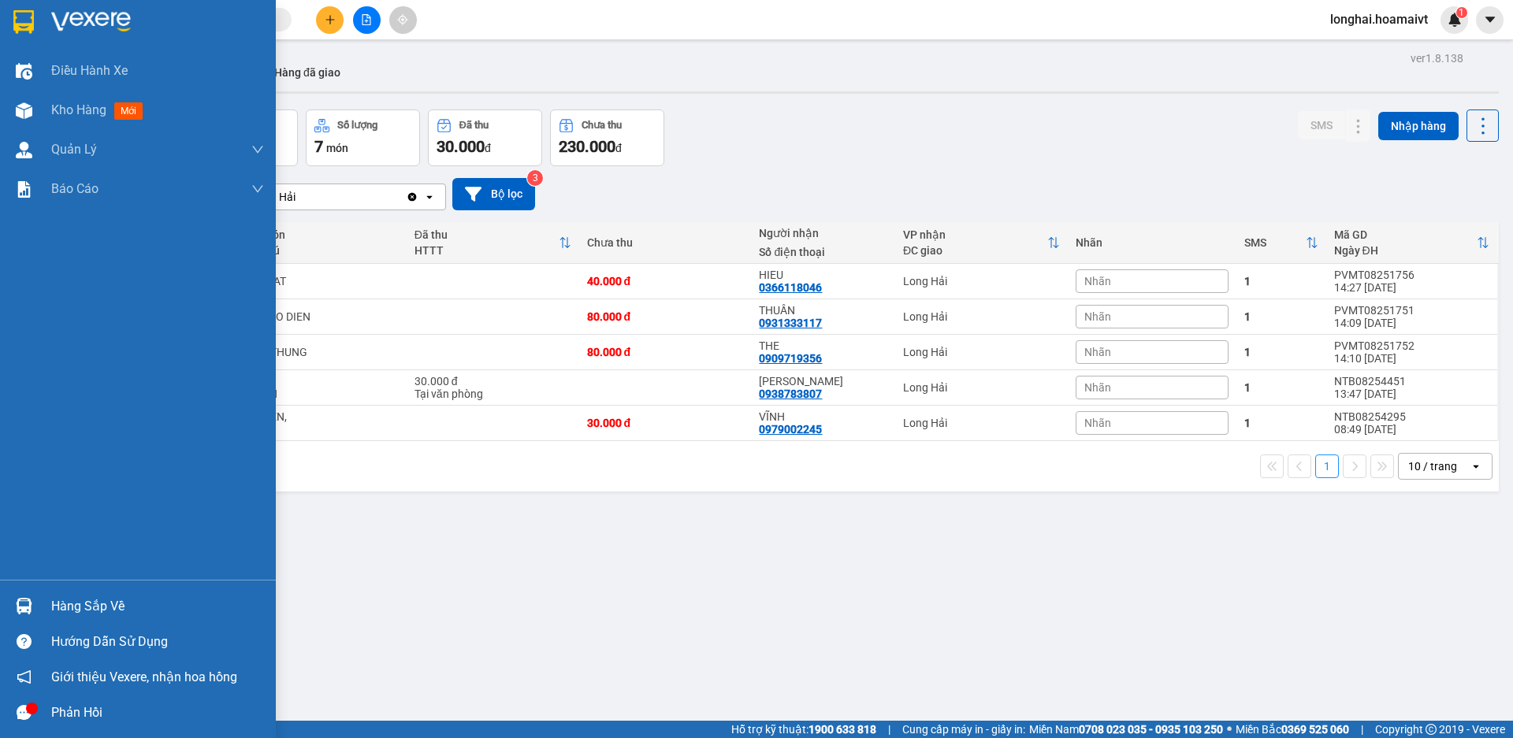
click at [50, 607] on div "Hàng sắp về" at bounding box center [138, 605] width 276 height 35
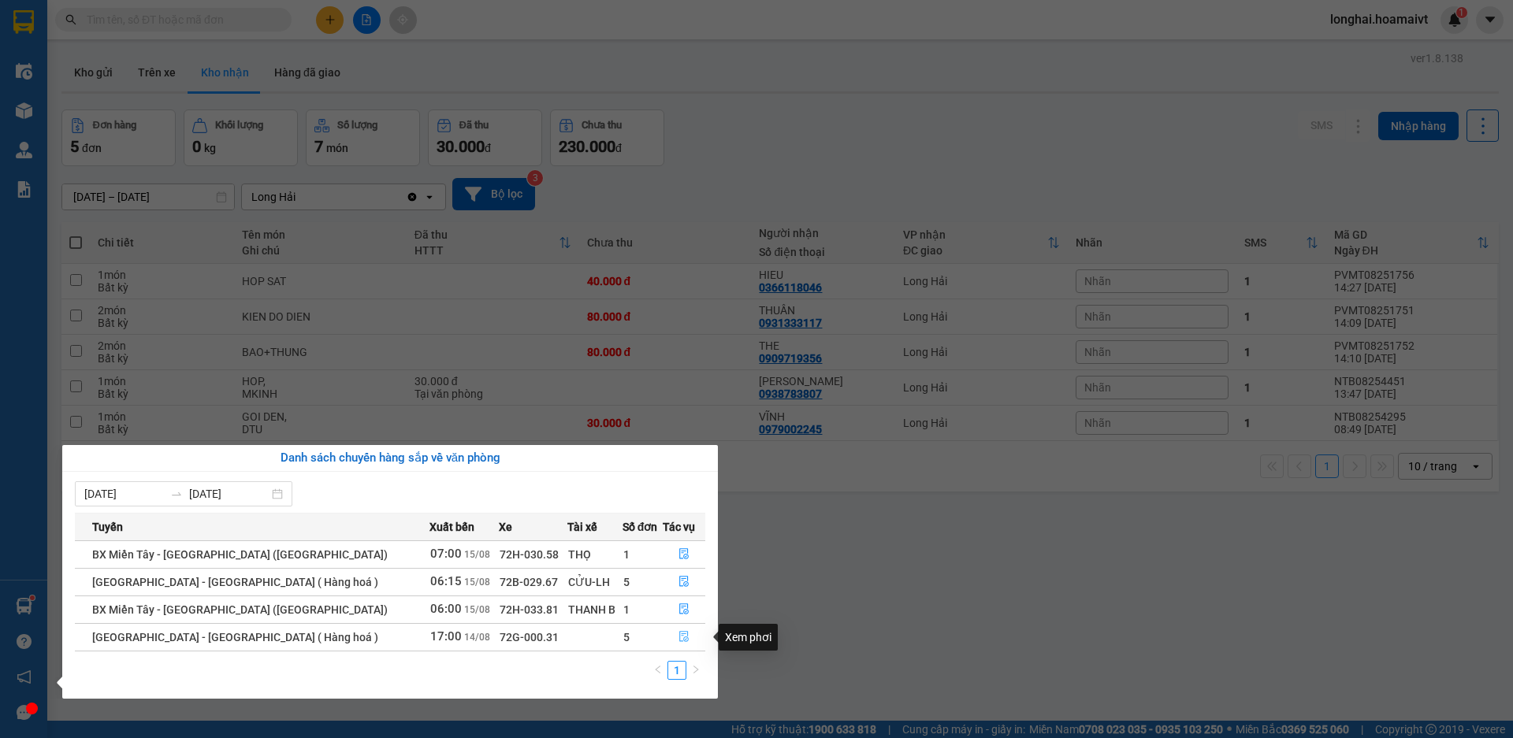
click at [678, 637] on icon "file-done" at bounding box center [683, 636] width 11 height 11
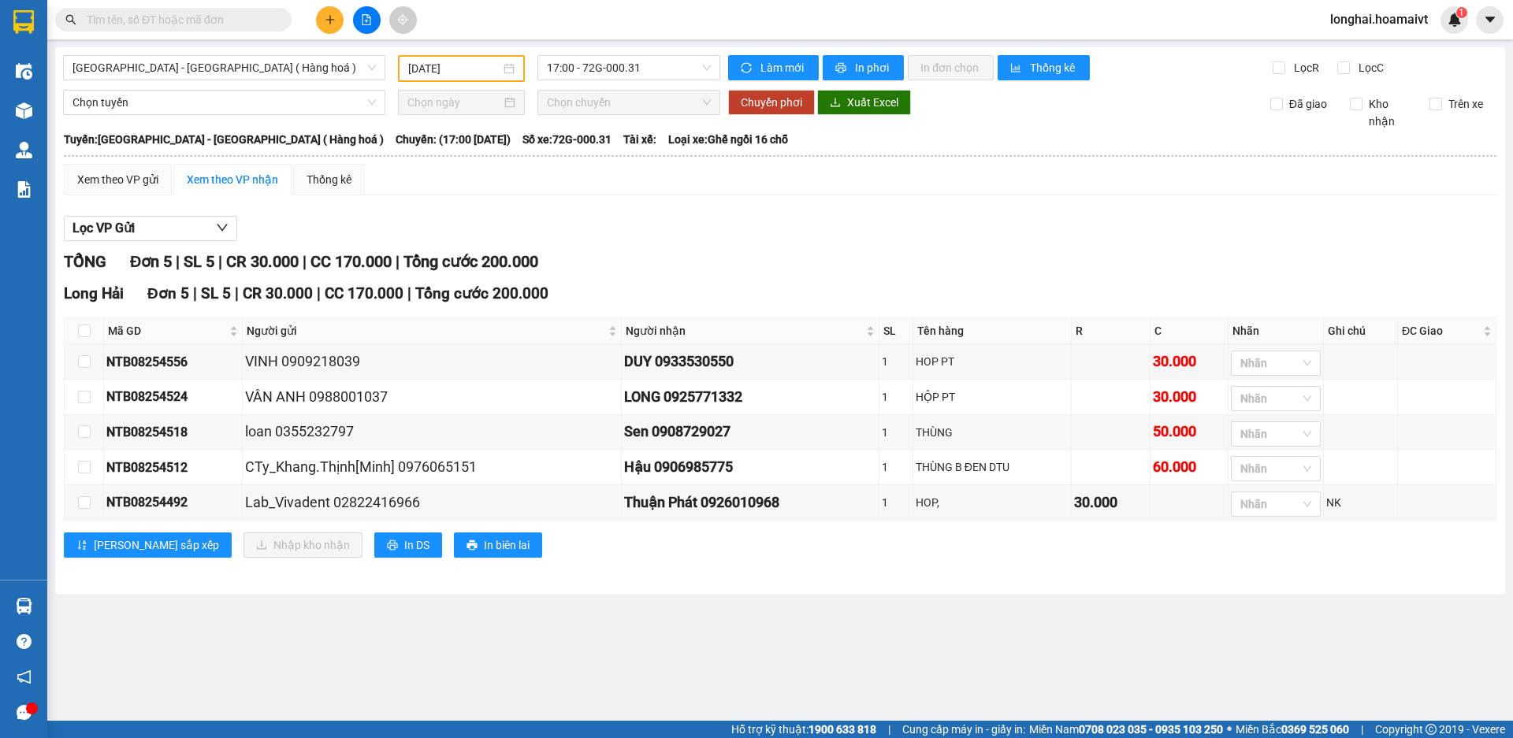
click at [549, 683] on main "[GEOGRAPHIC_DATA] - [GEOGRAPHIC_DATA] ( Hàng hoá ) [DATE] 17:00 - 72G-000.31 [P…" at bounding box center [756, 360] width 1513 height 721
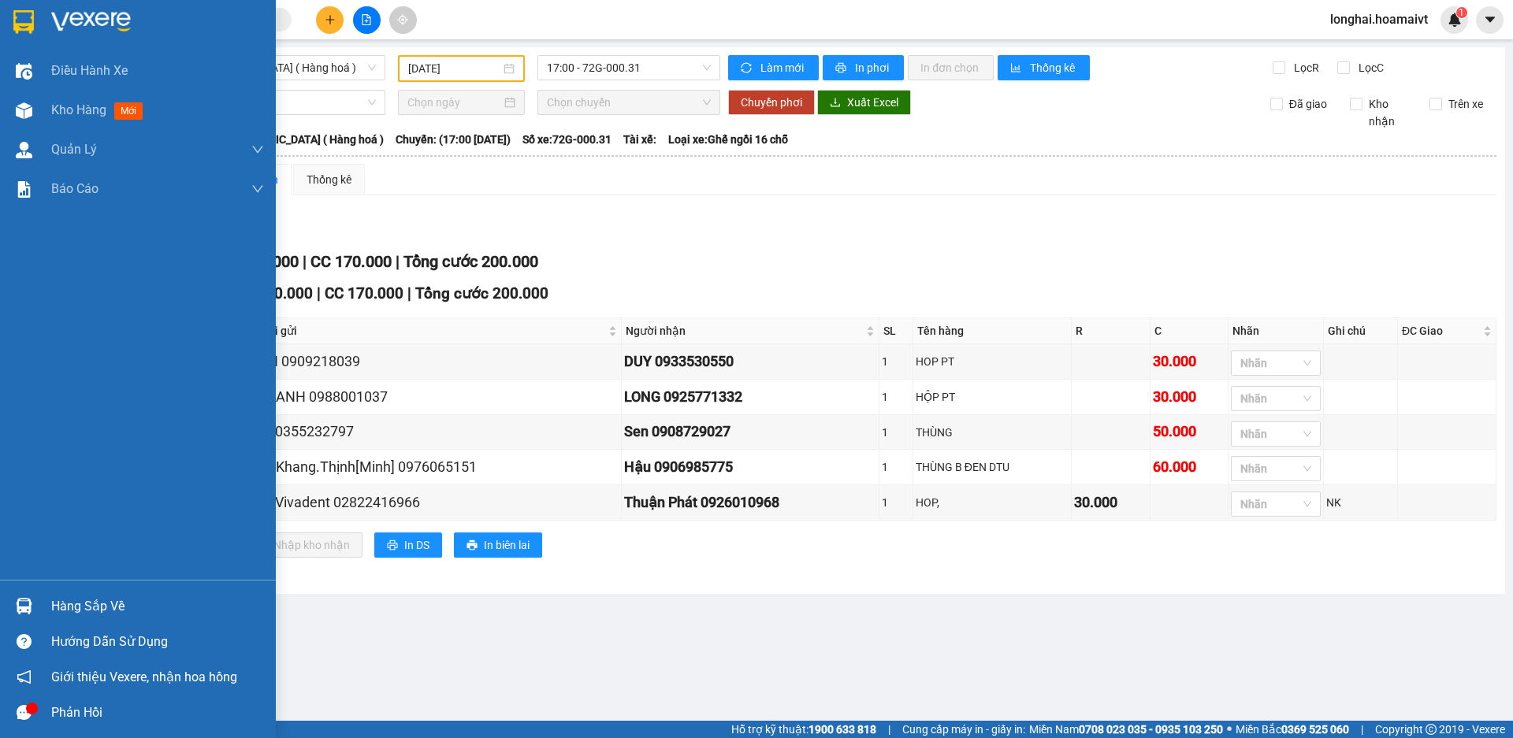
click at [81, 605] on div "Hàng sắp về" at bounding box center [157, 607] width 213 height 24
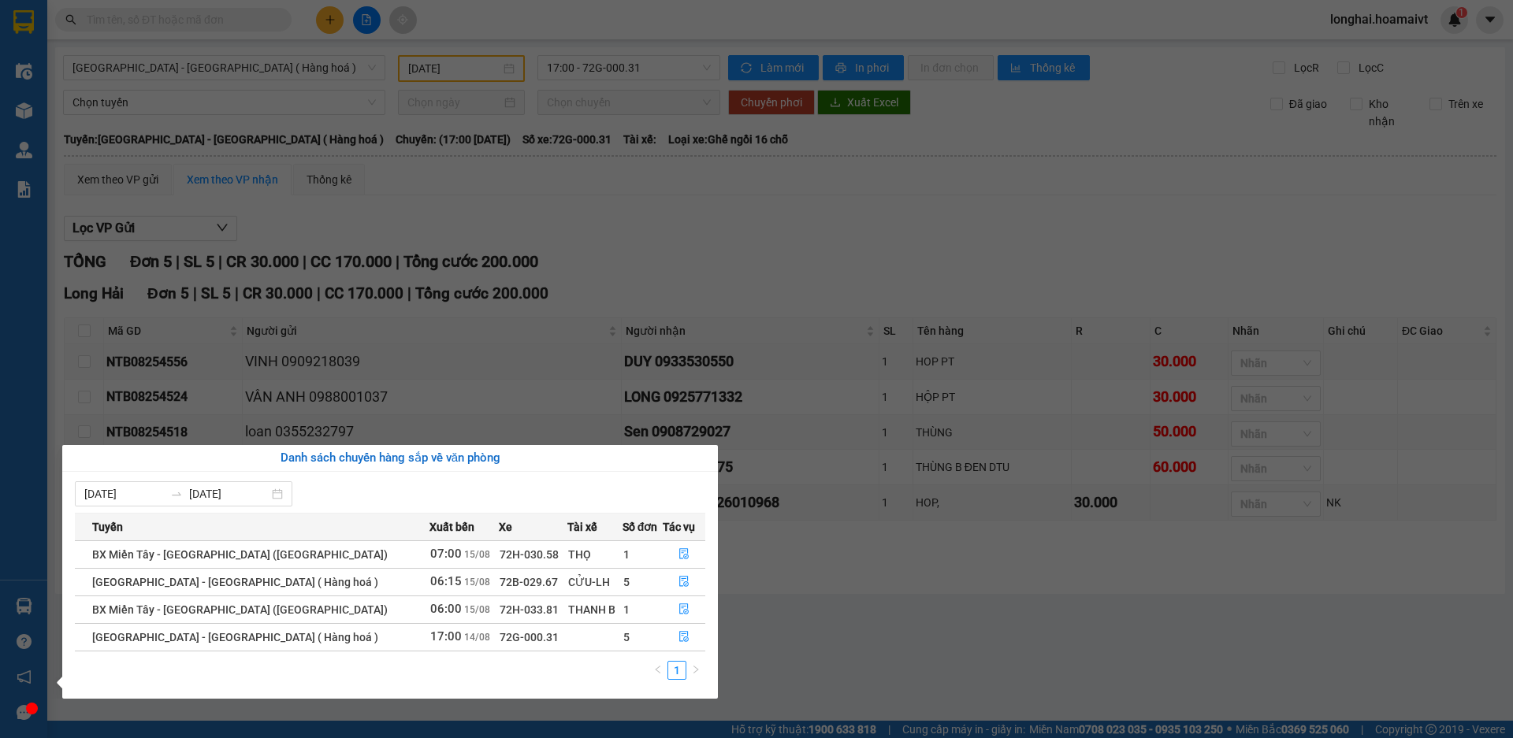
click at [887, 666] on section "Kết quả [PERSON_NAME] ( 565 ) Bộ lọc Mã ĐH Trạng thái Món hàng Tổng [PERSON_NAM…" at bounding box center [756, 369] width 1513 height 738
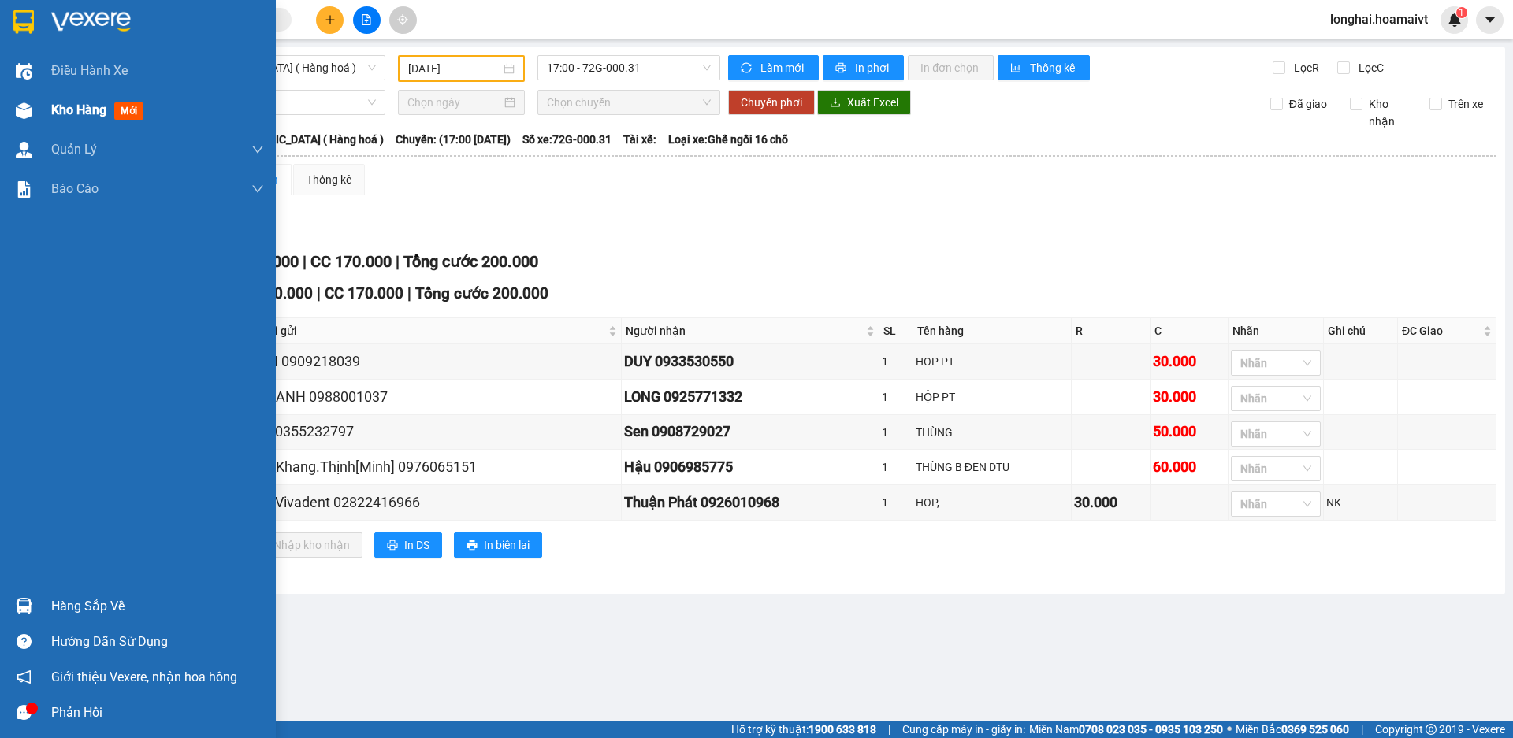
click at [76, 110] on span "Kho hàng" at bounding box center [78, 109] width 55 height 15
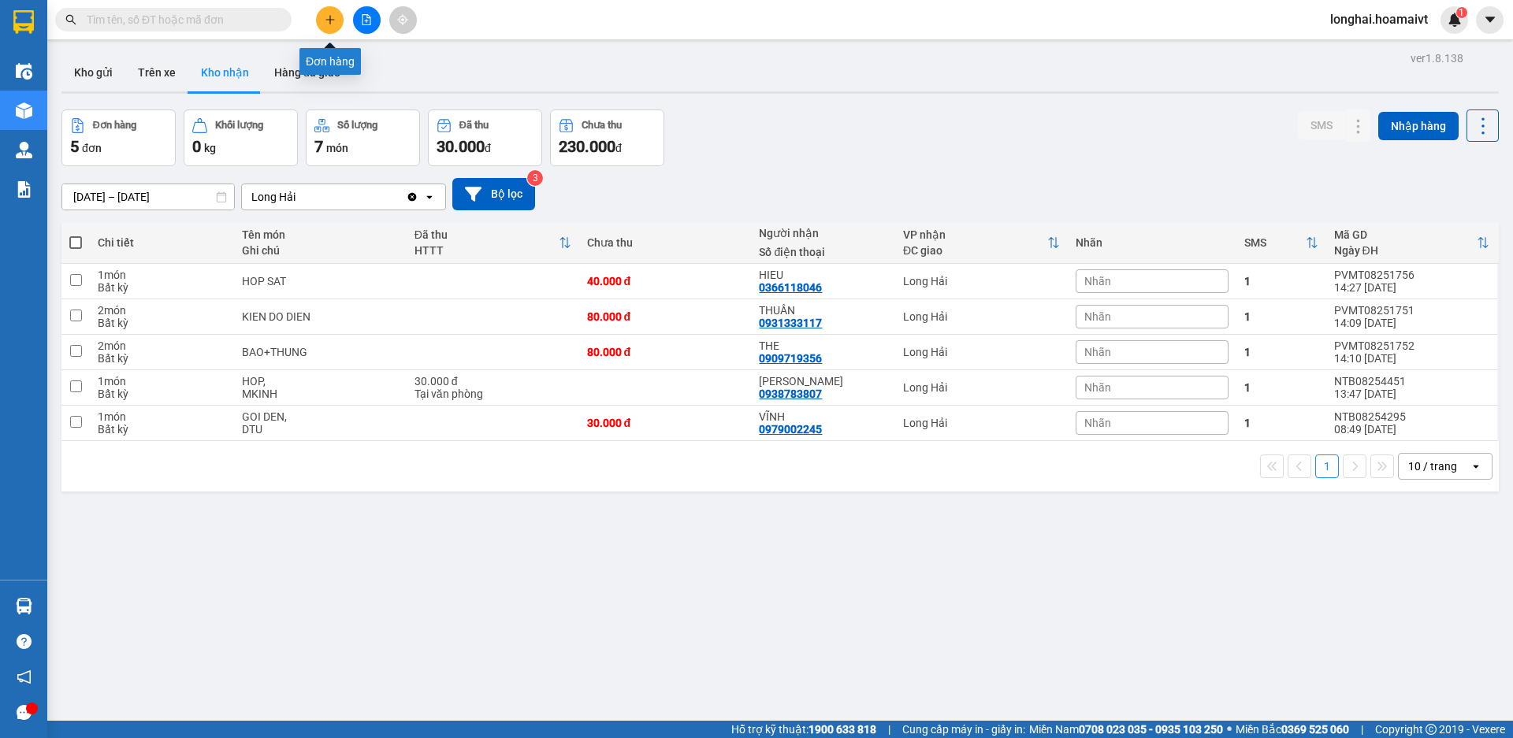
click at [321, 18] on button at bounding box center [330, 20] width 28 height 28
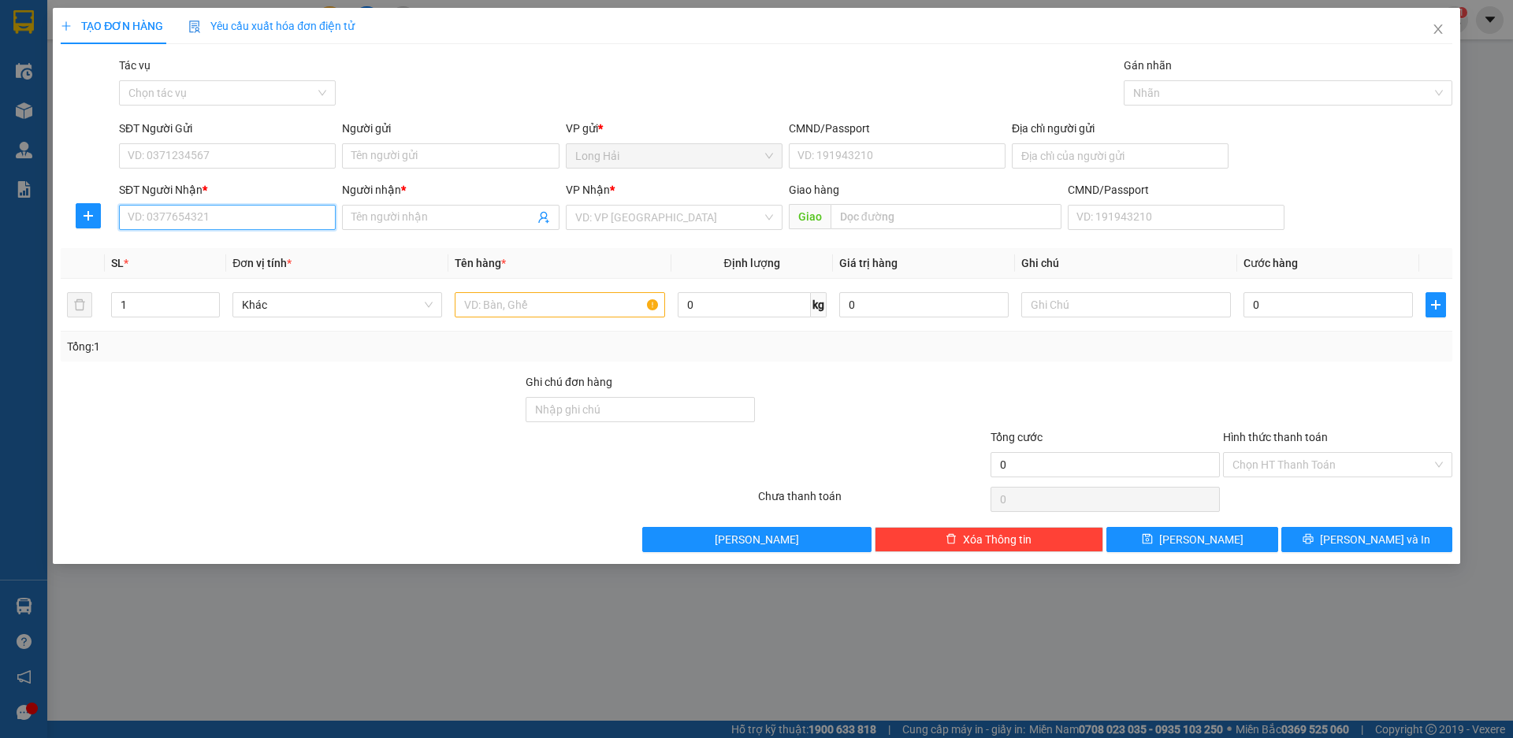
click at [202, 219] on input "SĐT Người Nhận *" at bounding box center [227, 217] width 217 height 25
type input "0933375579"
click at [191, 258] on div "0933375579 - [PERSON_NAME]" at bounding box center [227, 248] width 217 height 25
type input "KHÁNH"
type input "0933375579"
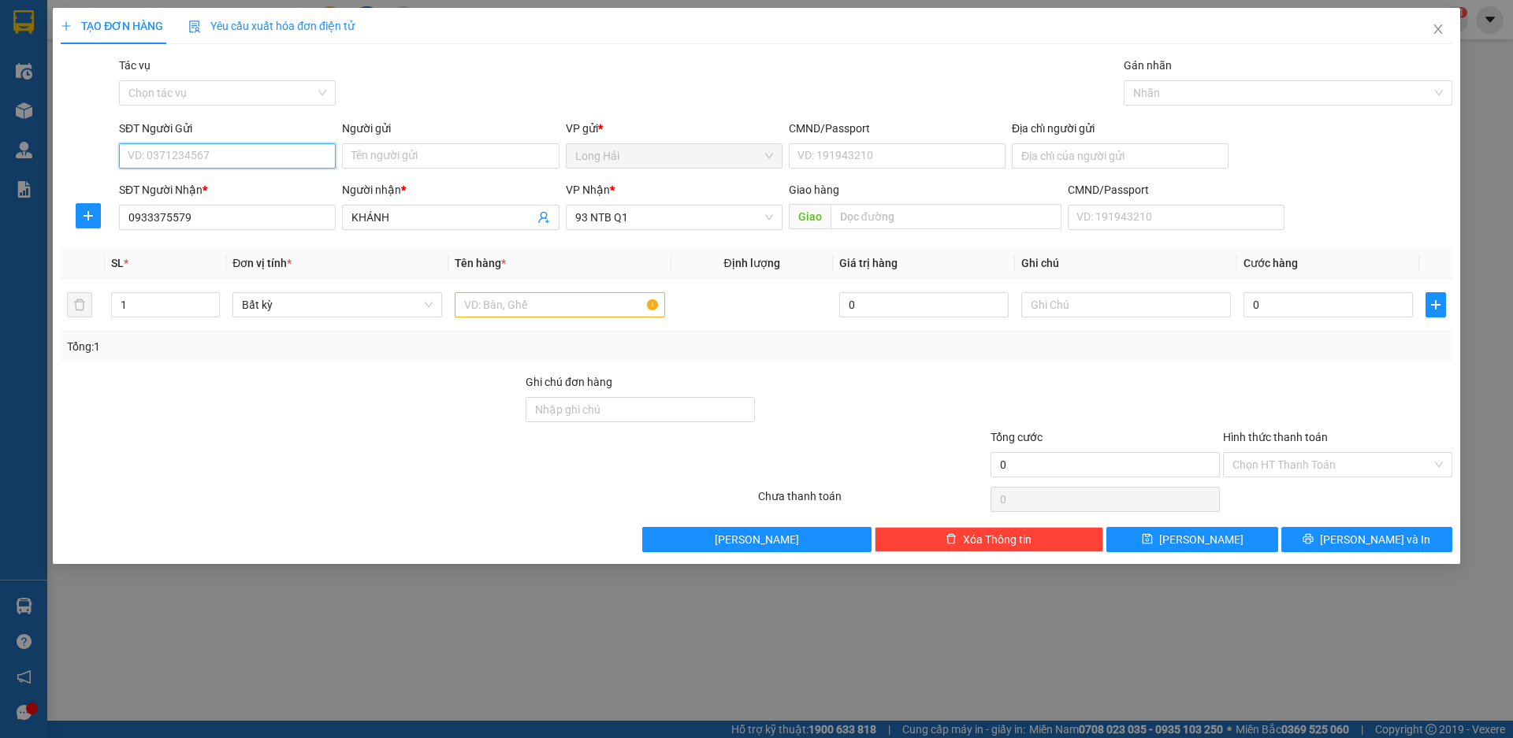
click at [229, 154] on input "SĐT Người Gửi" at bounding box center [227, 155] width 217 height 25
click at [204, 210] on div "0342110268 - ly" at bounding box center [227, 212] width 198 height 17
type input "0342110268"
type input "ly"
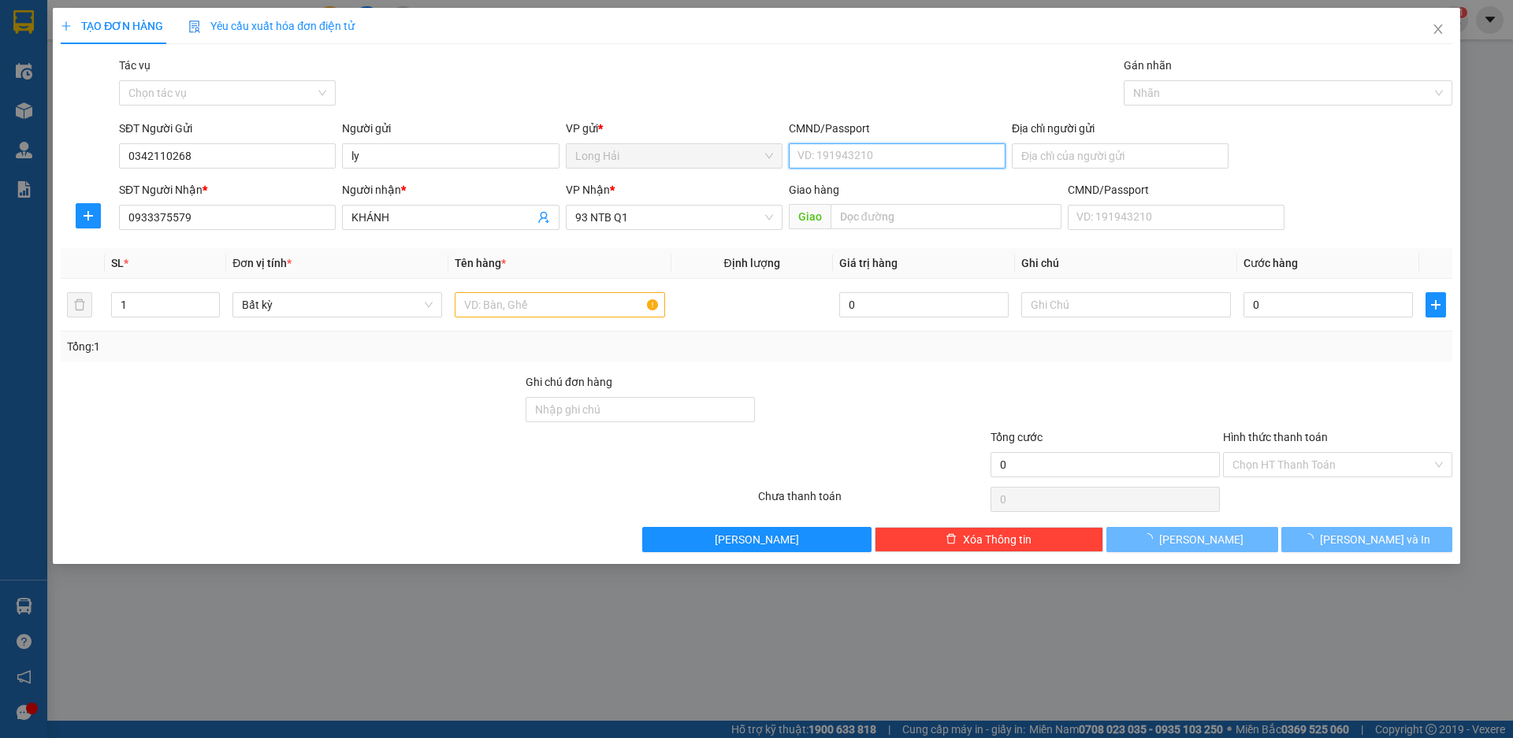
click at [826, 156] on input "CMND/Passport" at bounding box center [897, 155] width 217 height 25
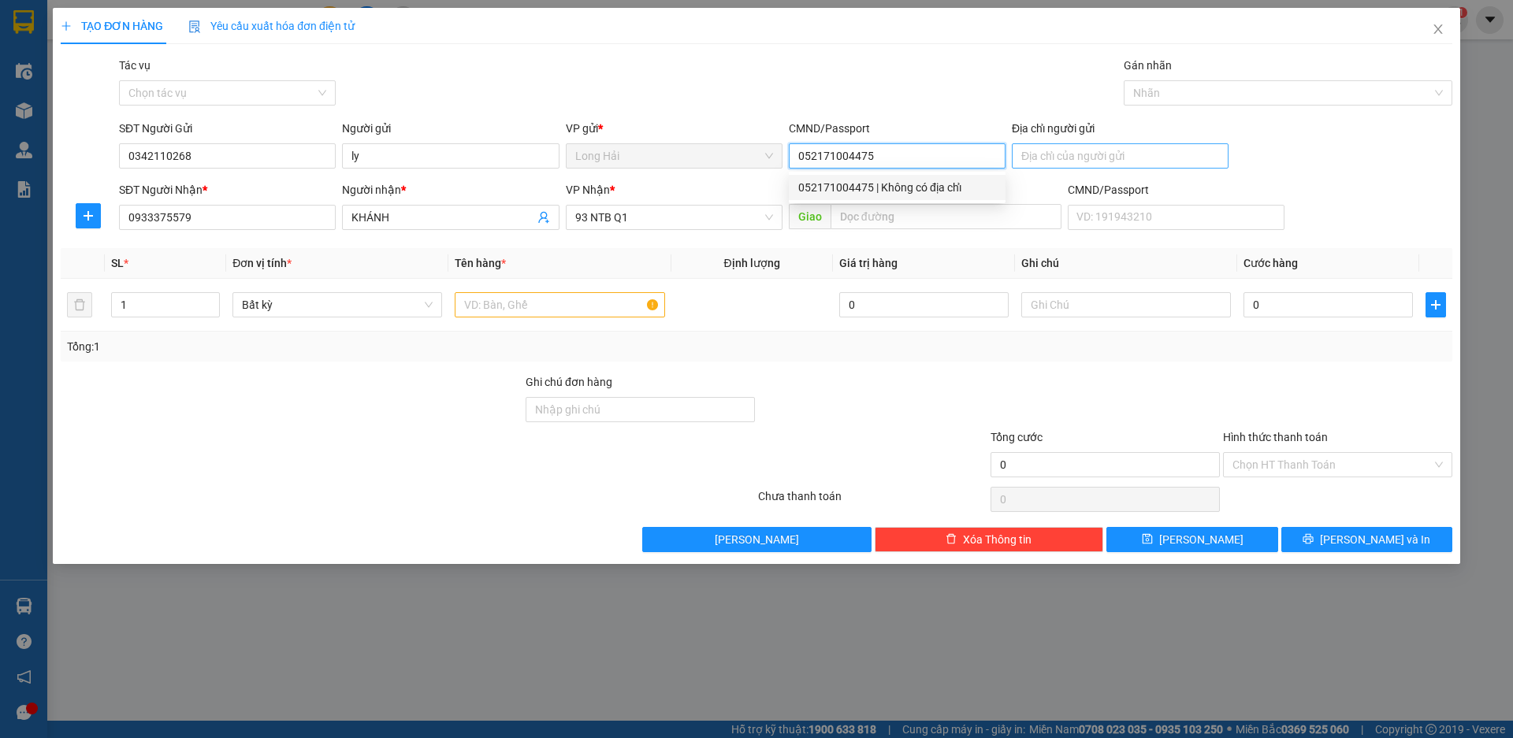
type input "052171004475"
click at [1074, 156] on input "Địa chỉ người gửi" at bounding box center [1119, 155] width 217 height 25
type input "LONG HAI"
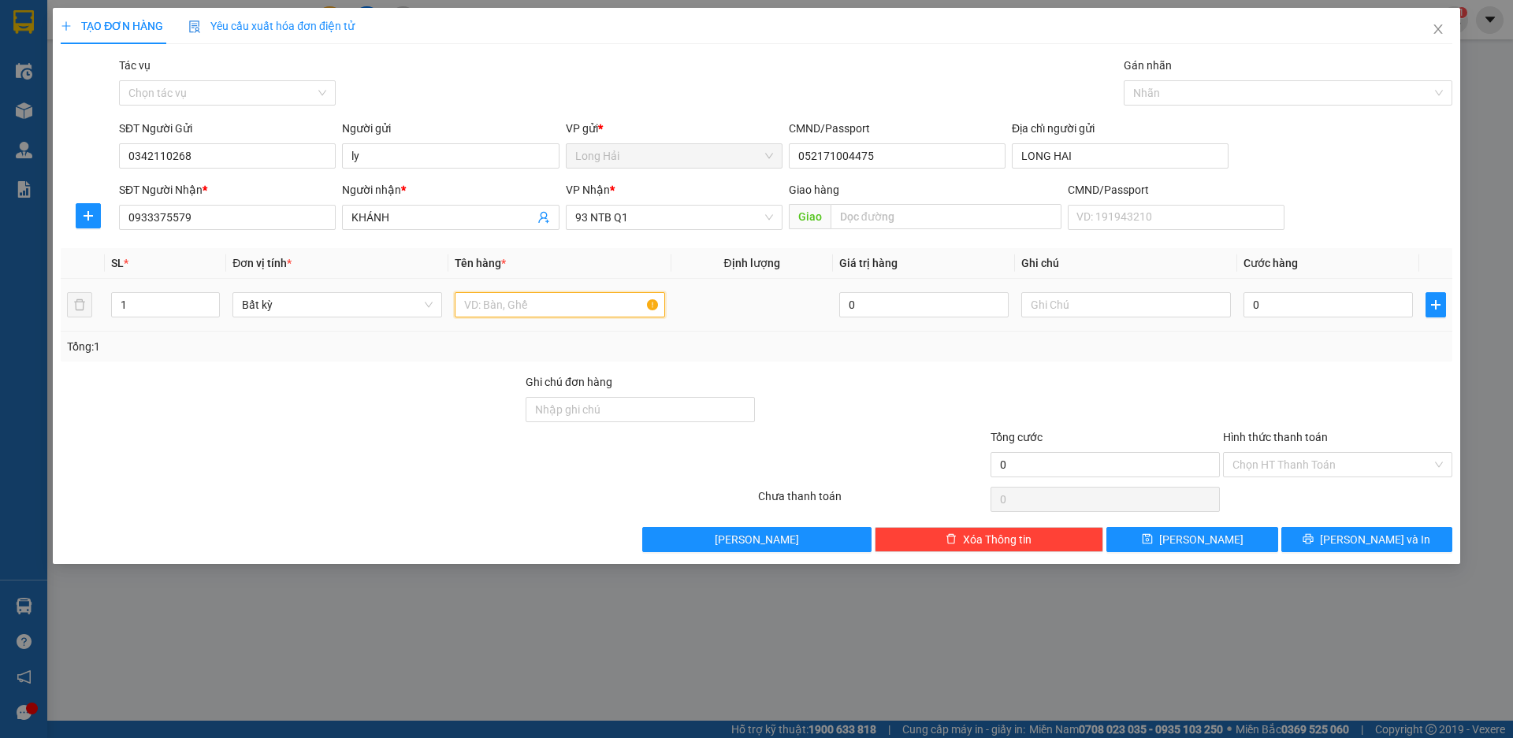
click at [496, 310] on input "text" at bounding box center [560, 304] width 210 height 25
type input "XOP CA"
click at [1295, 299] on input "0" at bounding box center [1327, 304] width 169 height 25
type input "8"
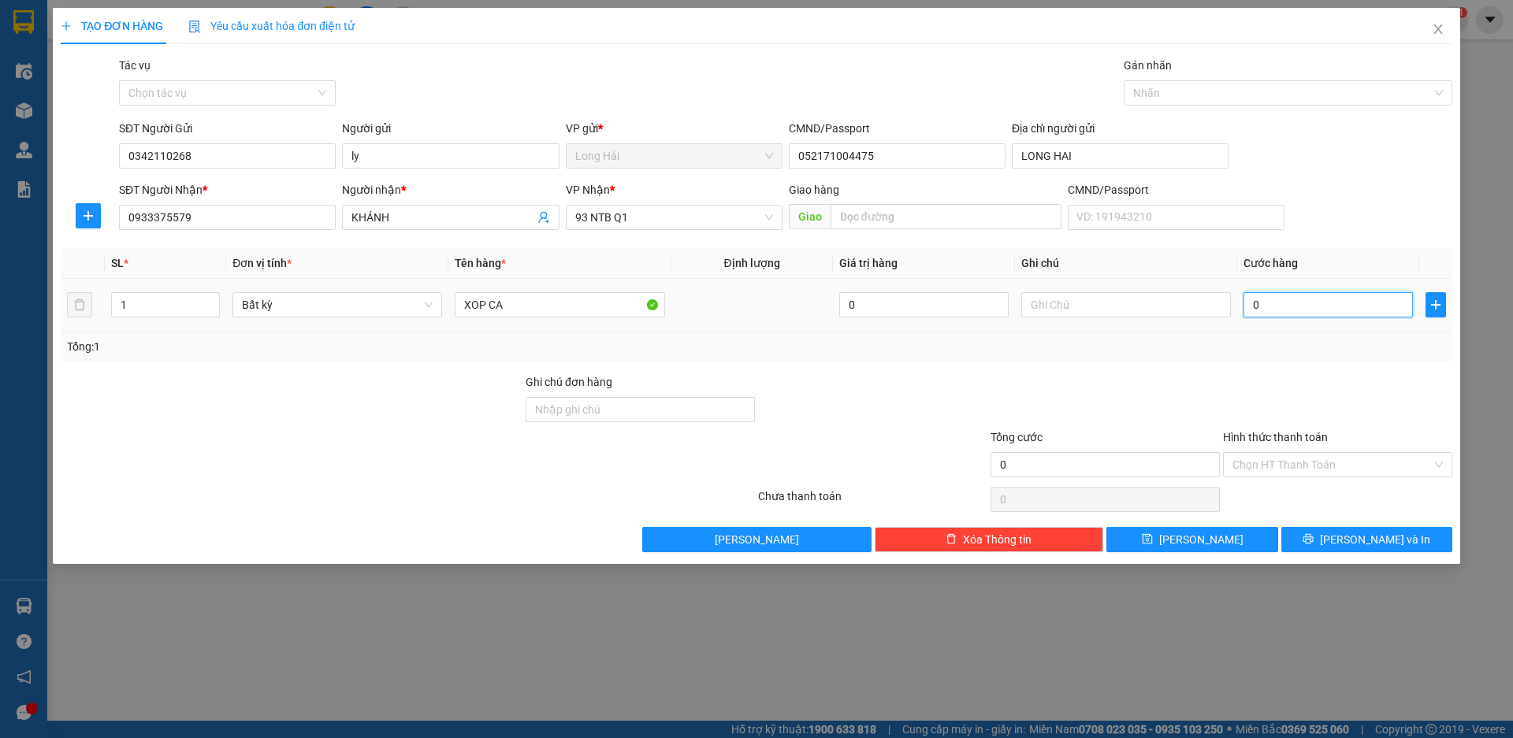
type input "8"
type input "80"
type input "80.000"
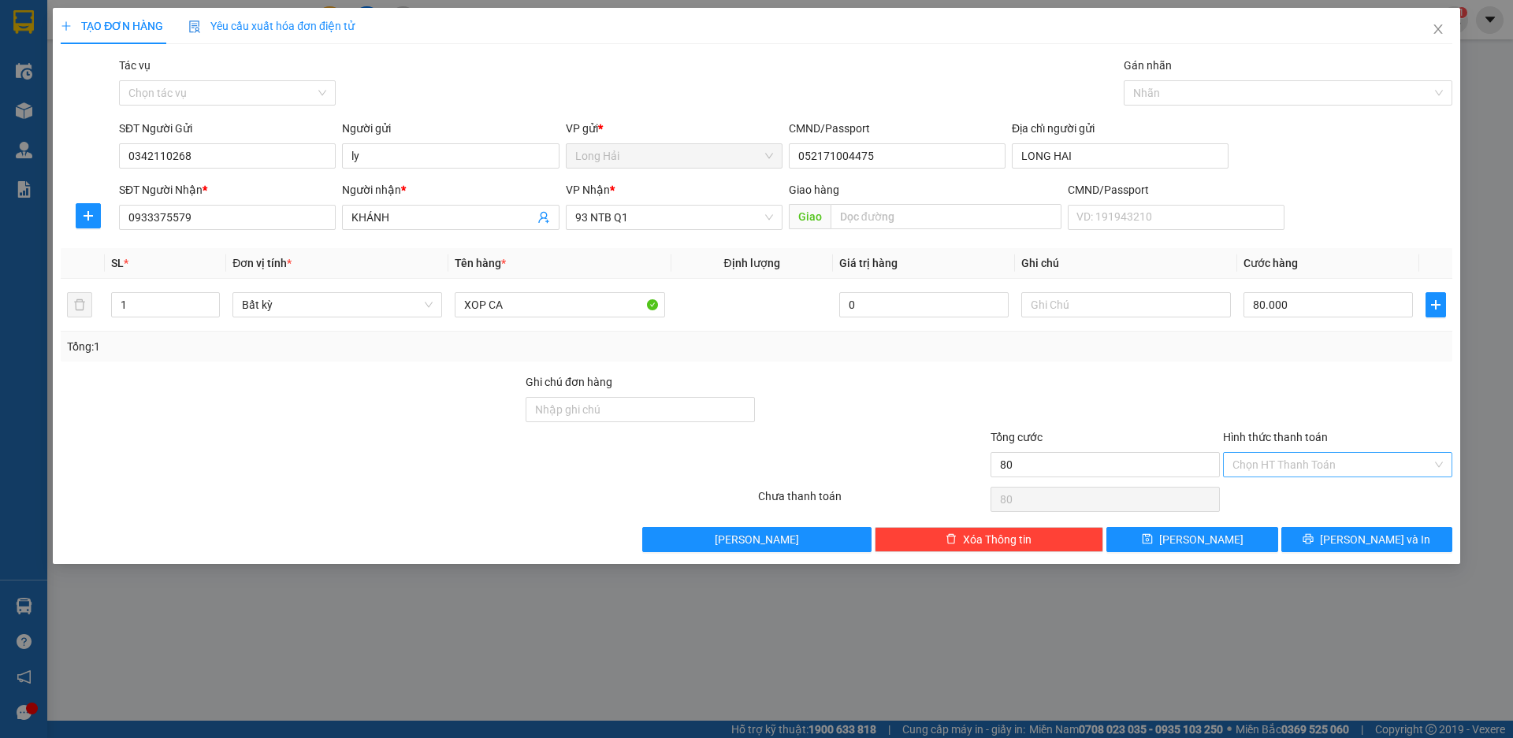
type input "80.000"
click at [1301, 462] on input "Hình thức thanh toán" at bounding box center [1331, 465] width 199 height 24
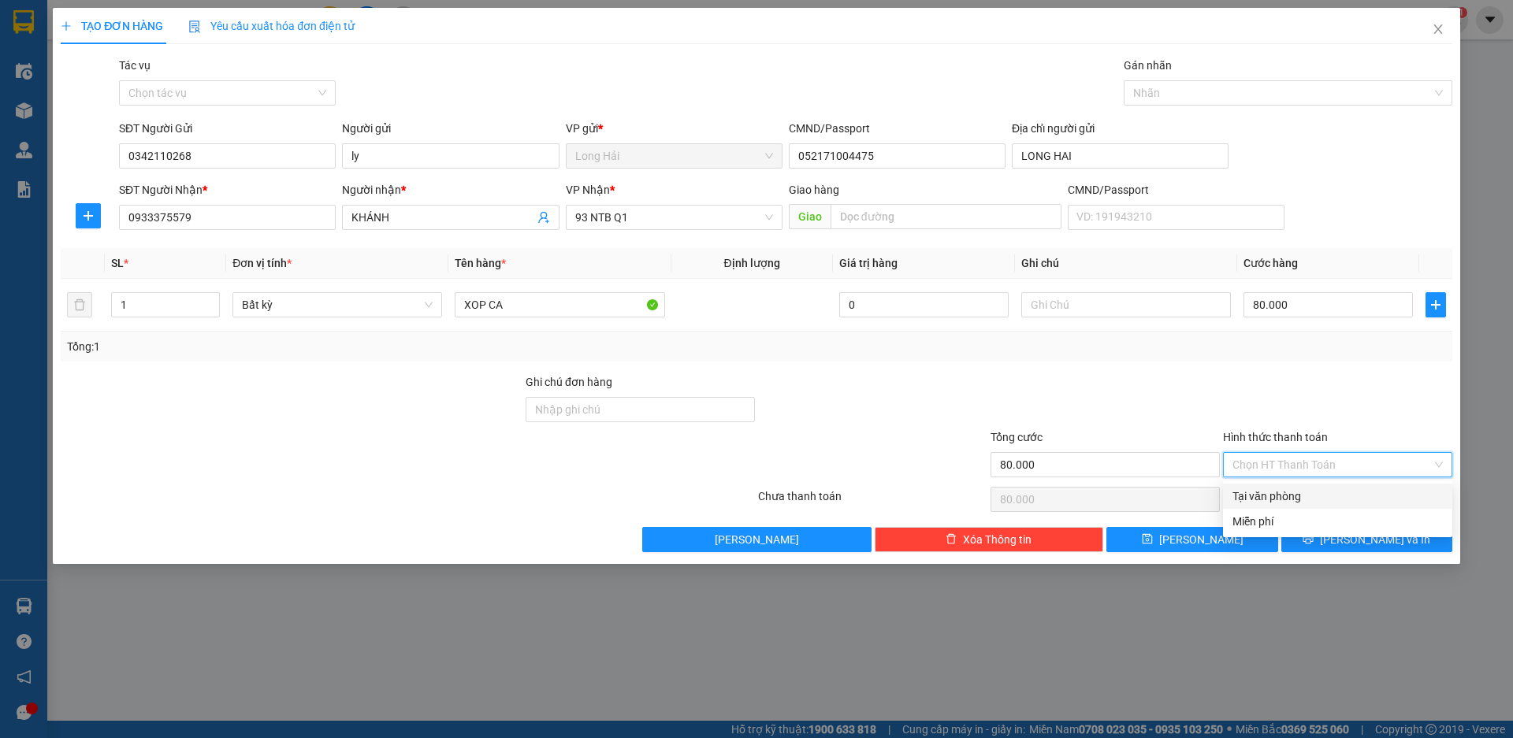
click at [1268, 499] on div "Tại văn phòng" at bounding box center [1337, 496] width 210 height 17
type input "0"
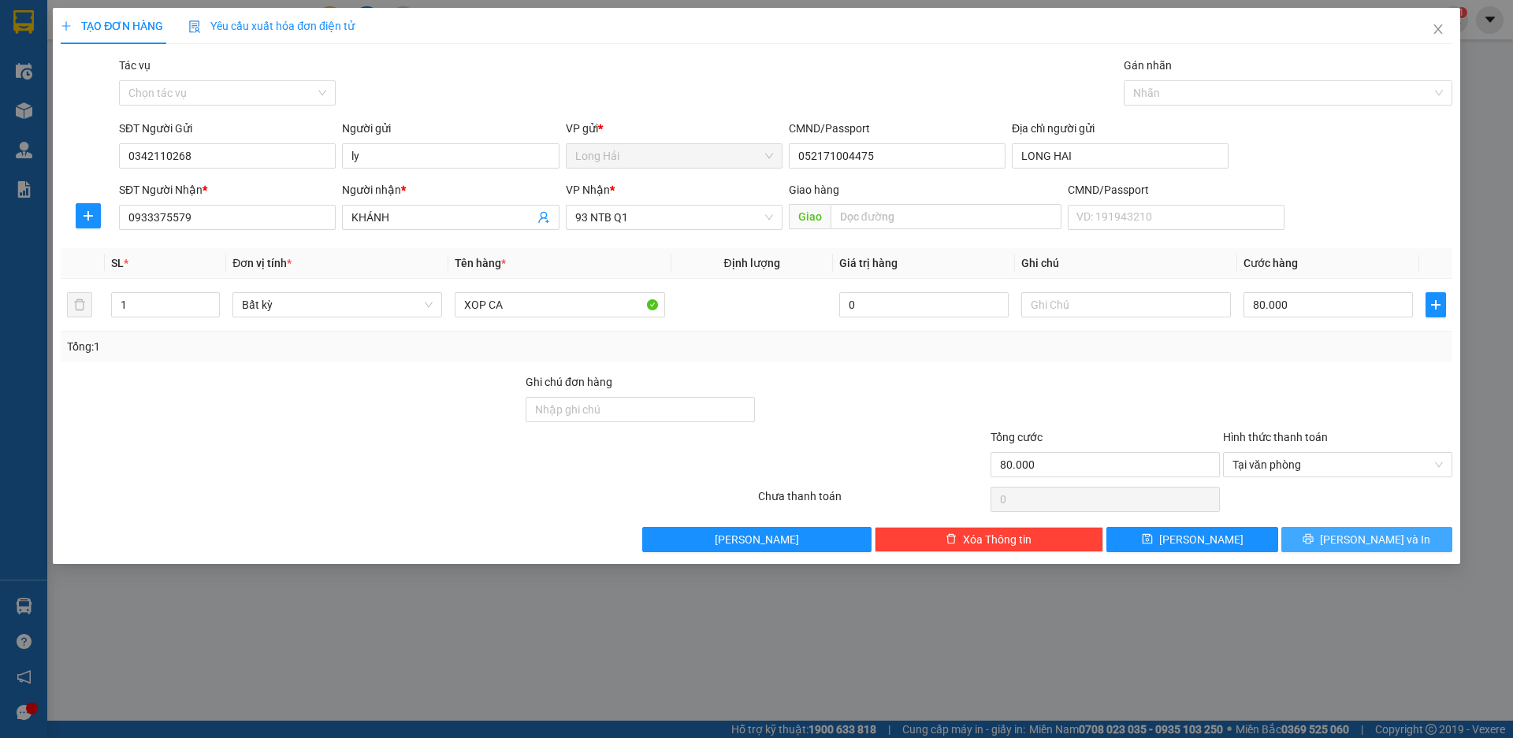
drag, startPoint x: 1331, startPoint y: 537, endPoint x: 1330, endPoint y: 510, distance: 27.6
click at [1332, 535] on button "[PERSON_NAME] và In" at bounding box center [1366, 539] width 171 height 25
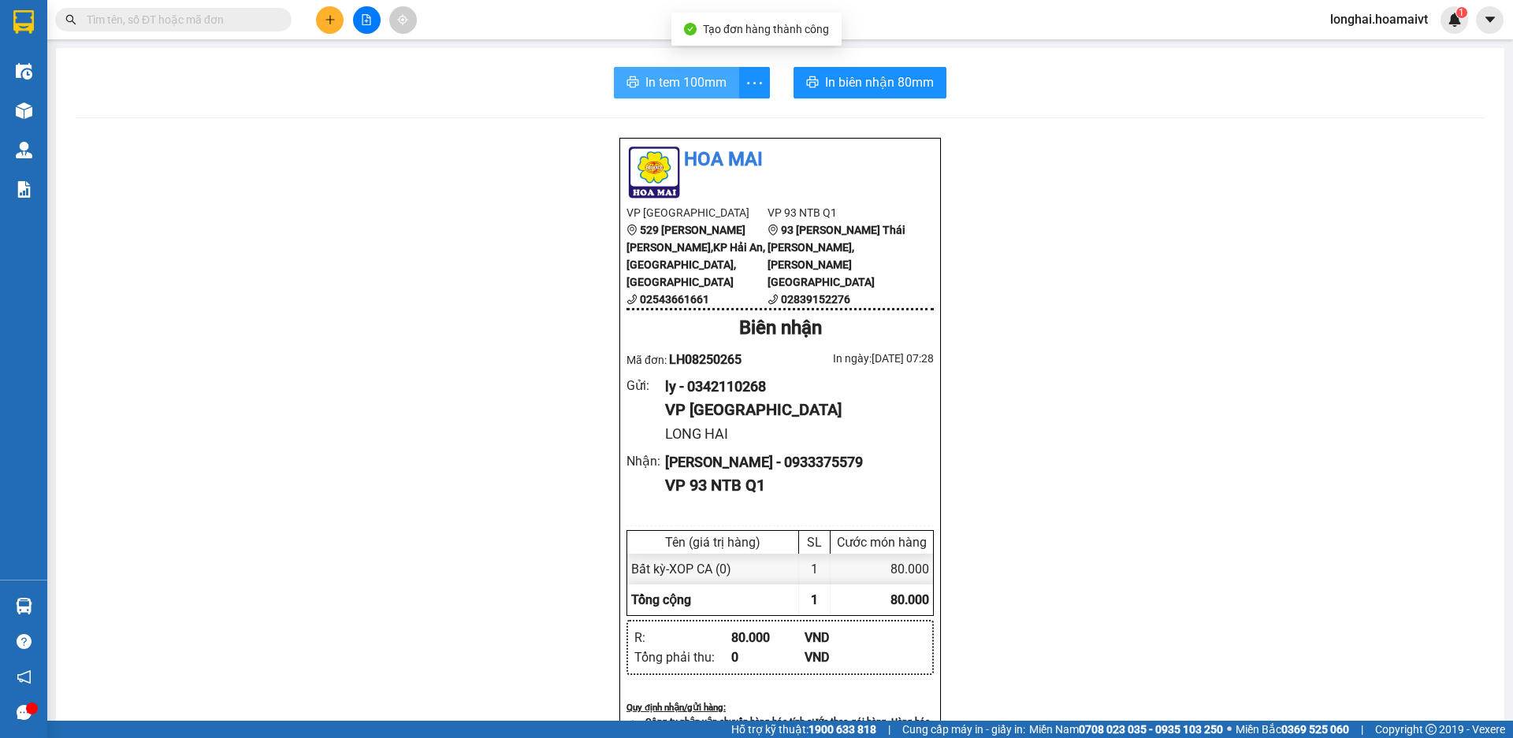
click at [674, 80] on span "In tem 100mm" at bounding box center [685, 82] width 81 height 20
